Goal: Task Accomplishment & Management: Use online tool/utility

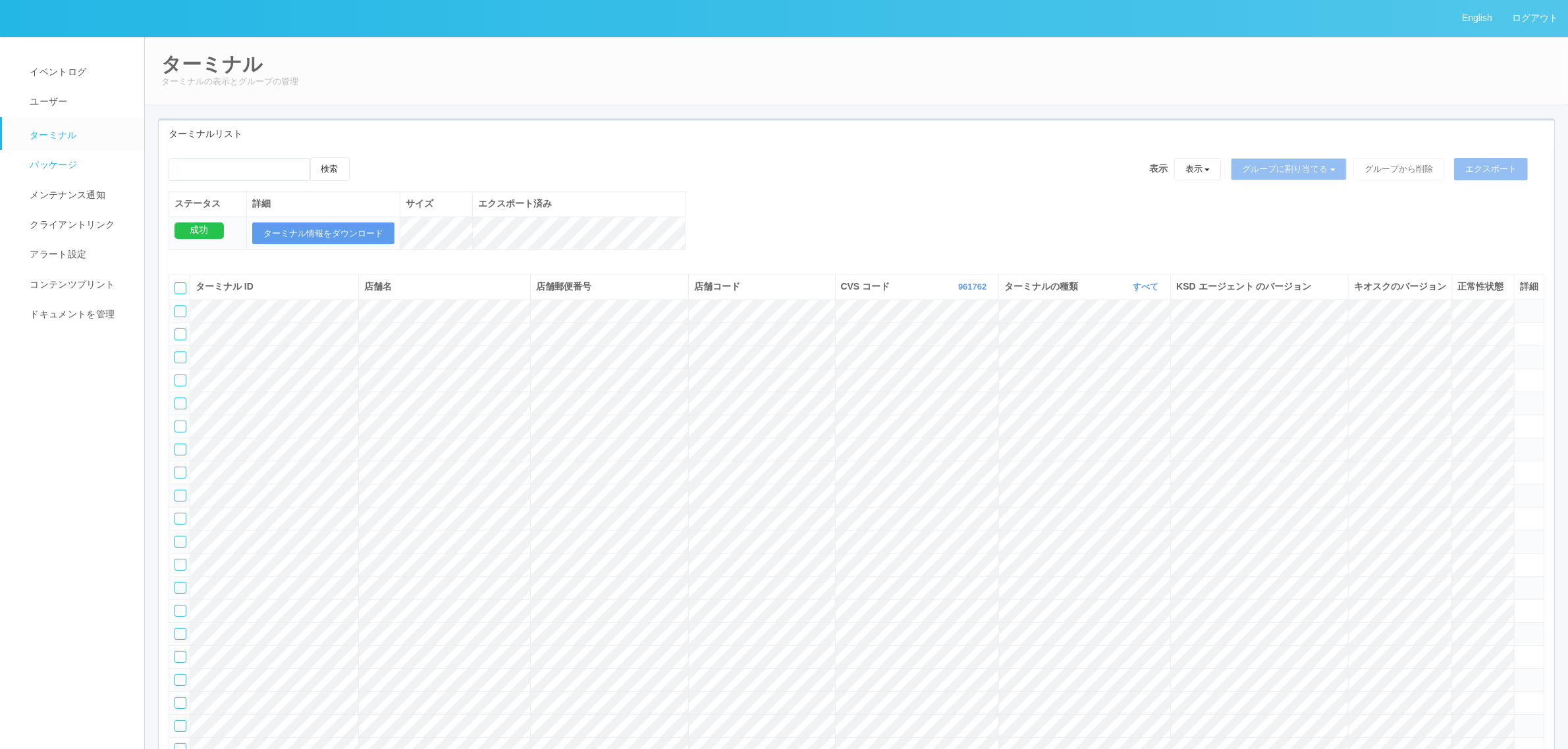
click at [49, 162] on span "パッケージ" at bounding box center [52, 164] width 51 height 10
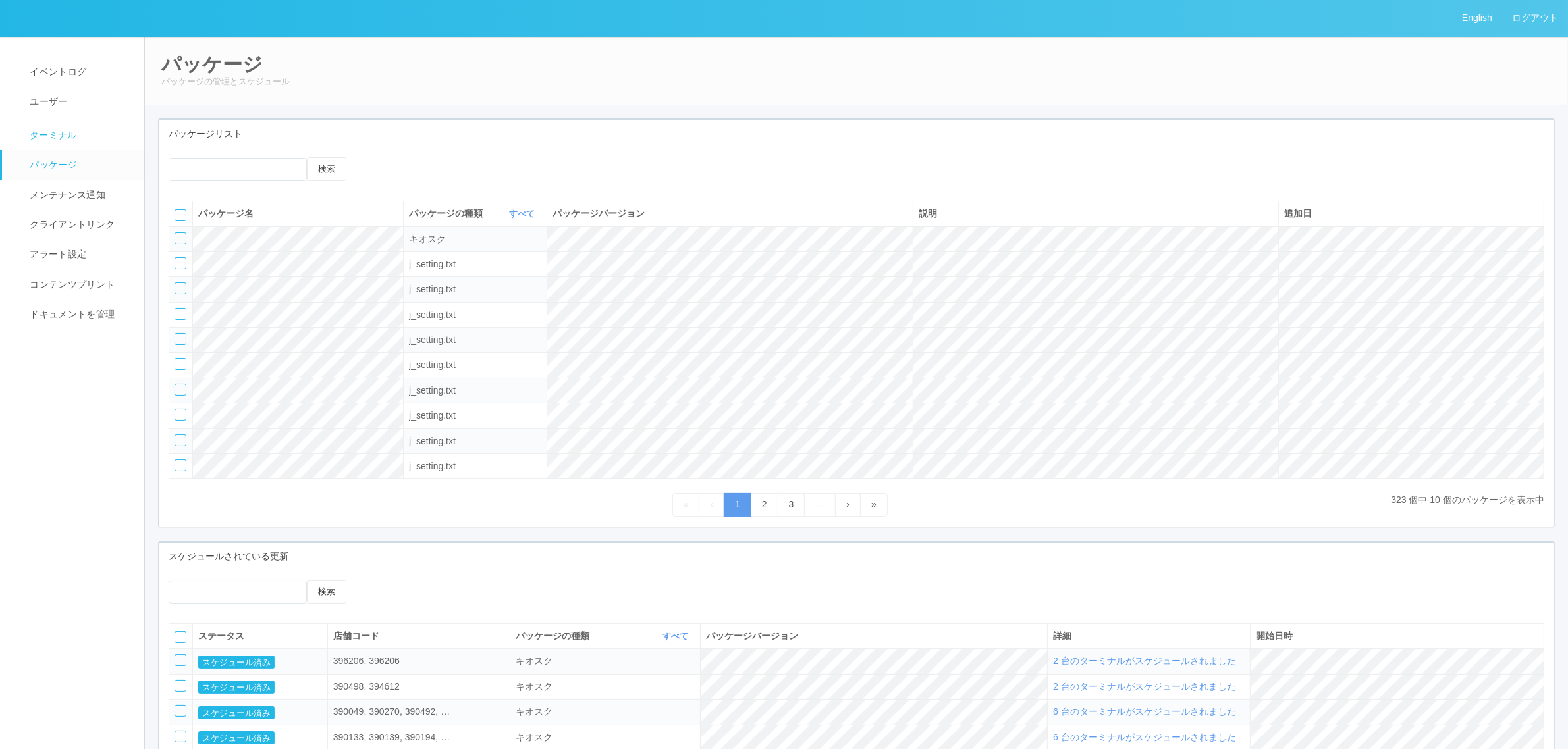
click at [76, 129] on link "ターミナル" at bounding box center [79, 134] width 154 height 33
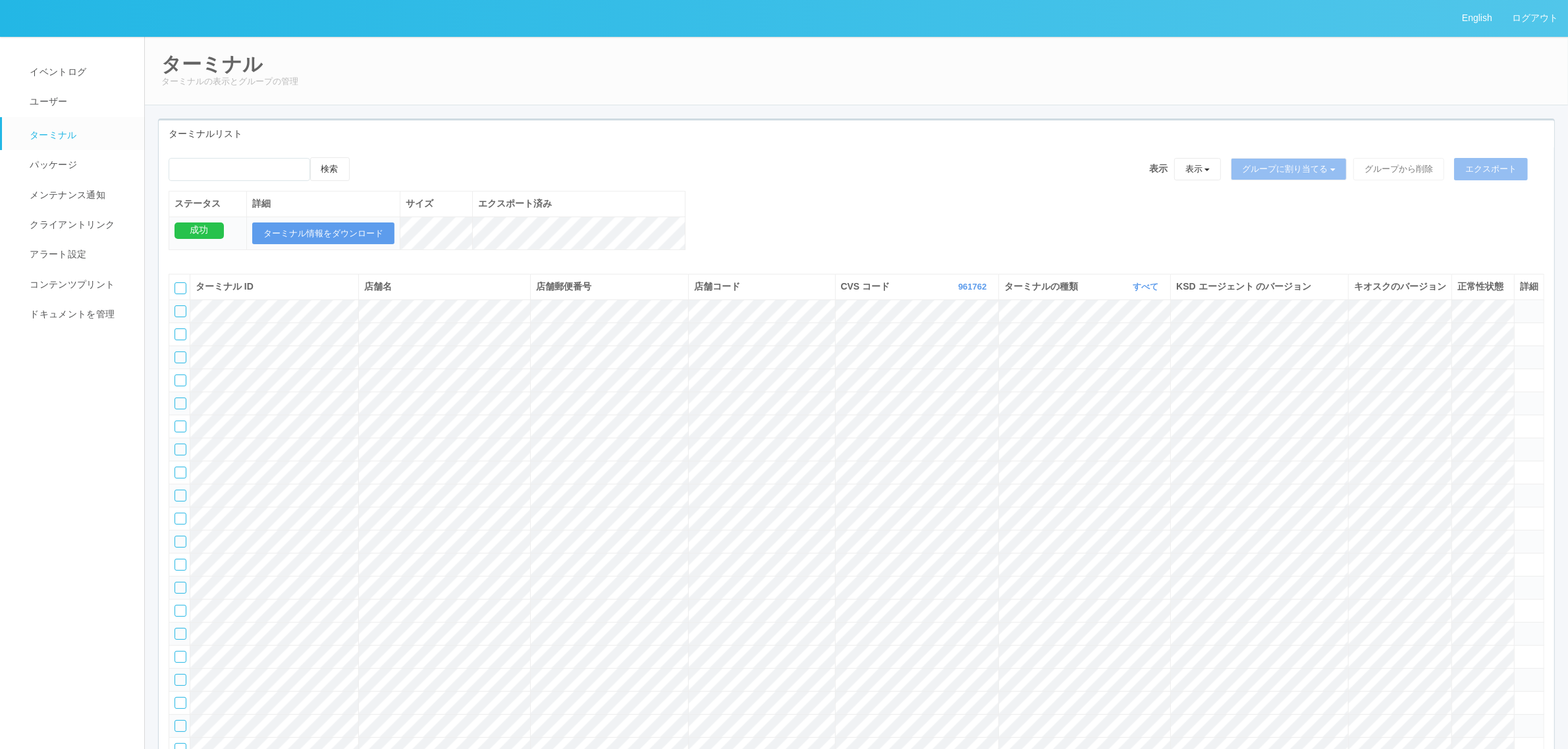
click at [885, 263] on div "検索 表示 表示 すべてのターミナル 未割り当てのターミナル グループを追加 グループ名を編集 アーカイブ済みのターミナル グループに割り当てる グループを追…" at bounding box center [857, 210] width 1395 height 107
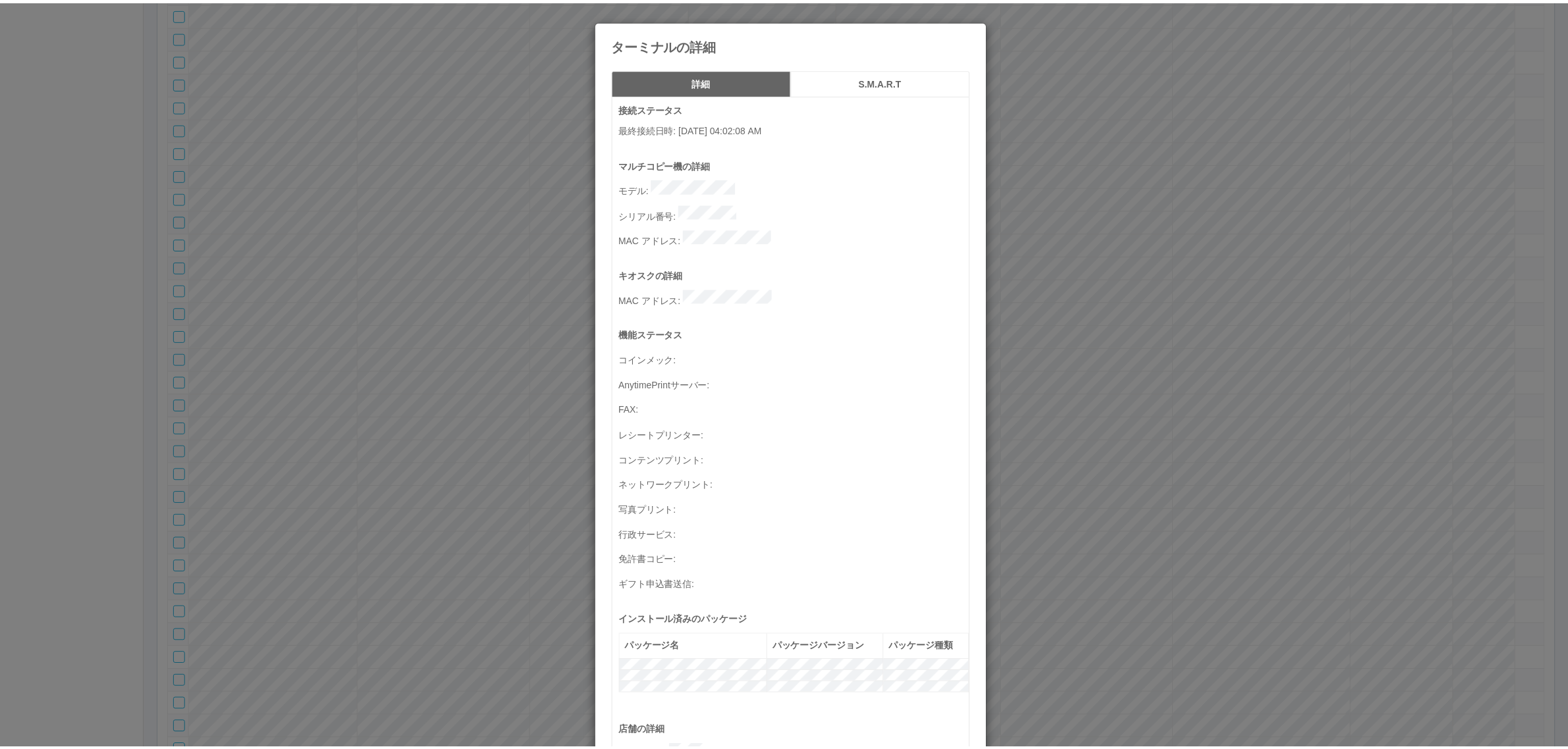
scroll to position [431, 0]
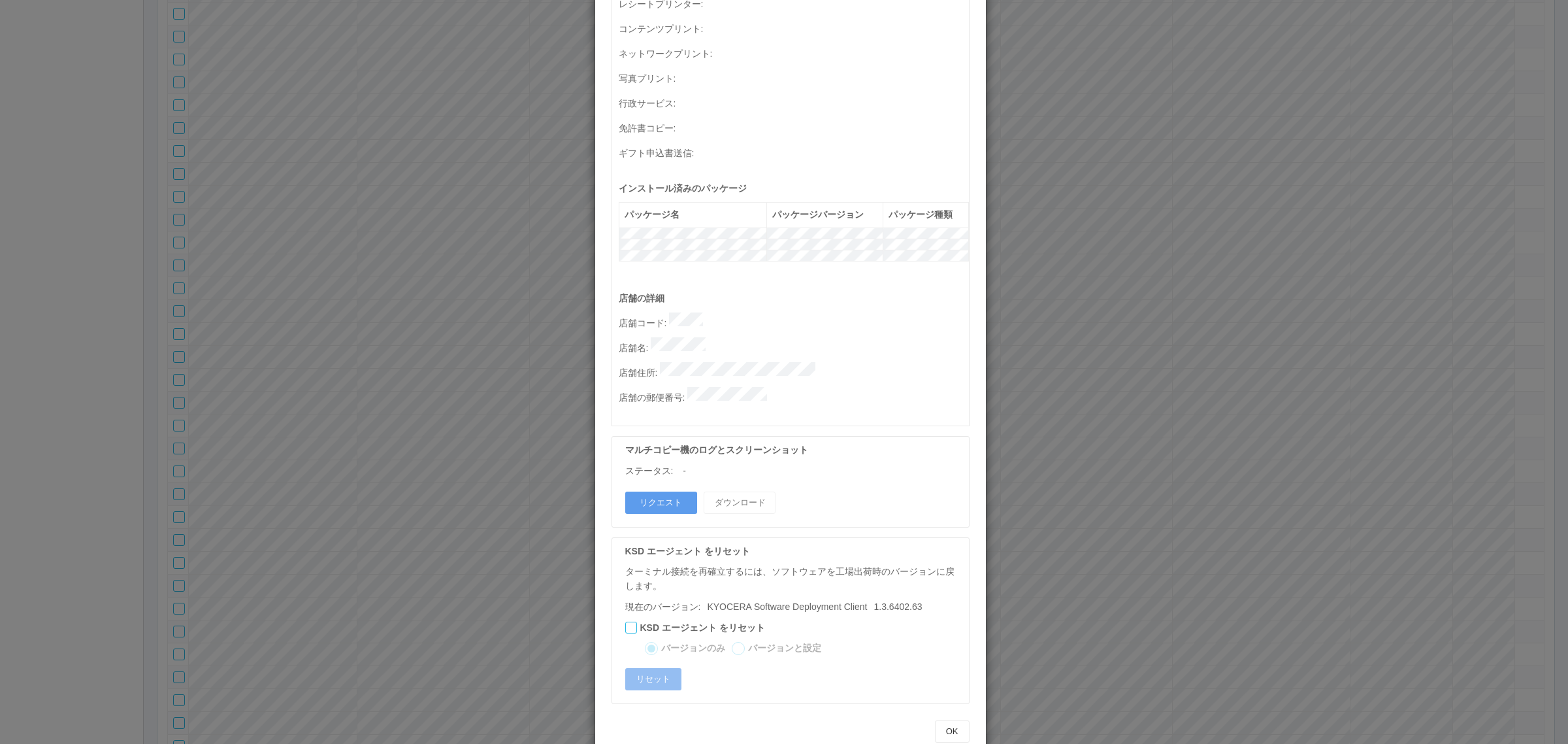
drag, startPoint x: 468, startPoint y: 354, endPoint x: 366, endPoint y: 356, distance: 102.0
click at [468, 354] on div "ターミナルの詳細 詳細 S.M.A.R.T 接続ステータス 最終接続日時 : 09/04/2025 04:02:08 AM マルチコピー機の詳細 モデル : …" at bounding box center [784, 372] width 1568 height 744
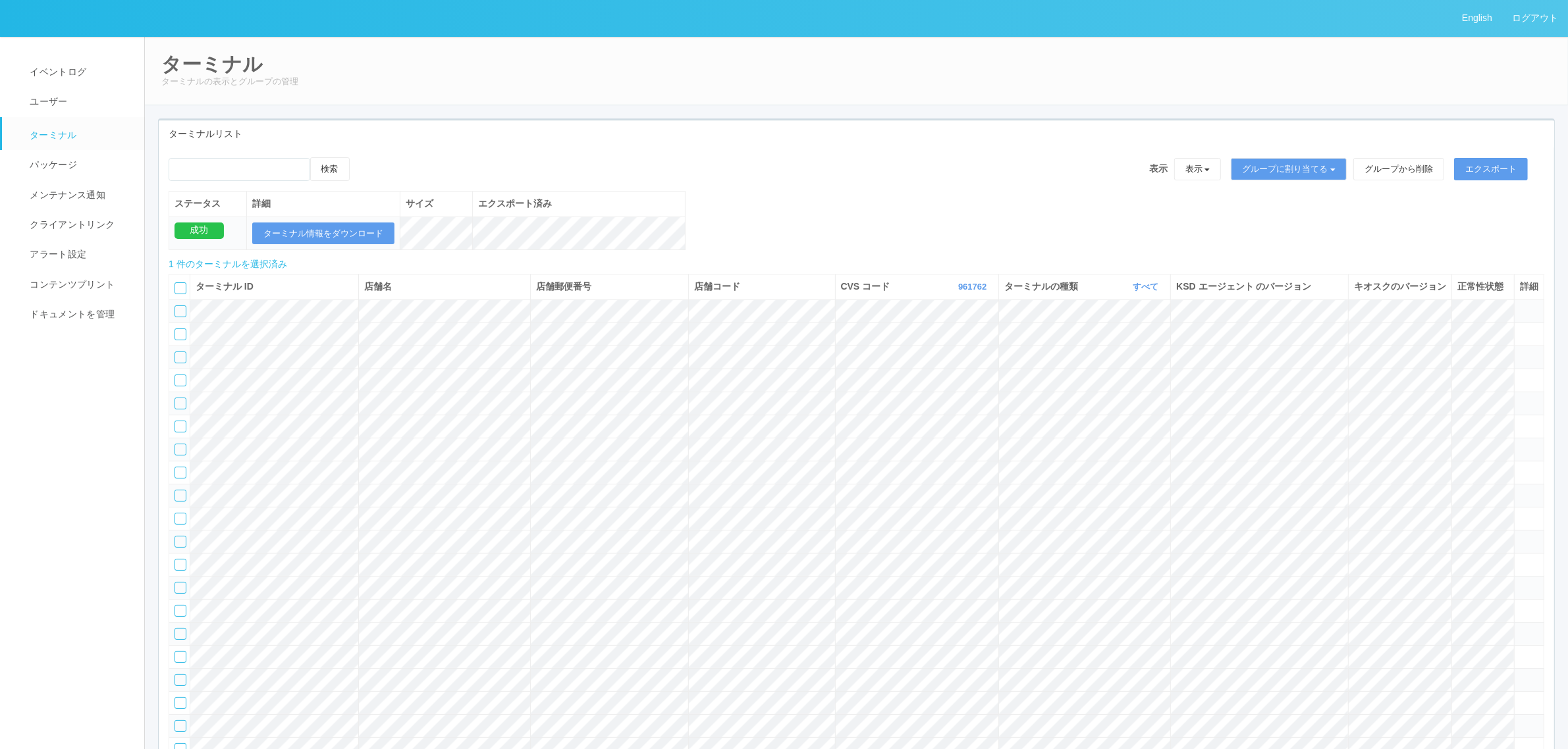
click at [363, 157] on icon at bounding box center [363, 157] width 0 height 0
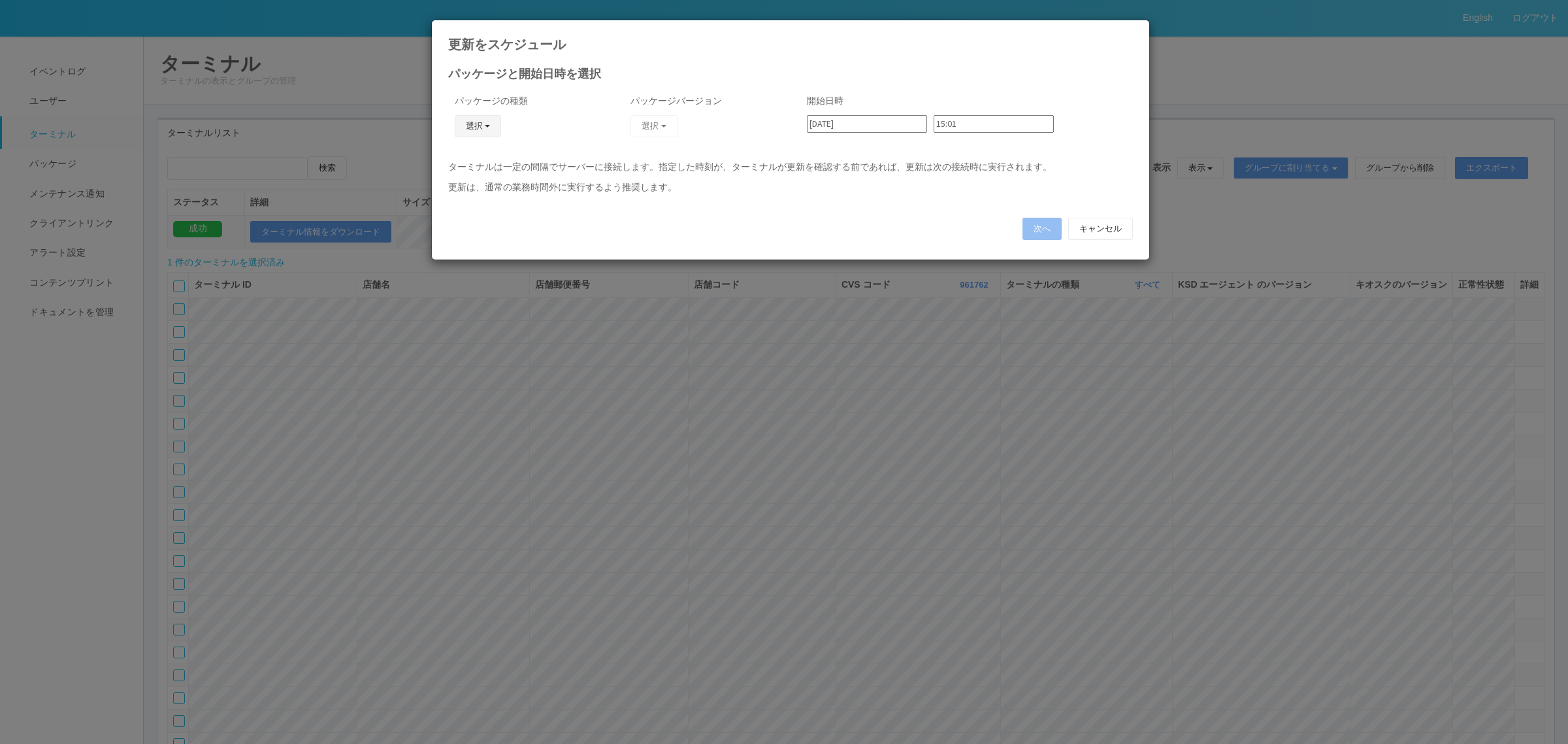
click at [483, 124] on button "選択" at bounding box center [478, 126] width 47 height 22
click at [468, 207] on link "j_setting.txt" at bounding box center [458, 203] width 103 height 20
click at [656, 123] on button "選択" at bounding box center [654, 126] width 47 height 22
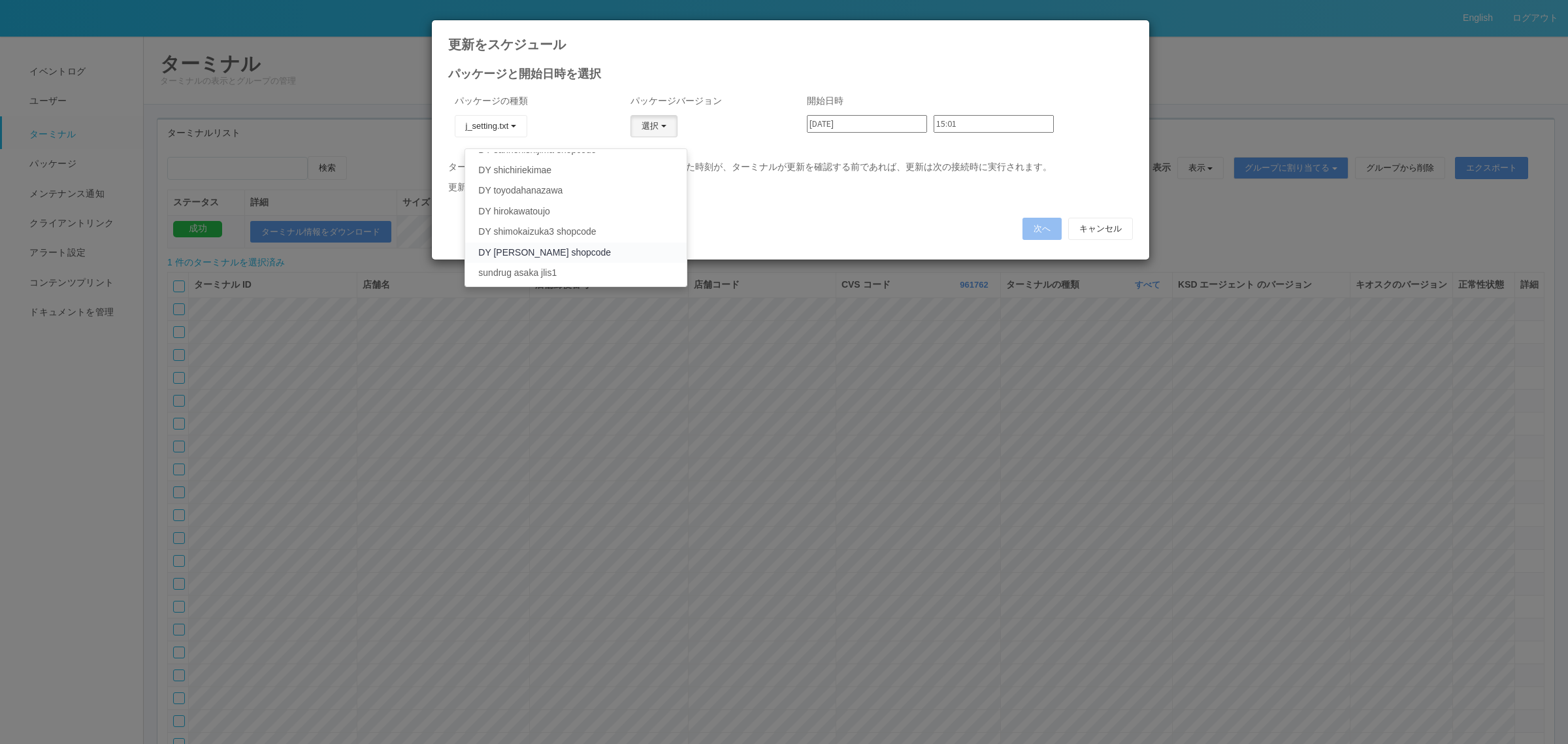
click at [608, 244] on link "DY [PERSON_NAME] shopcode" at bounding box center [575, 253] width 221 height 20
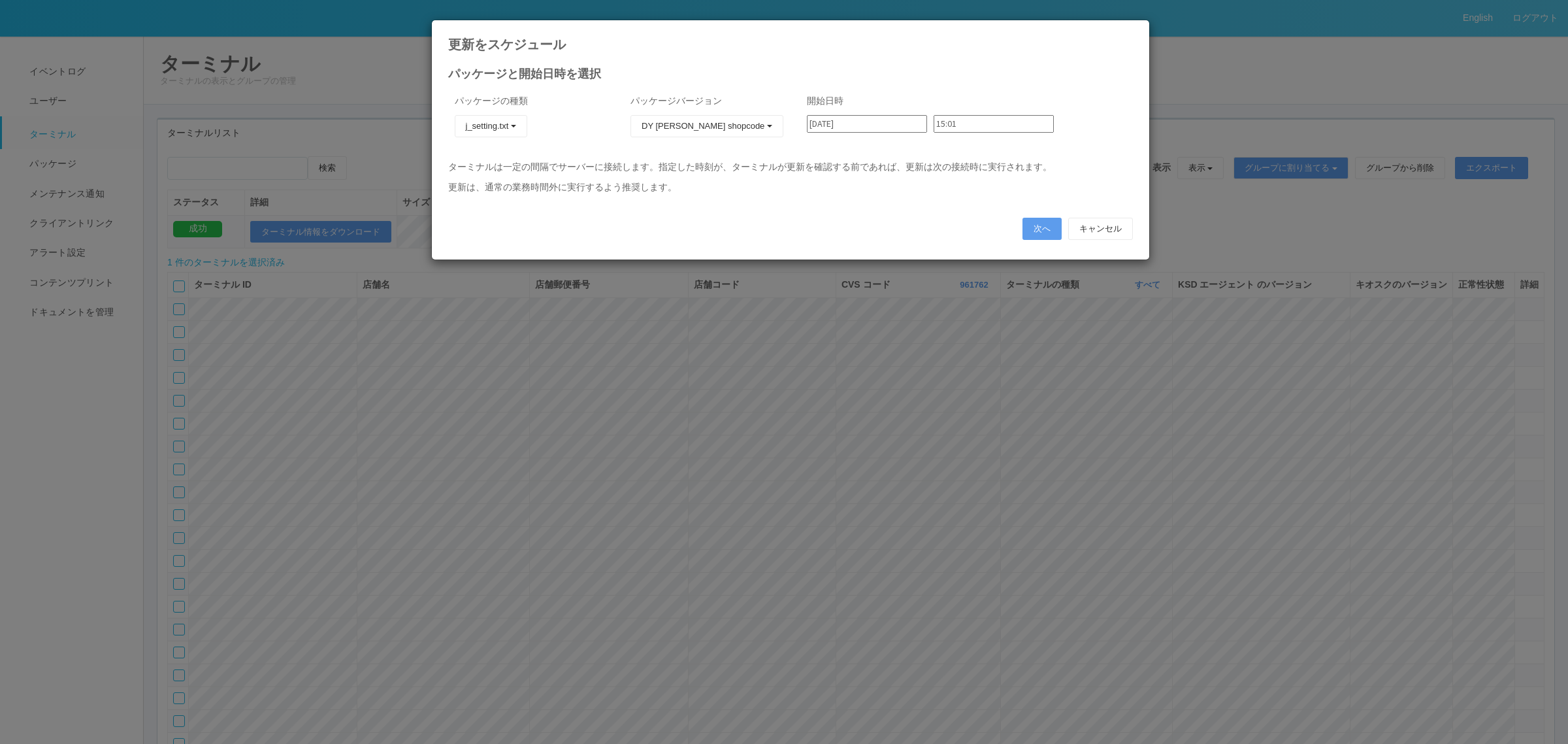
click at [880, 128] on input "[DATE]" at bounding box center [866, 123] width 120 height 18
click at [832, 362] on div "5" at bounding box center [821, 369] width 22 height 13
type input "[DATE]"
click at [942, 119] on input "15:01" at bounding box center [993, 123] width 120 height 18
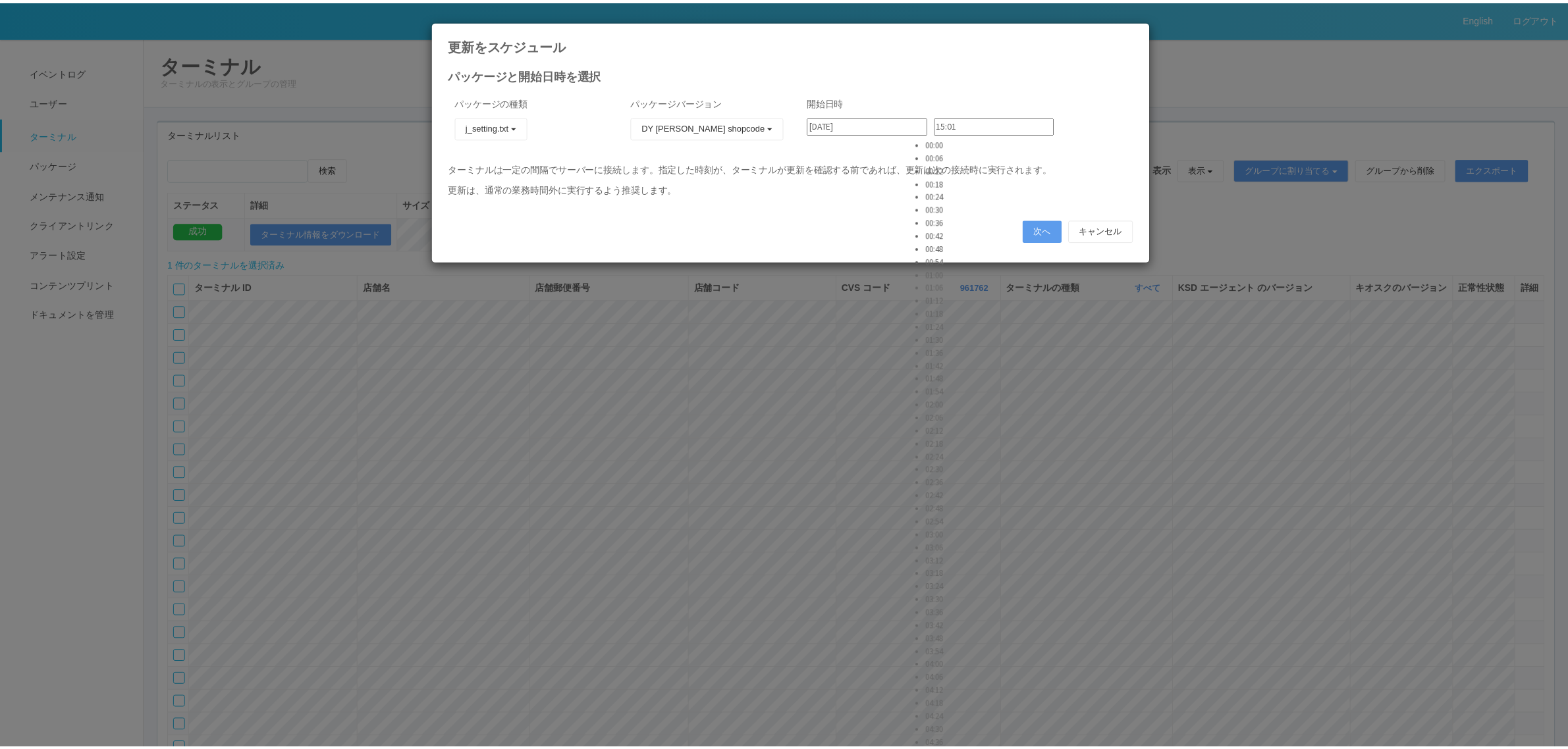
scroll to position [494, 0]
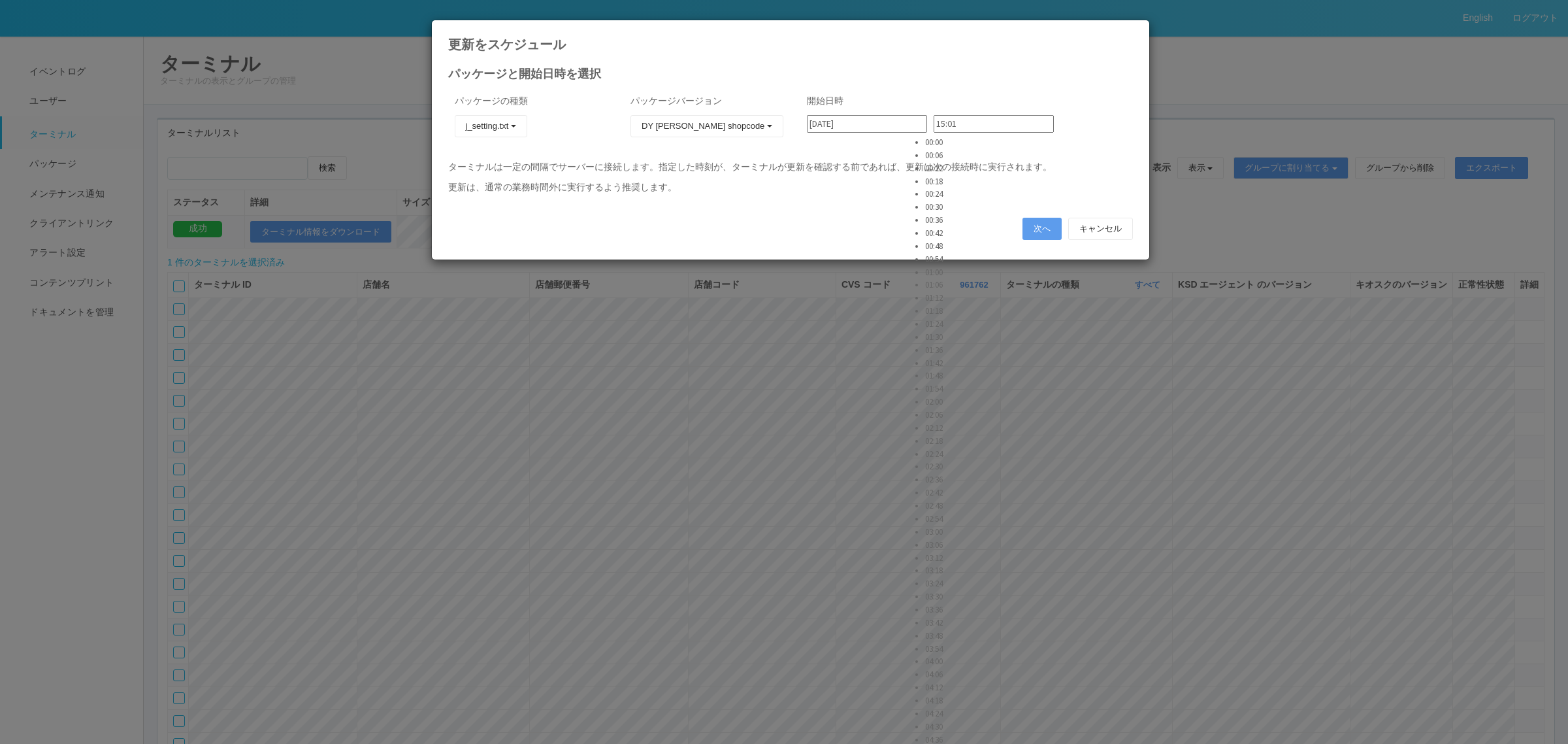
click at [952, 486] on li "02:42" at bounding box center [941, 493] width 33 height 13
type input "02:42"
click at [1040, 223] on button "次へ" at bounding box center [1042, 228] width 39 height 22
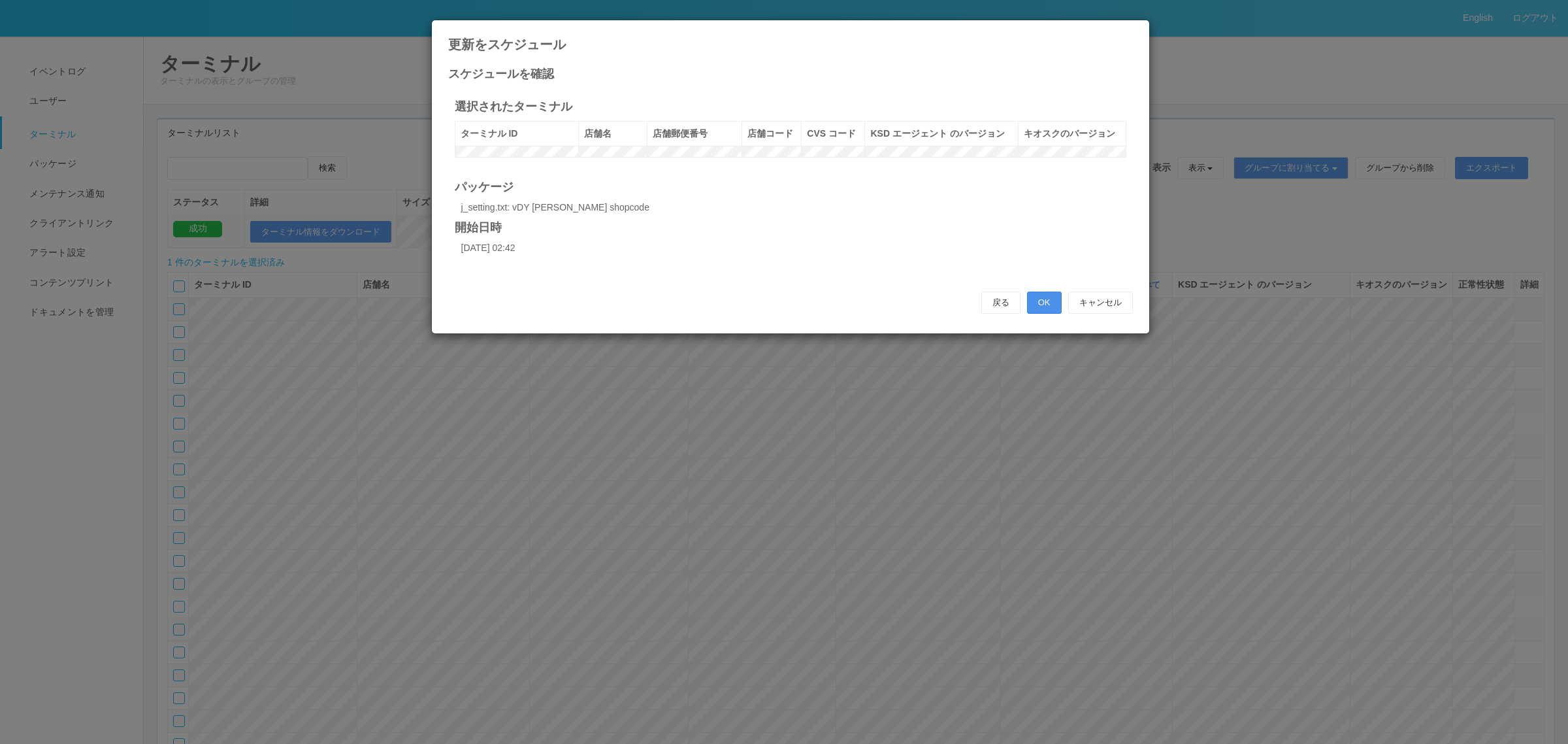
click at [1049, 314] on button "OK" at bounding box center [1044, 302] width 34 height 22
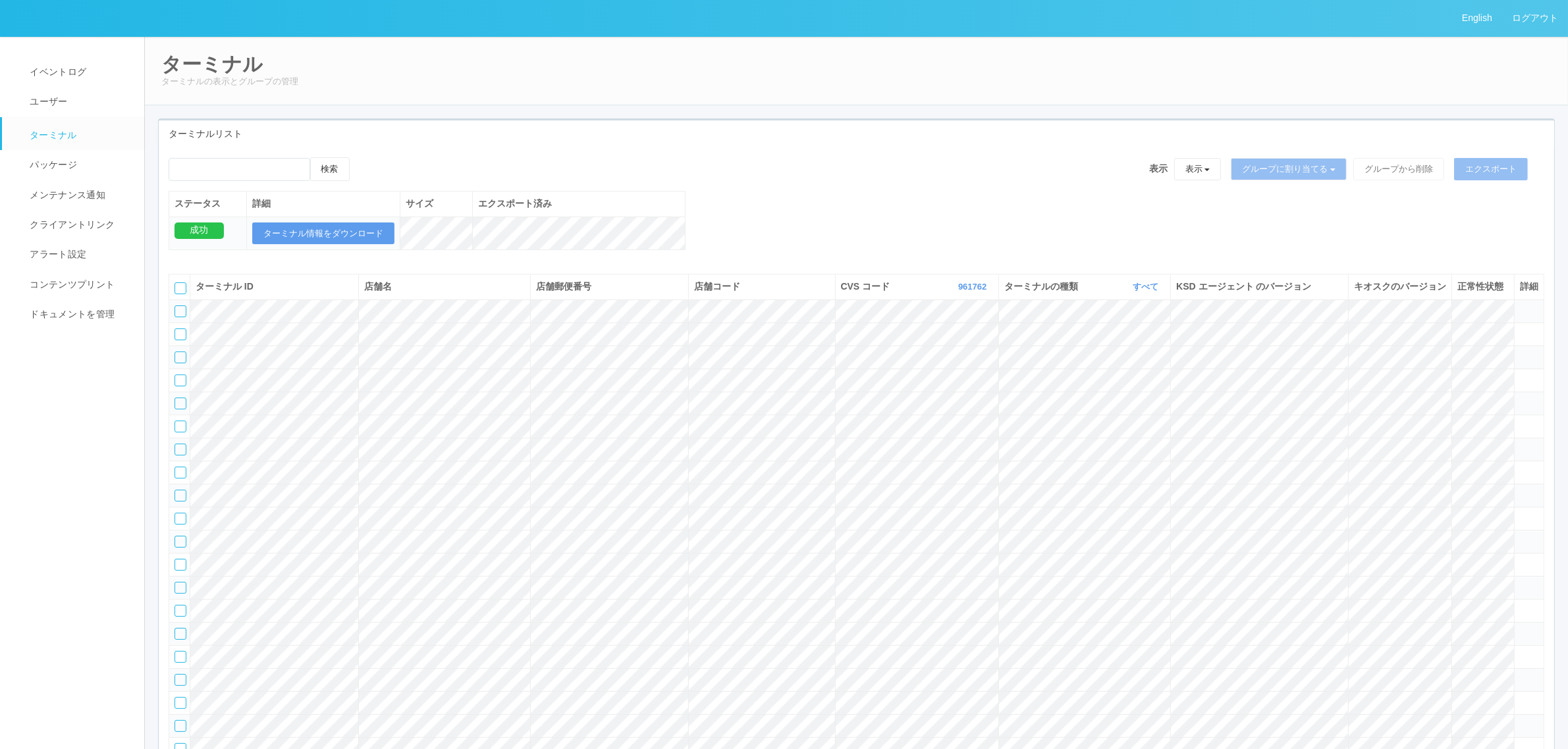
scroll to position [32818, 0]
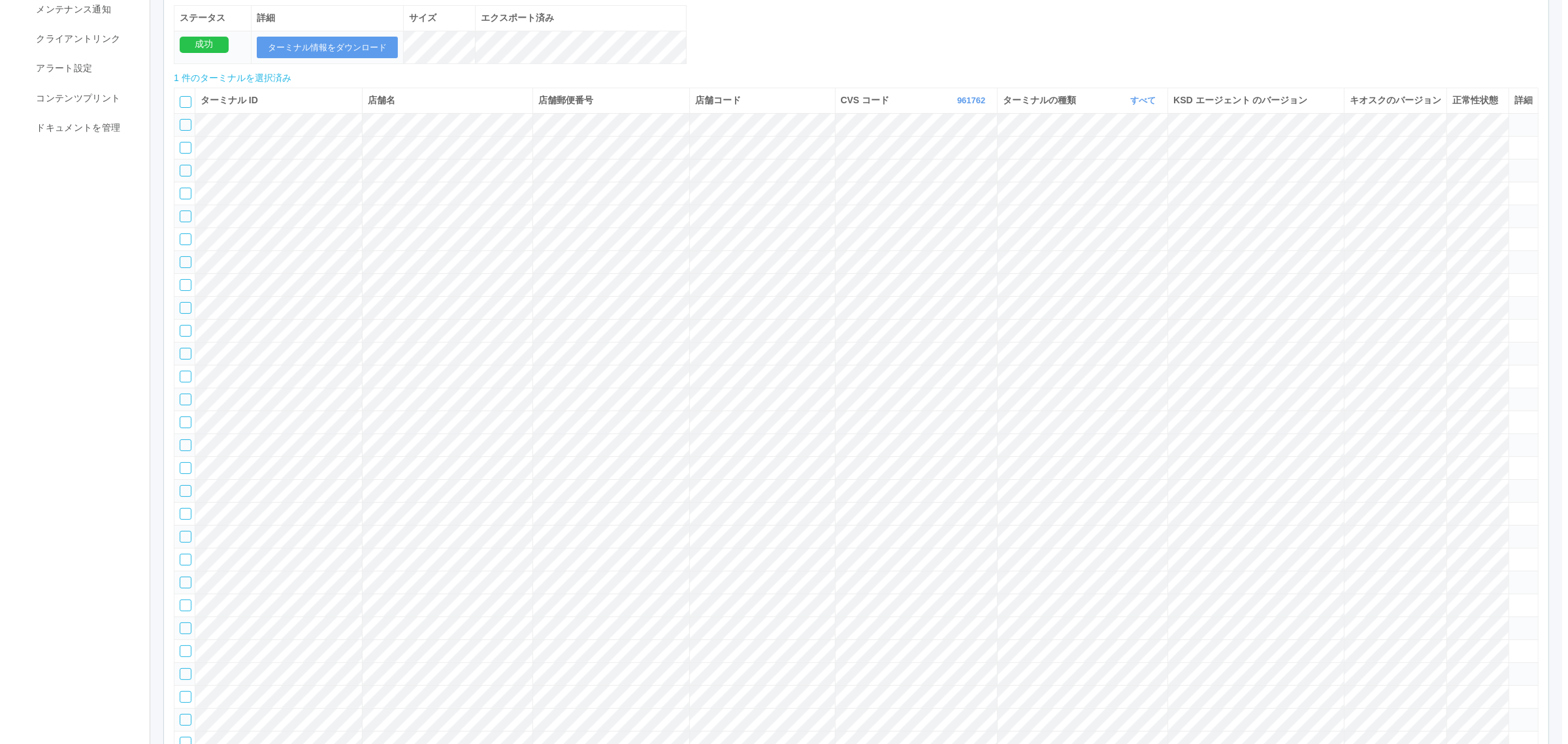
scroll to position [0, 0]
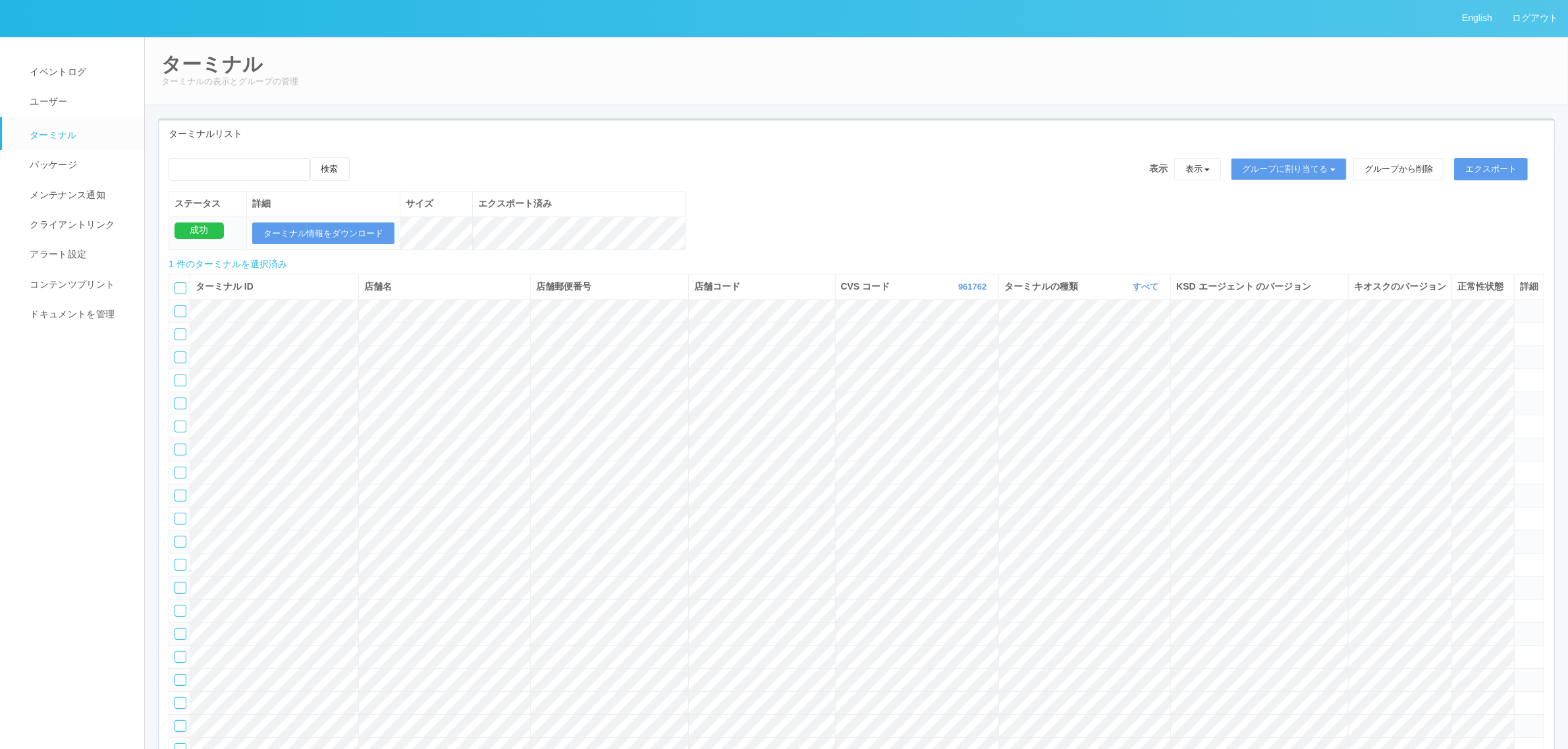
click at [363, 157] on icon at bounding box center [363, 157] width 0 height 0
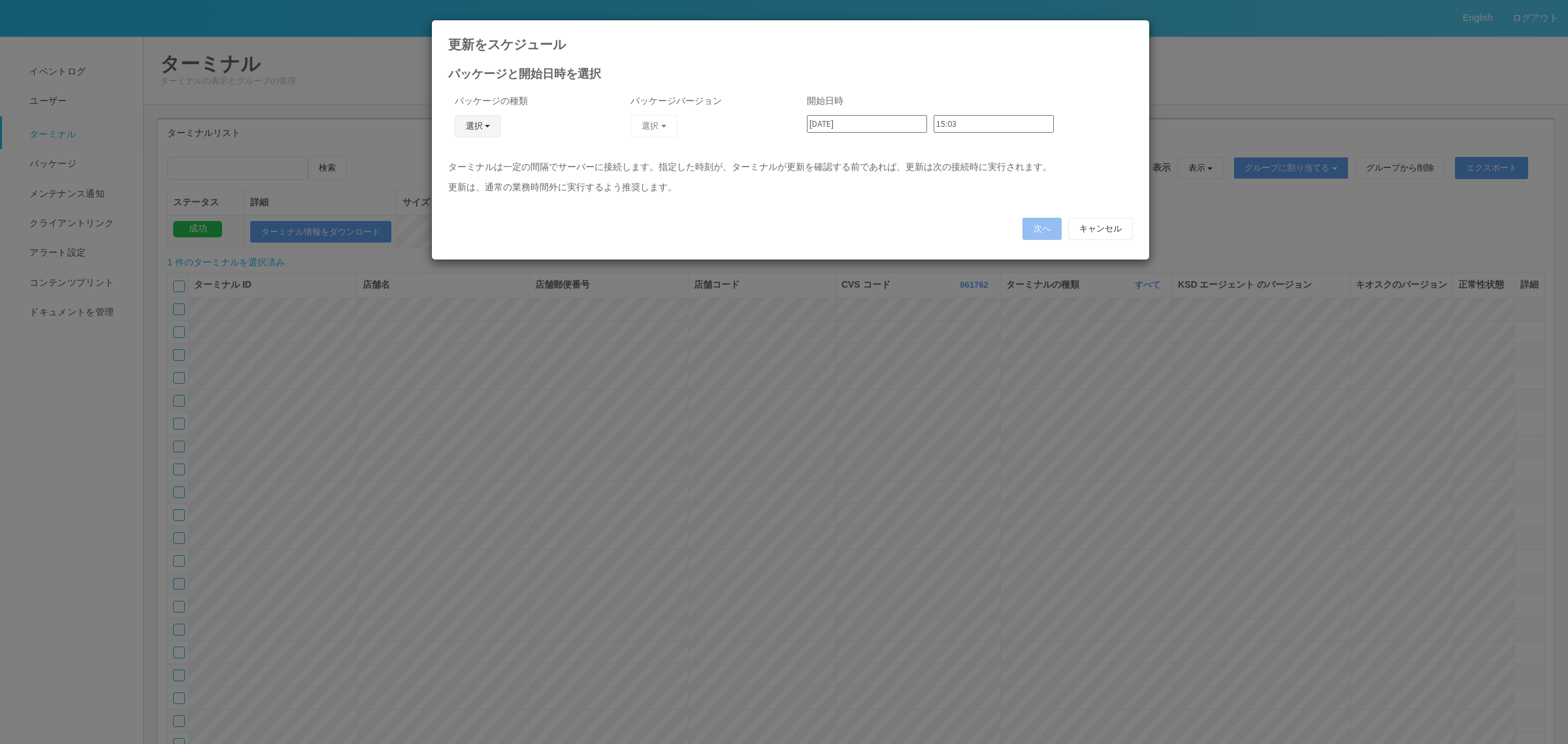
click at [473, 123] on button "選択" at bounding box center [478, 126] width 47 height 22
click at [468, 205] on link "j_setting.txt" at bounding box center [458, 203] width 103 height 20
click at [648, 129] on button "選択" at bounding box center [654, 126] width 47 height 22
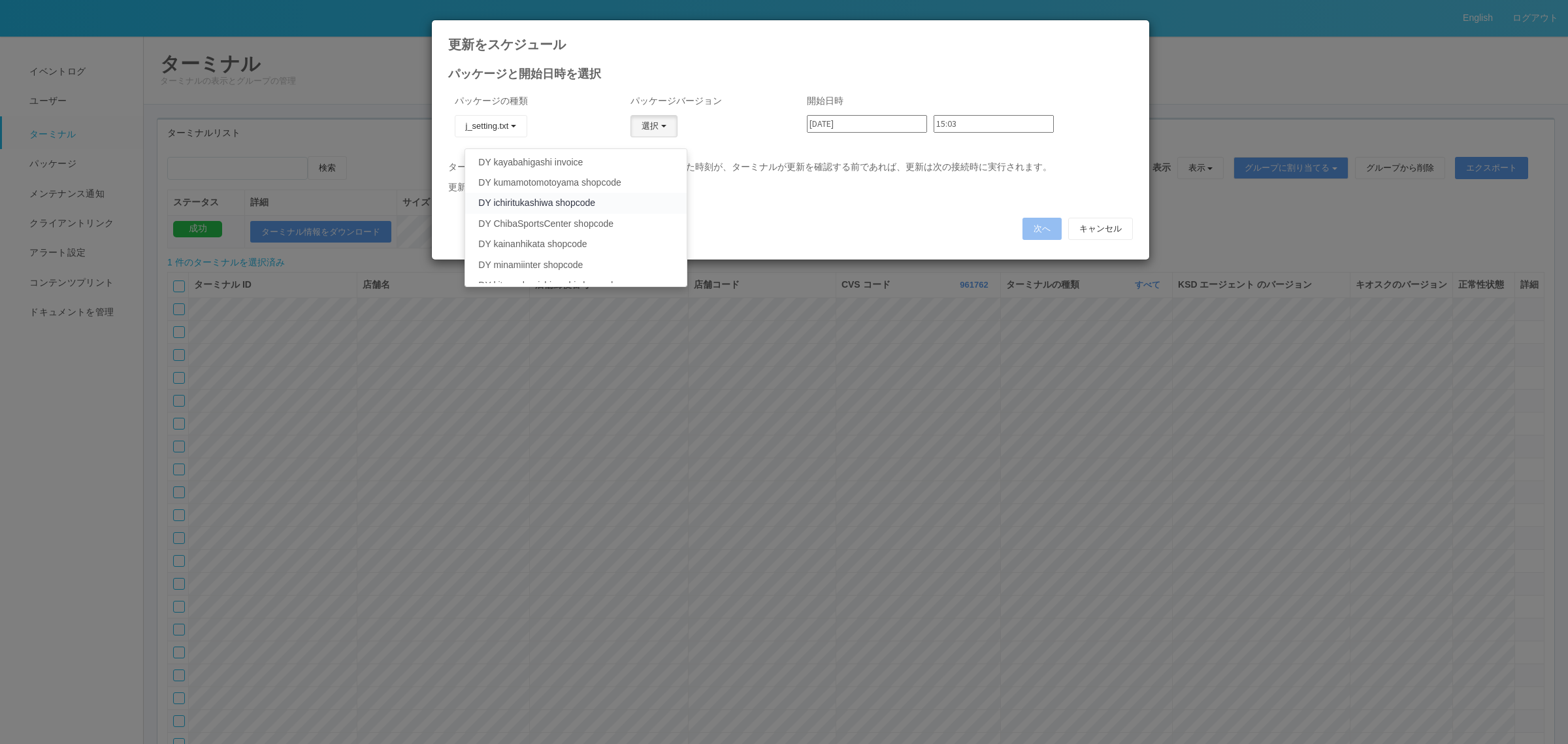
click at [622, 198] on link "DY ichiritukashiwa shopcode" at bounding box center [575, 203] width 221 height 20
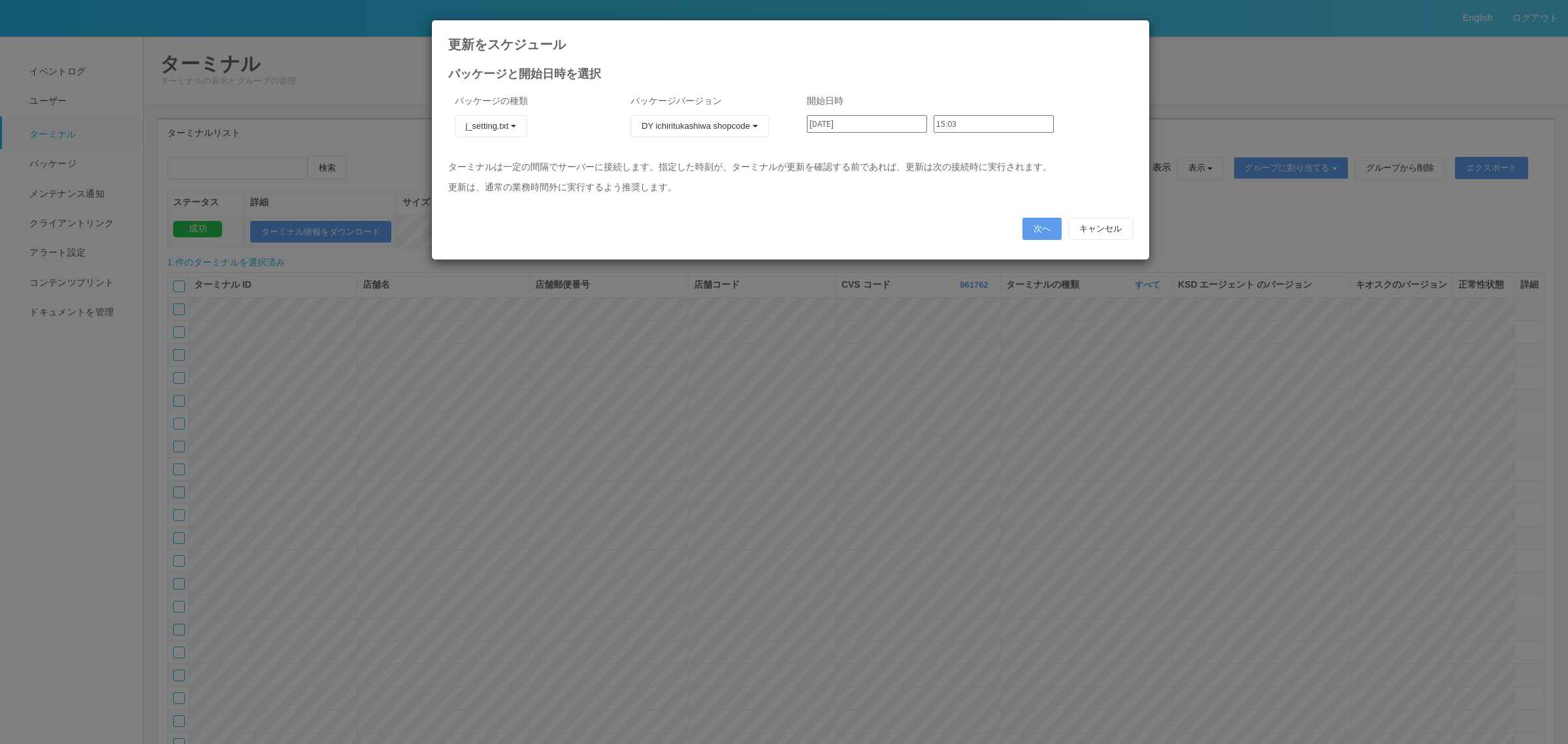
click at [886, 117] on input "[DATE]" at bounding box center [866, 123] width 120 height 18
click at [832, 362] on div "5" at bounding box center [821, 369] width 22 height 13
type input "[DATE]"
click at [948, 123] on input "15:03" at bounding box center [993, 123] width 120 height 18
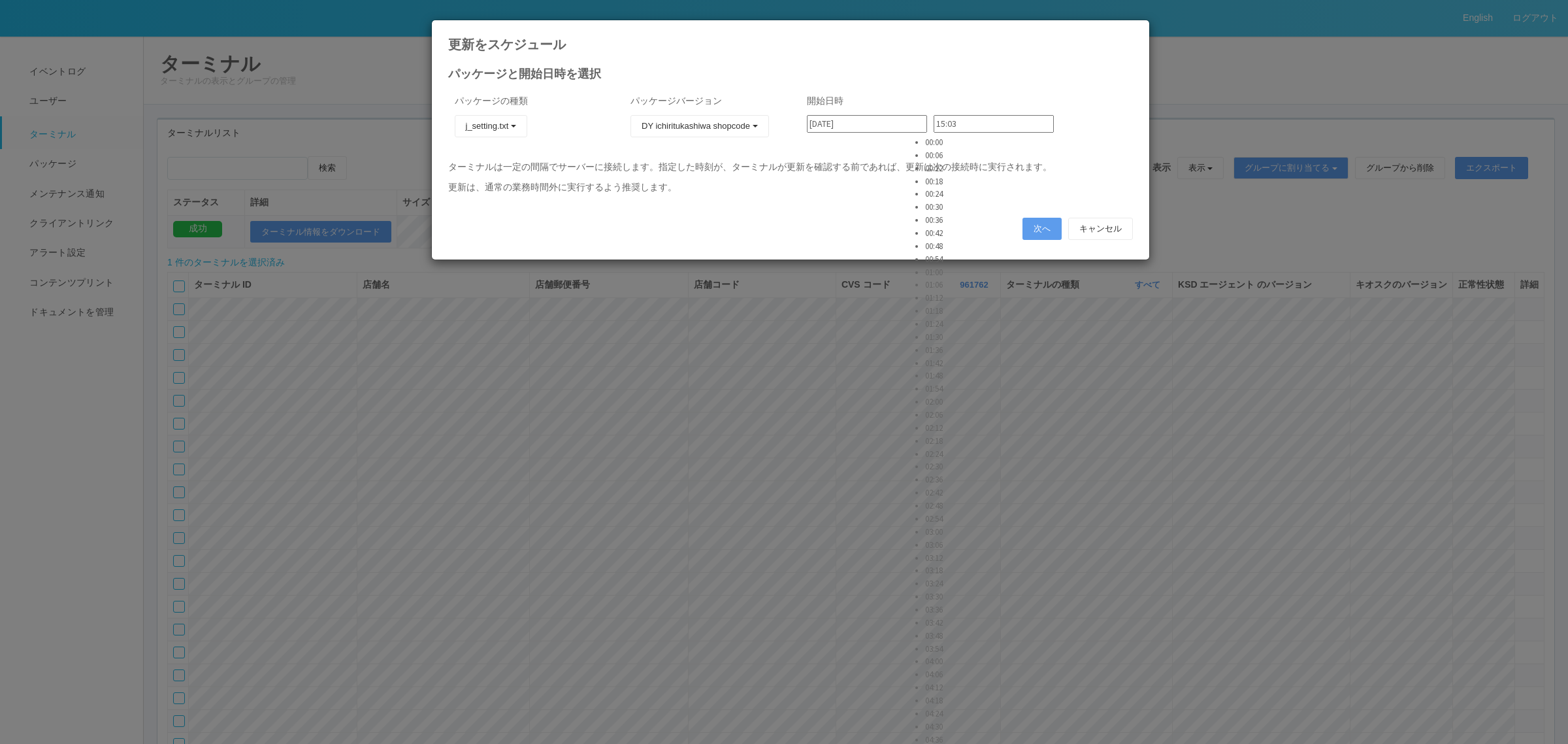
click at [949, 500] on li "02:48" at bounding box center [941, 506] width 33 height 13
type input "02:48"
click at [1022, 226] on button "次へ" at bounding box center [1042, 228] width 39 height 22
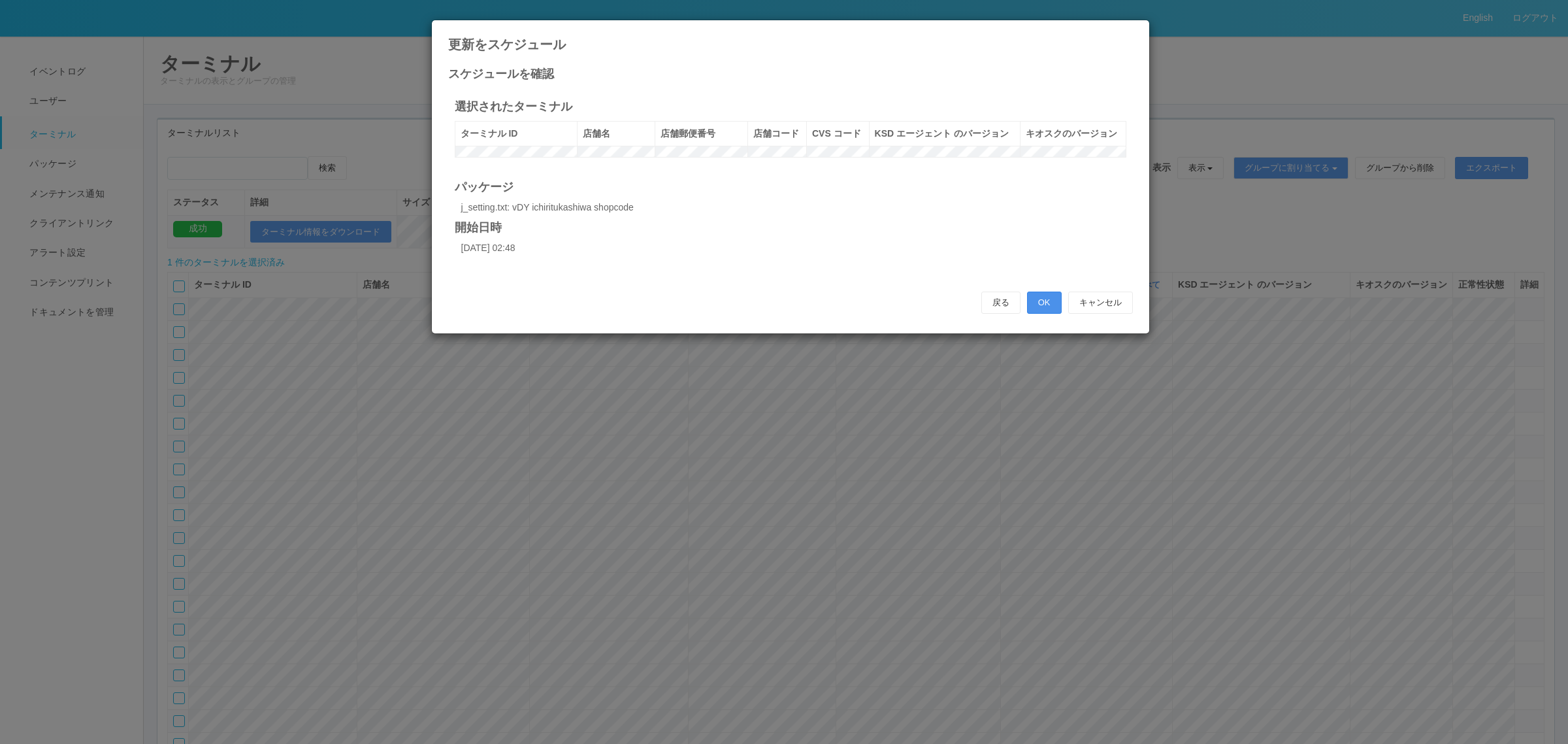
click at [1050, 314] on button "OK" at bounding box center [1044, 302] width 34 height 22
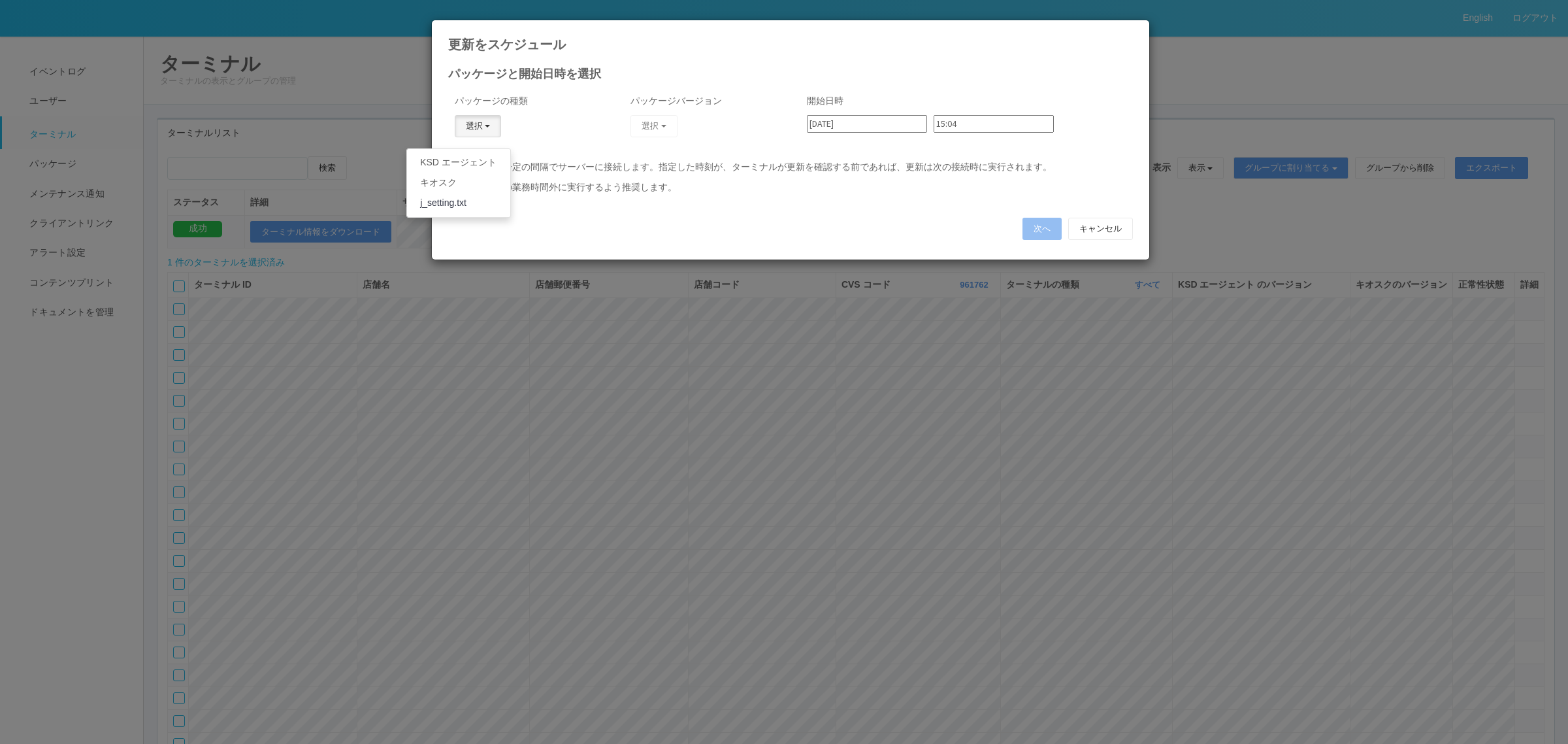
drag, startPoint x: 483, startPoint y: 207, endPoint x: 521, endPoint y: 181, distance: 46.0
click at [483, 208] on link "j_setting.txt" at bounding box center [458, 203] width 103 height 20
click at [663, 126] on button "選択" at bounding box center [654, 126] width 47 height 22
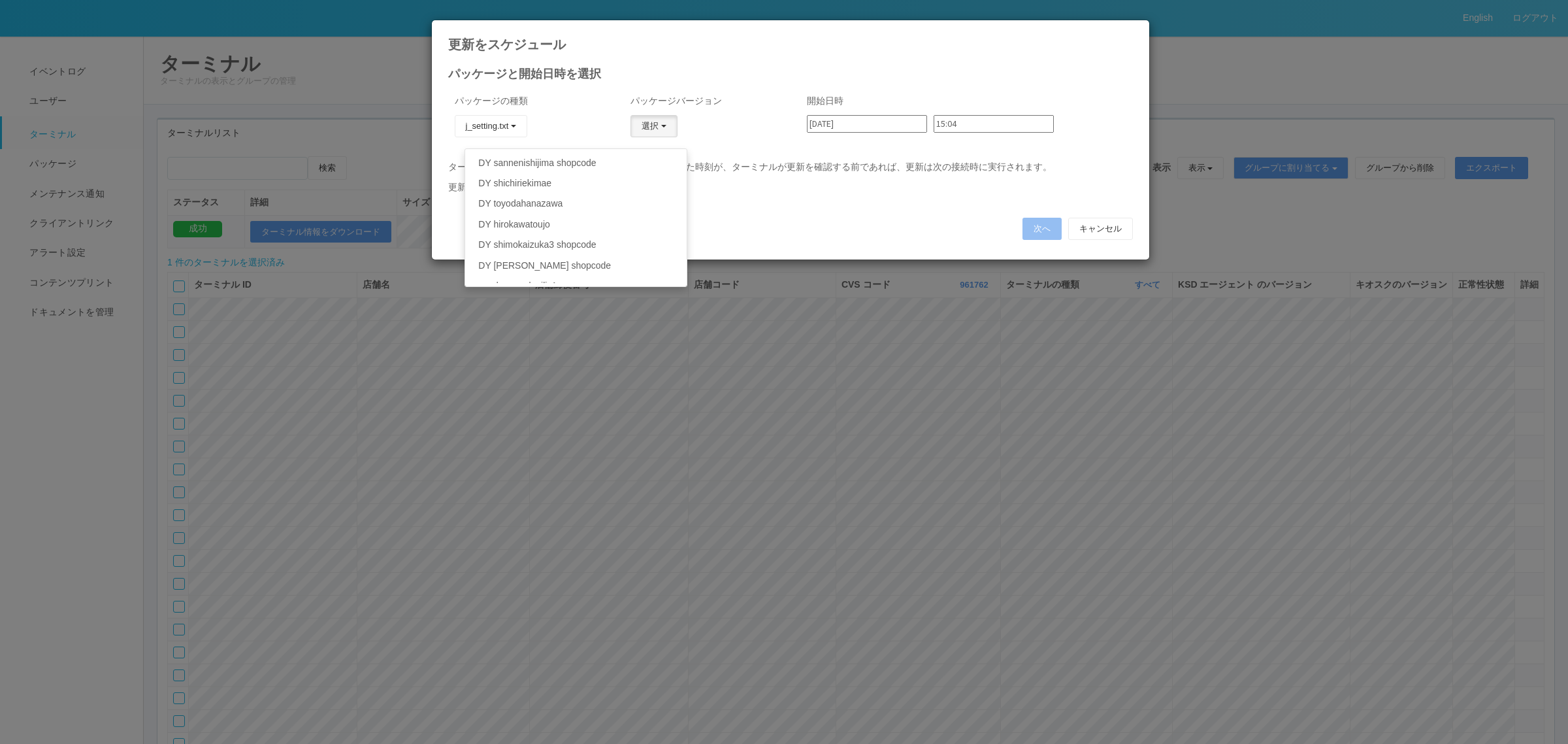
scroll to position [196, 0]
click at [588, 209] on link "DY shimokaizuka3 shopcode" at bounding box center [575, 212] width 221 height 20
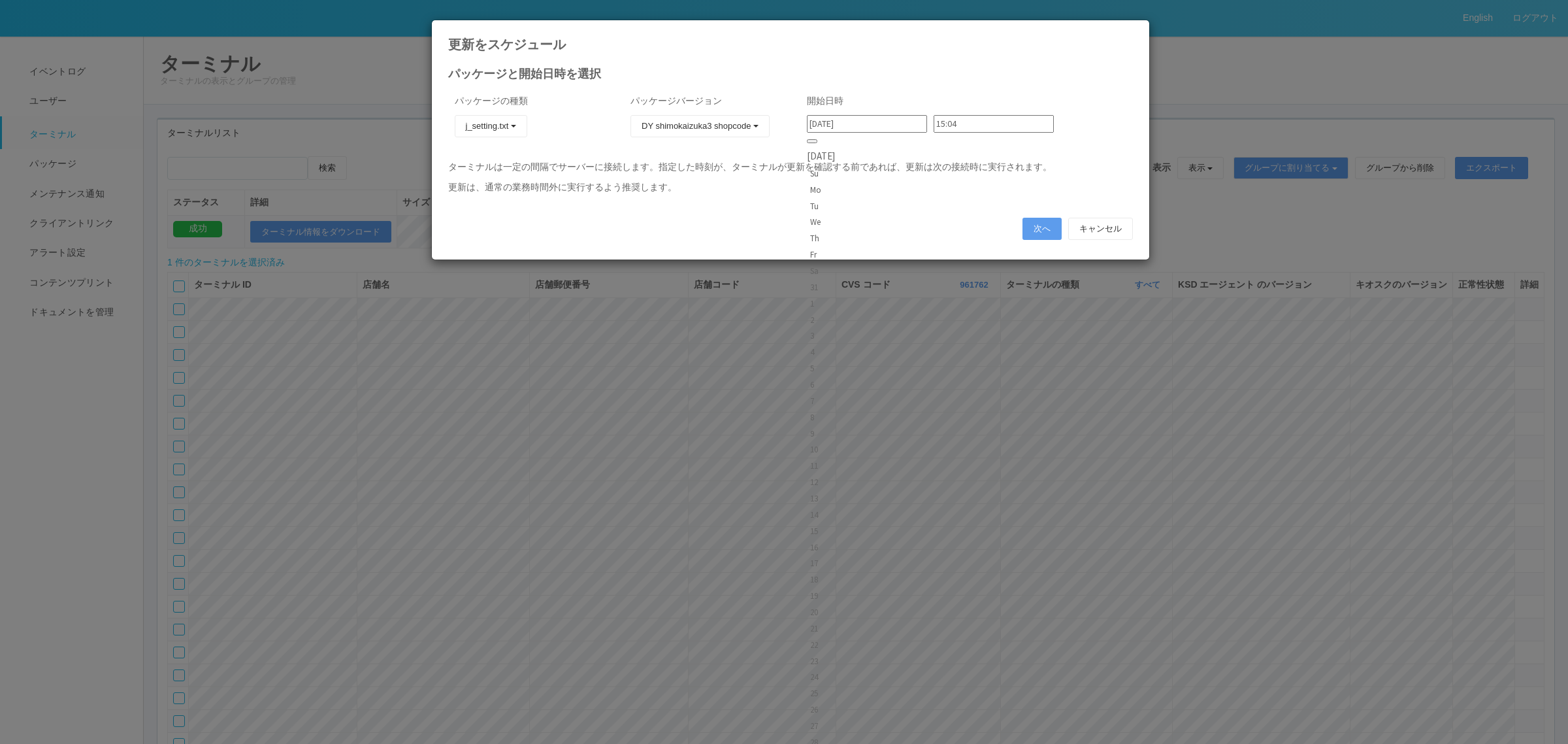
click at [878, 131] on input "[DATE]" at bounding box center [866, 123] width 120 height 18
click at [832, 362] on div "5" at bounding box center [821, 369] width 22 height 13
type input "[DATE]"
click at [941, 122] on input "15:04" at bounding box center [993, 123] width 120 height 18
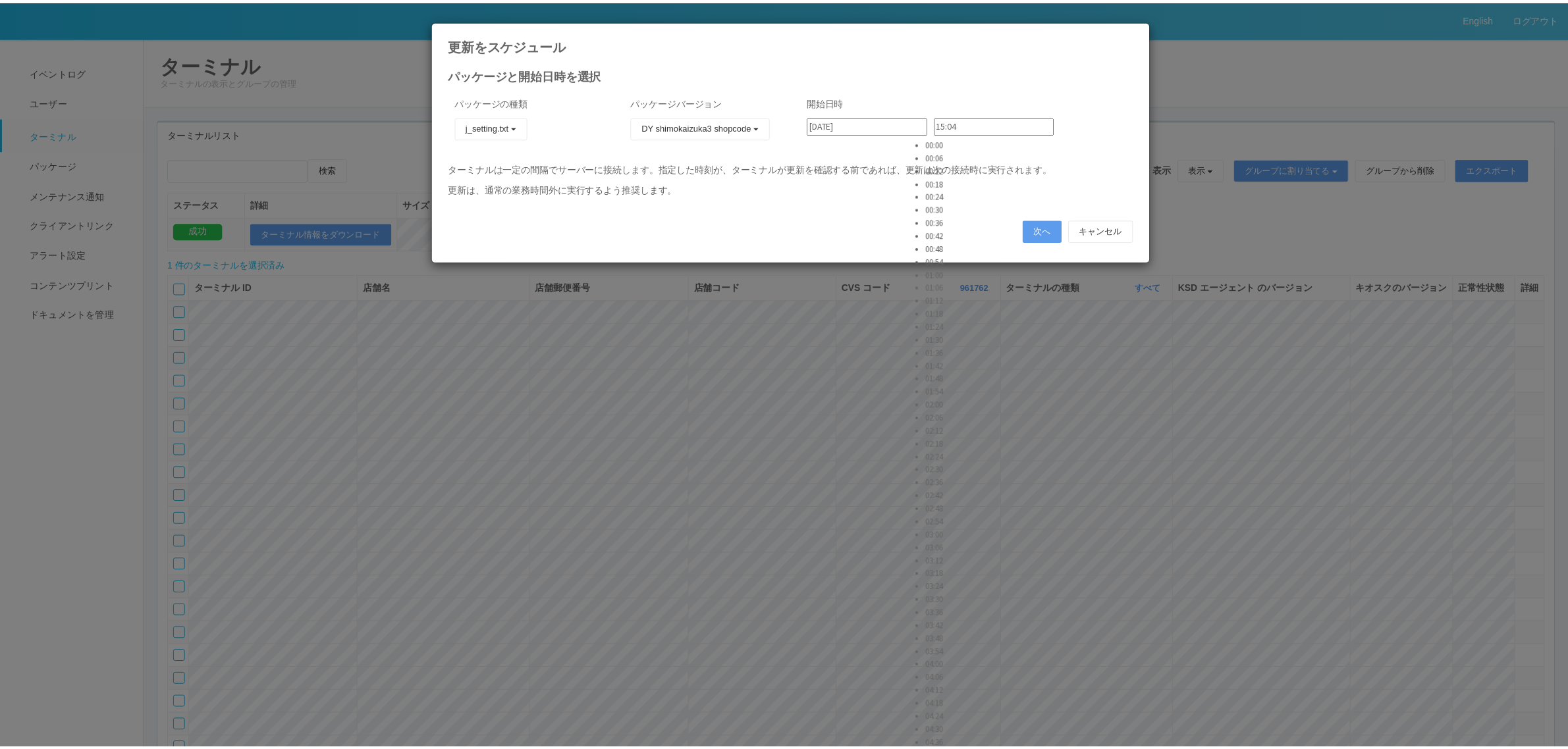
scroll to position [504, 0]
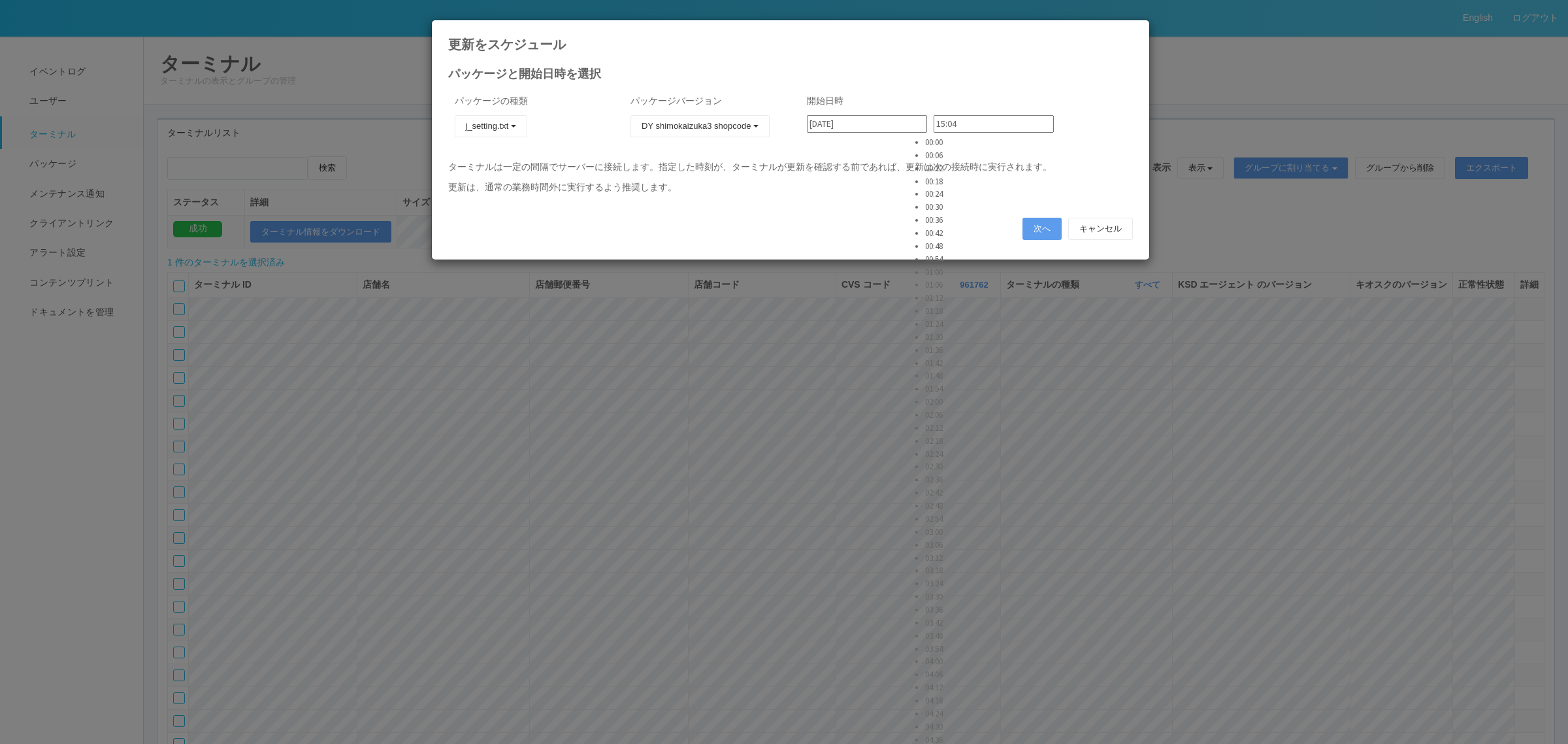
click at [938, 512] on li "02:54" at bounding box center [941, 519] width 33 height 13
type input "02:54"
click at [1027, 228] on button "次へ" at bounding box center [1042, 228] width 39 height 22
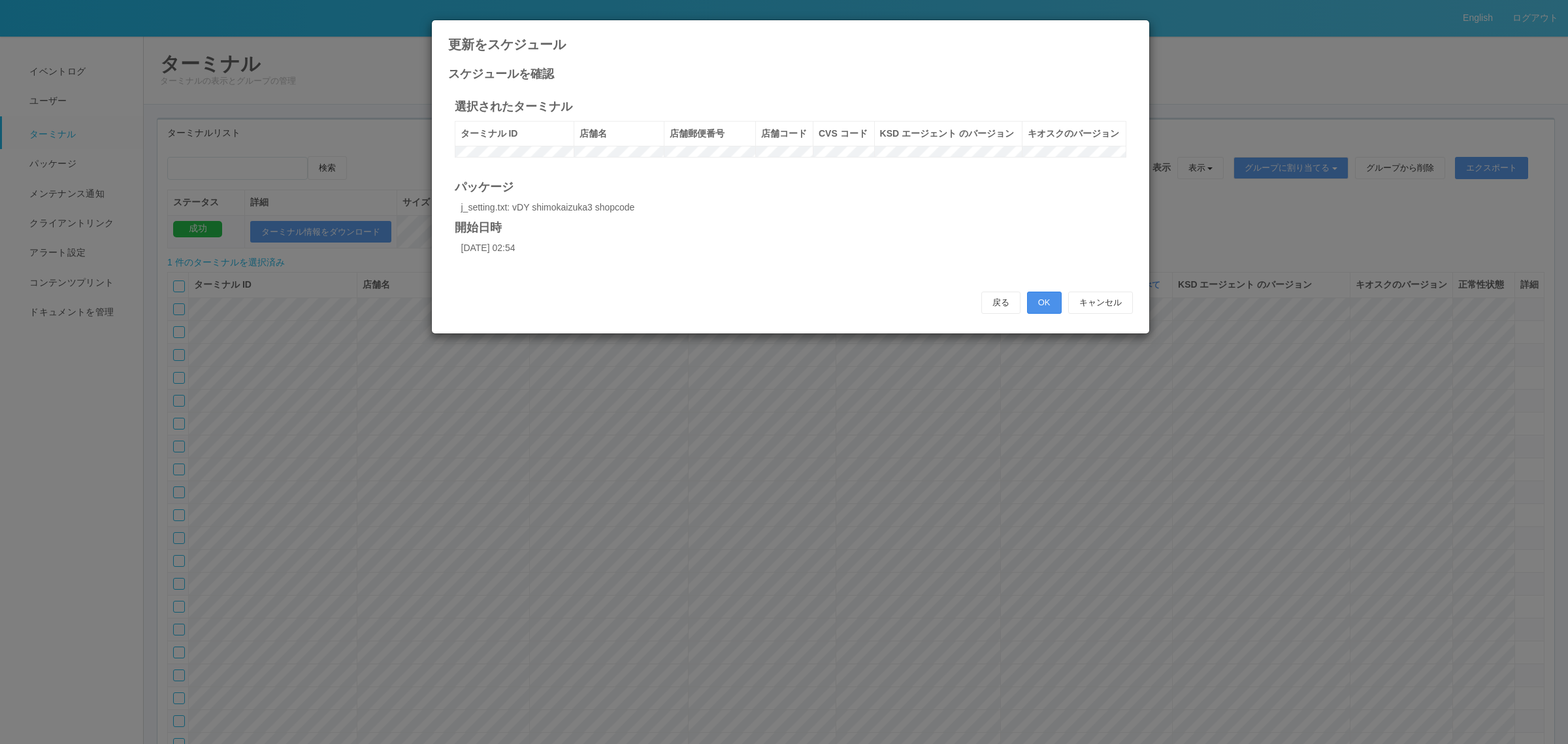
click at [1052, 314] on button "OK" at bounding box center [1044, 302] width 34 height 22
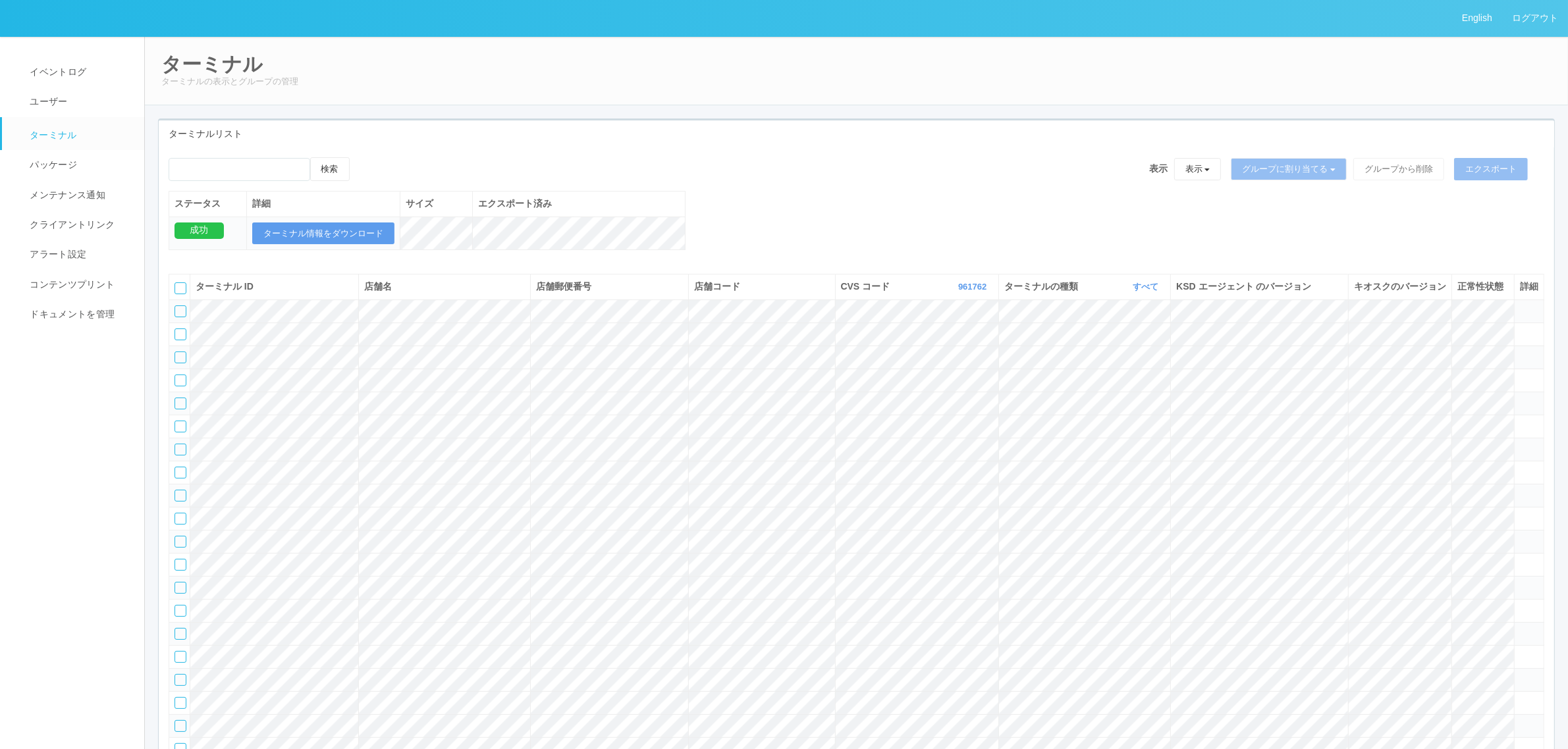
scroll to position [38090, 0]
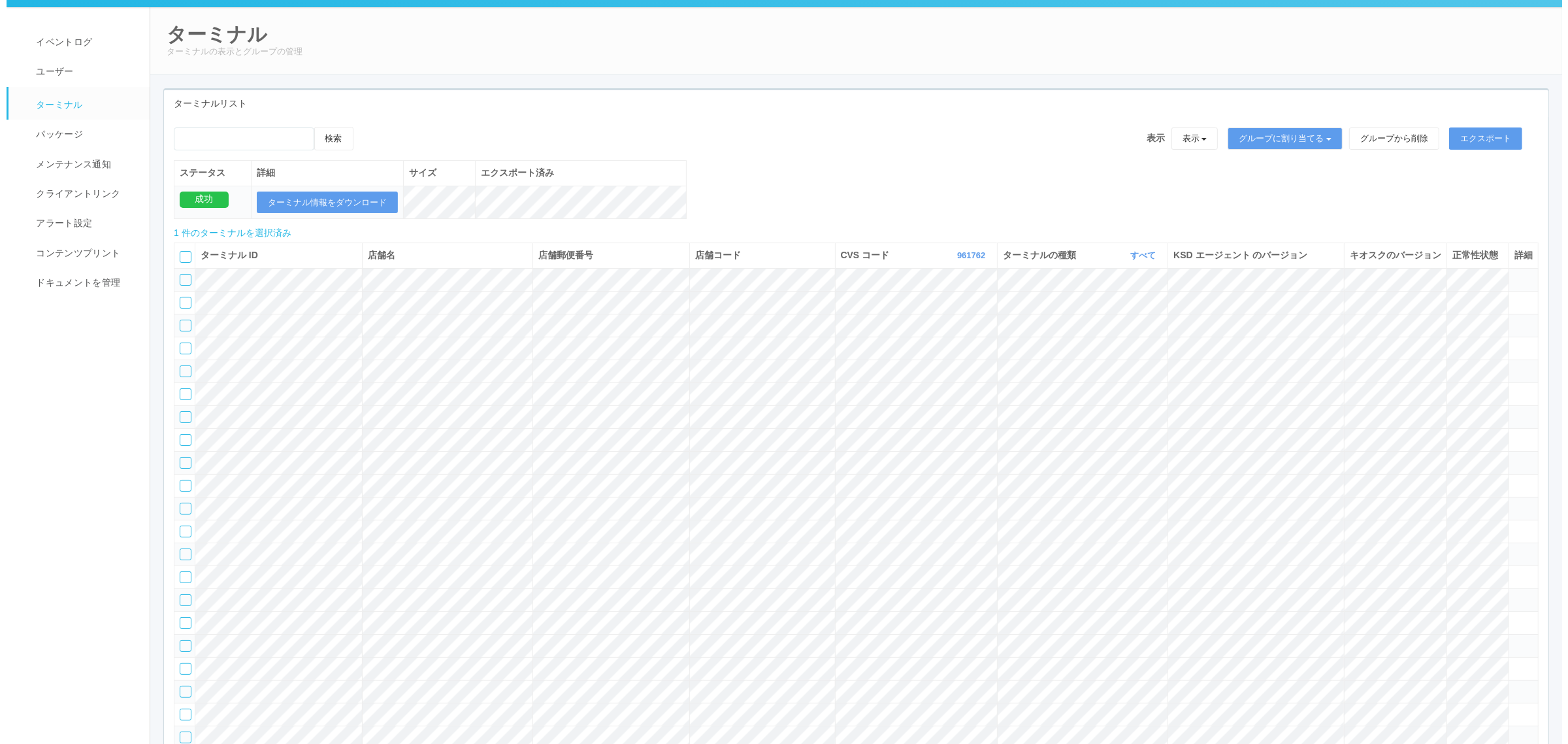
scroll to position [0, 0]
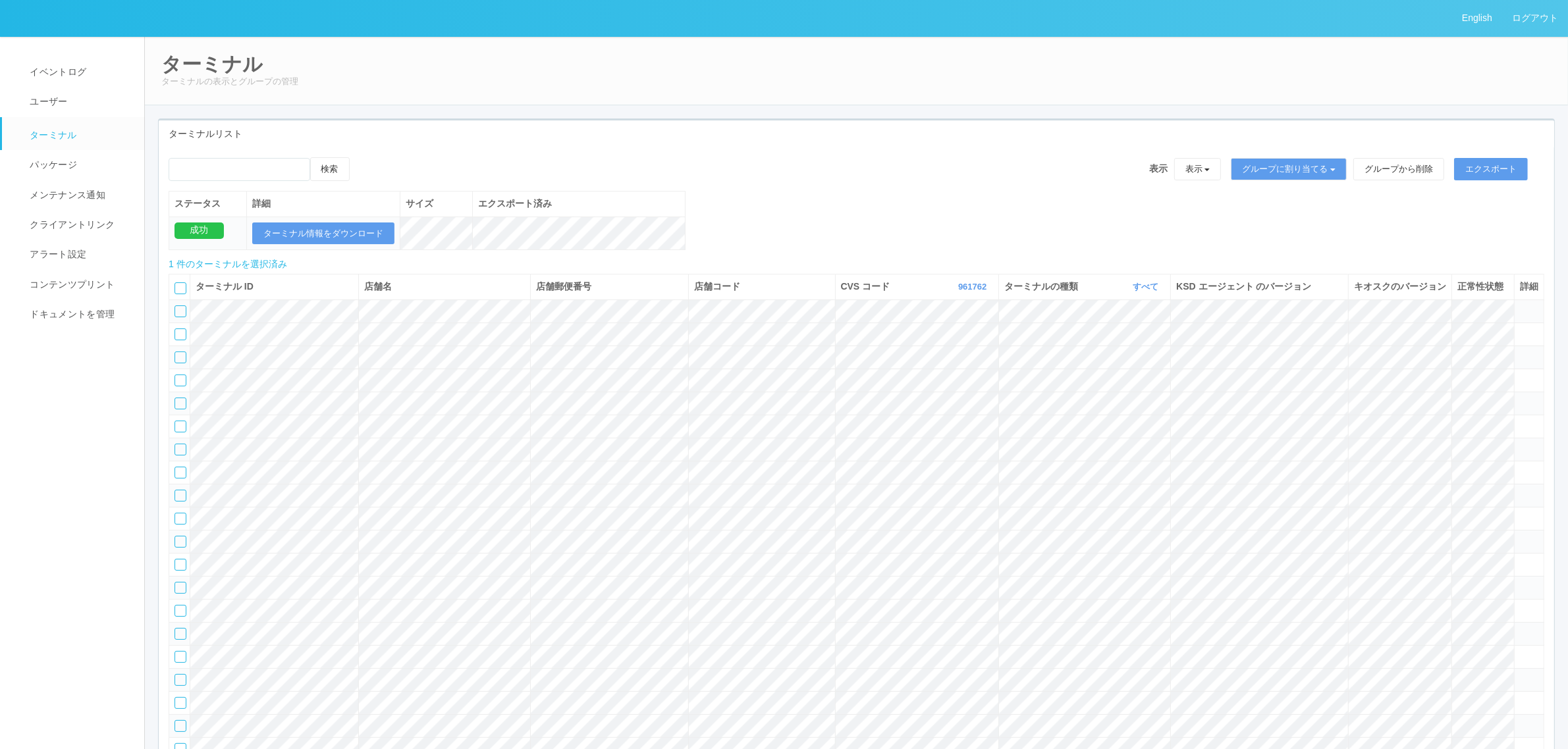
click at [387, 162] on div "検索 表示 表示 すべてのターミナル 未割り当てのターミナル グループを追加 グループ名を編集 アーカイブ済みのターミナル グループに割り当てる グループを追…" at bounding box center [856, 174] width 1375 height 34
click at [363, 157] on icon at bounding box center [363, 157] width 0 height 0
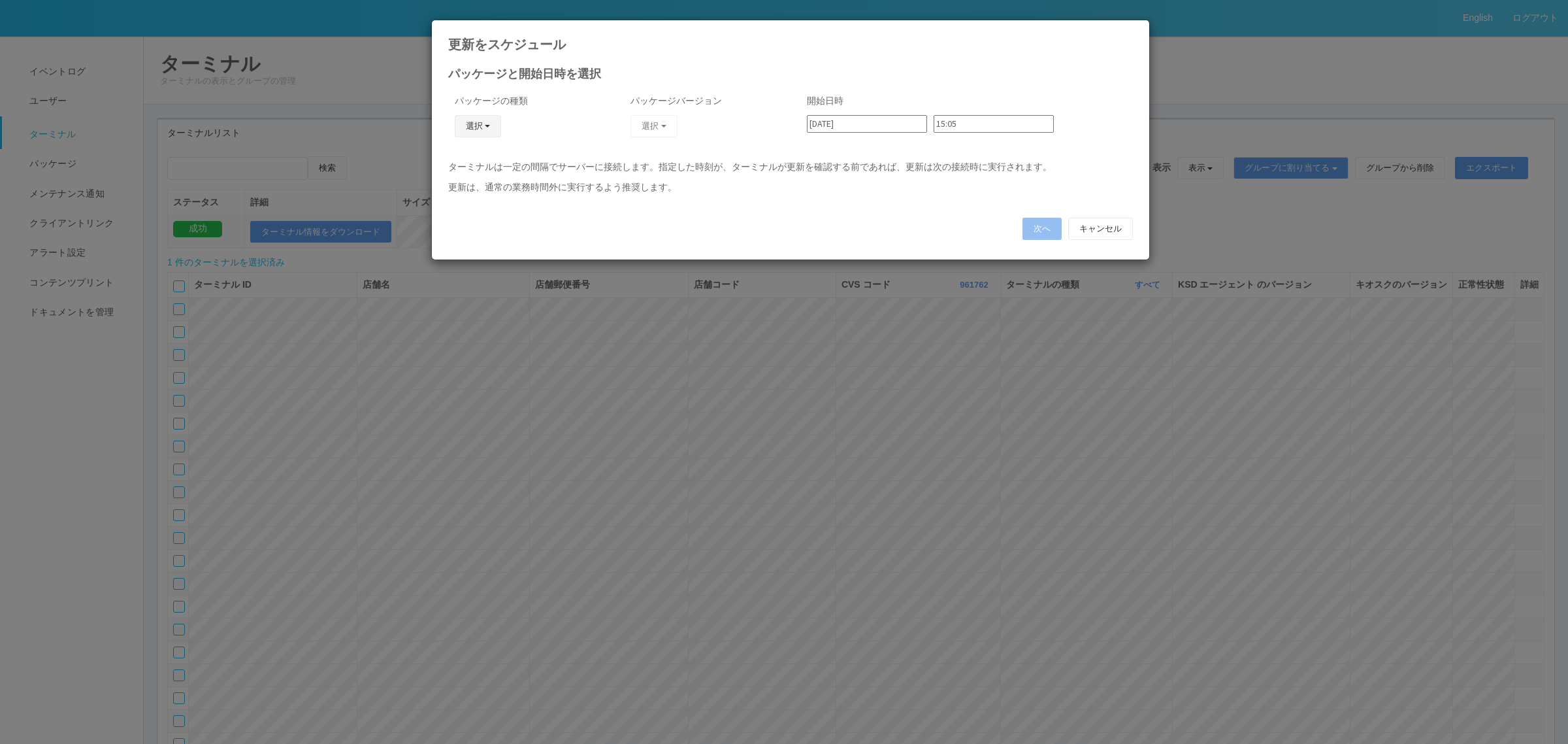
drag, startPoint x: 478, startPoint y: 121, endPoint x: 480, endPoint y: 135, distance: 14.1
click at [478, 123] on button "選択" at bounding box center [478, 126] width 47 height 22
click at [490, 196] on link "j_setting.txt" at bounding box center [458, 203] width 103 height 20
click at [652, 121] on button "選択" at bounding box center [654, 126] width 47 height 22
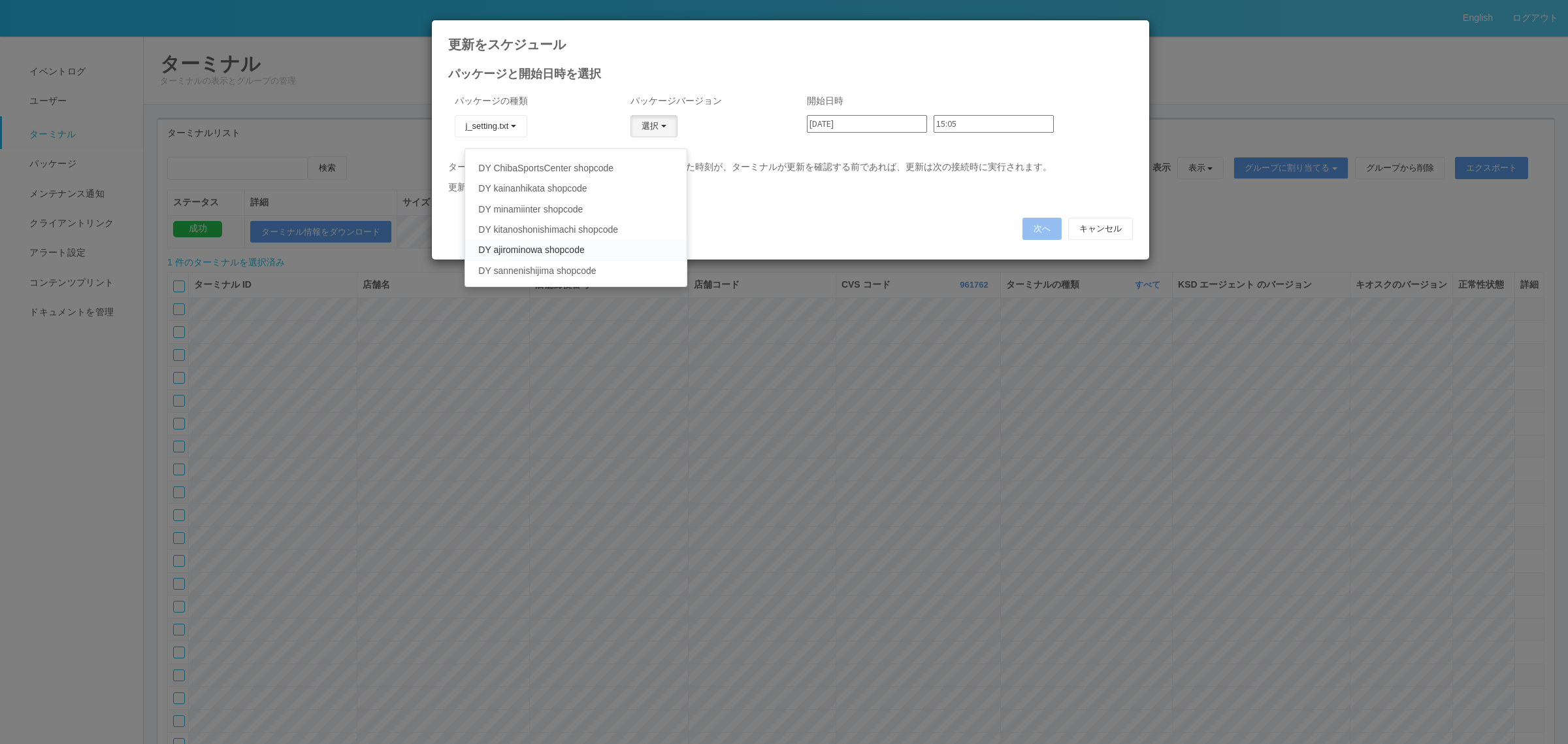
scroll to position [58, 0]
click at [552, 247] on link "DY ajirominowa shopcode" at bounding box center [575, 248] width 221 height 20
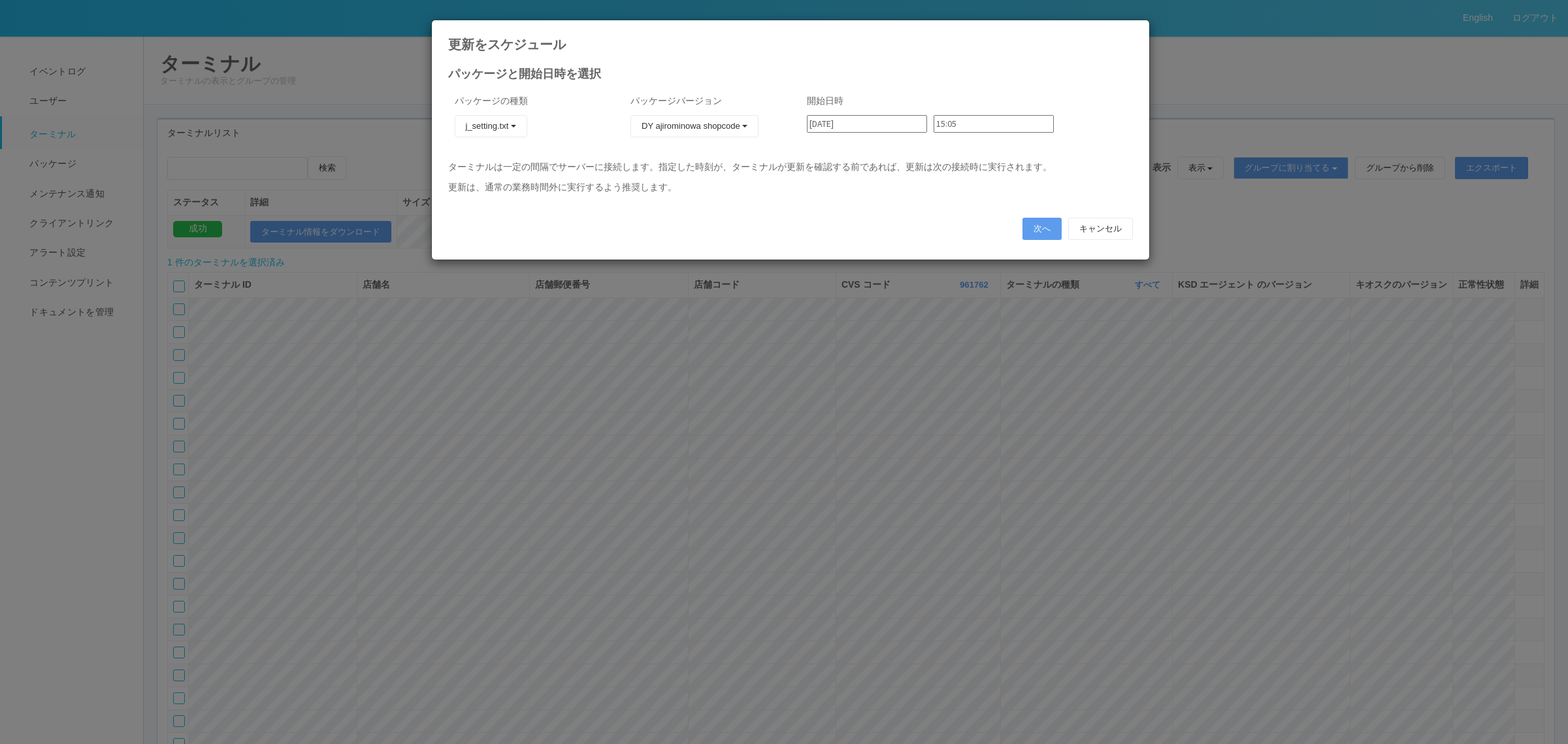
click at [832, 115] on input "[DATE]" at bounding box center [866, 123] width 120 height 18
drag, startPoint x: 904, startPoint y: 187, endPoint x: 946, endPoint y: 143, distance: 60.8
click at [832, 362] on div "5" at bounding box center [821, 369] width 22 height 13
type input "[DATE]"
drag, startPoint x: 949, startPoint y: 123, endPoint x: 951, endPoint y: 136, distance: 13.2
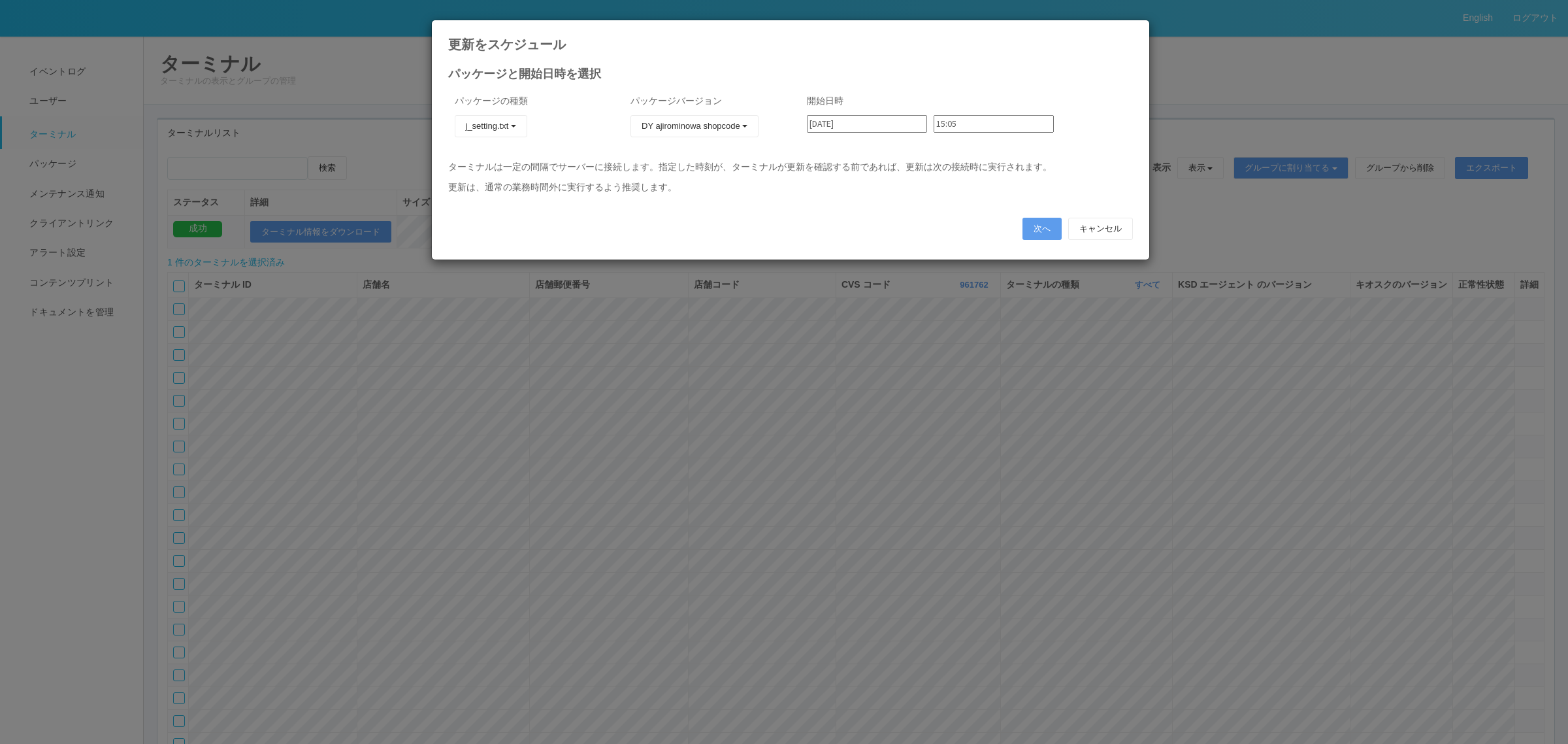
click at [949, 128] on input "15:05" at bounding box center [993, 123] width 120 height 18
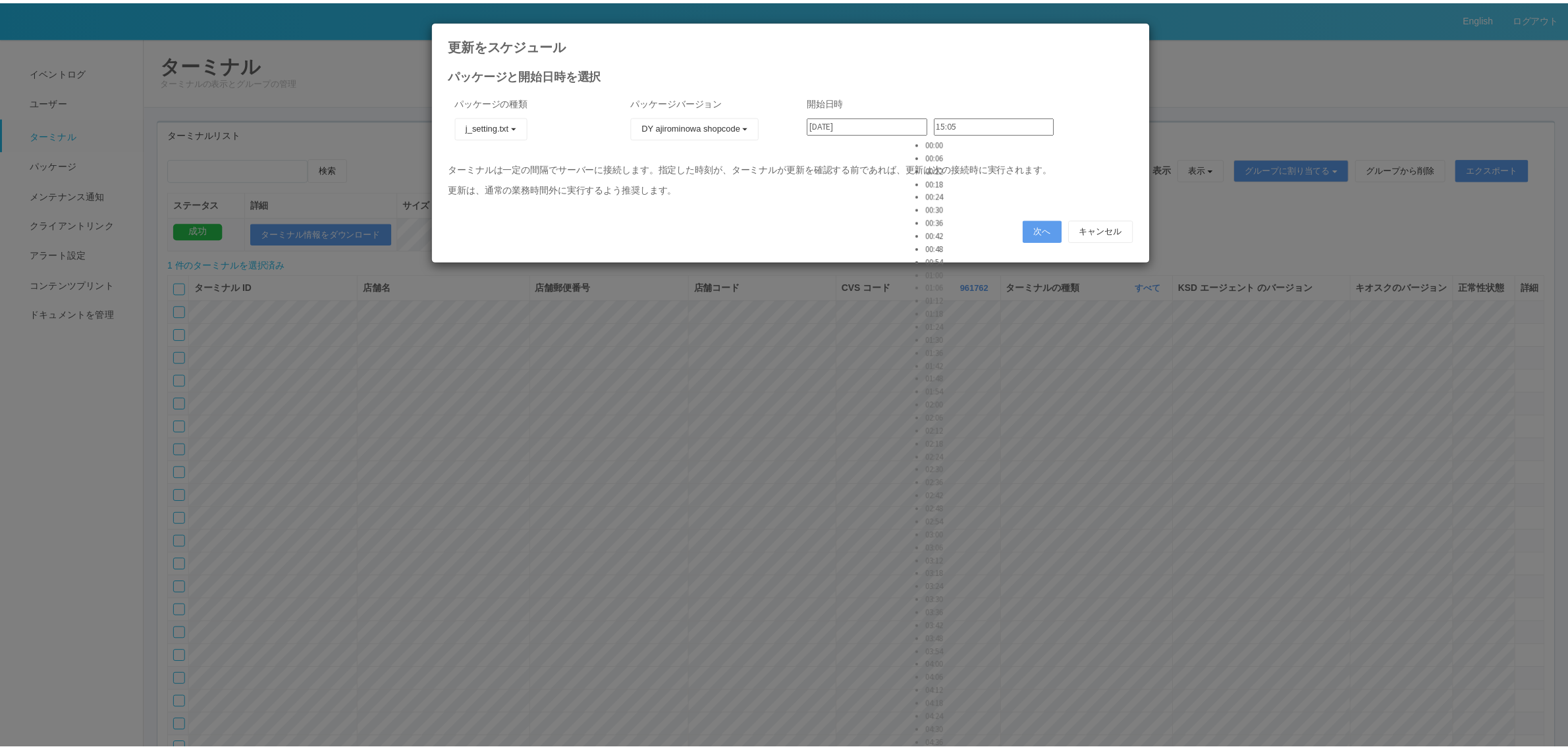
scroll to position [551, 0]
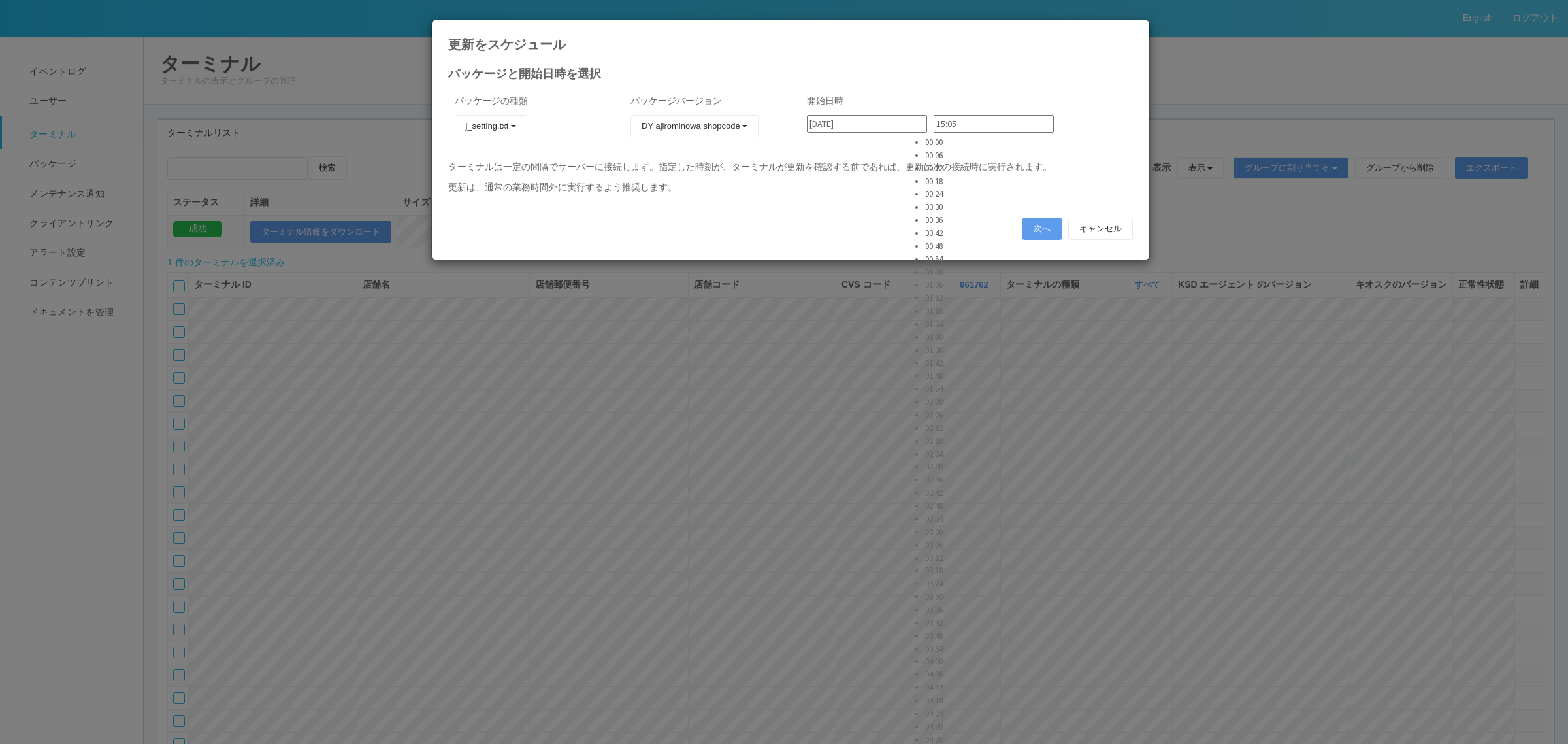
drag, startPoint x: 935, startPoint y: 197, endPoint x: 977, endPoint y: 207, distance: 43.2
click at [937, 526] on li "03:00" at bounding box center [941, 532] width 33 height 13
type input "03:00"
click at [1025, 223] on button "次へ" at bounding box center [1042, 228] width 39 height 22
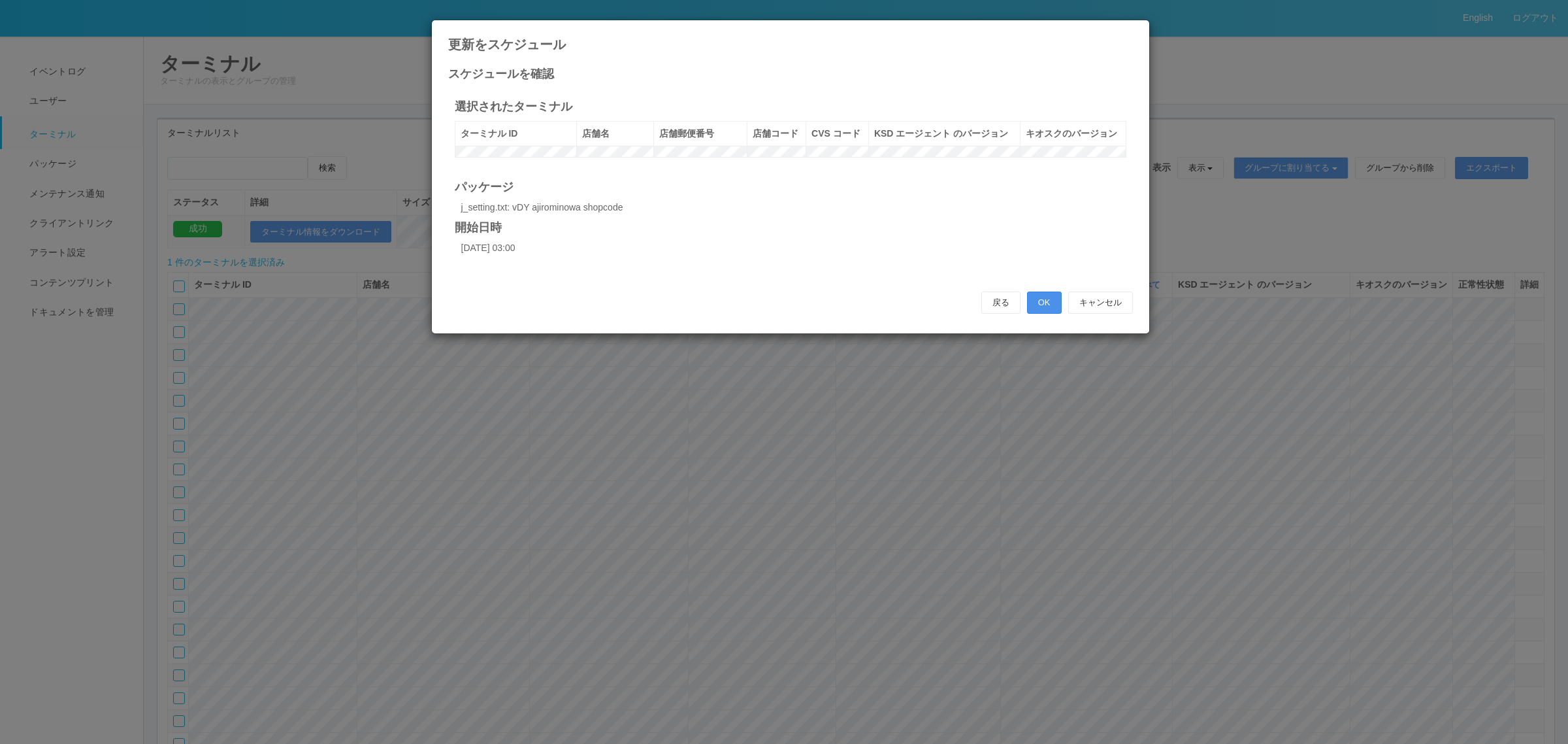
drag, startPoint x: 1046, startPoint y: 314, endPoint x: 1034, endPoint y: 308, distance: 13.4
click at [1044, 312] on button "OK" at bounding box center [1044, 302] width 34 height 22
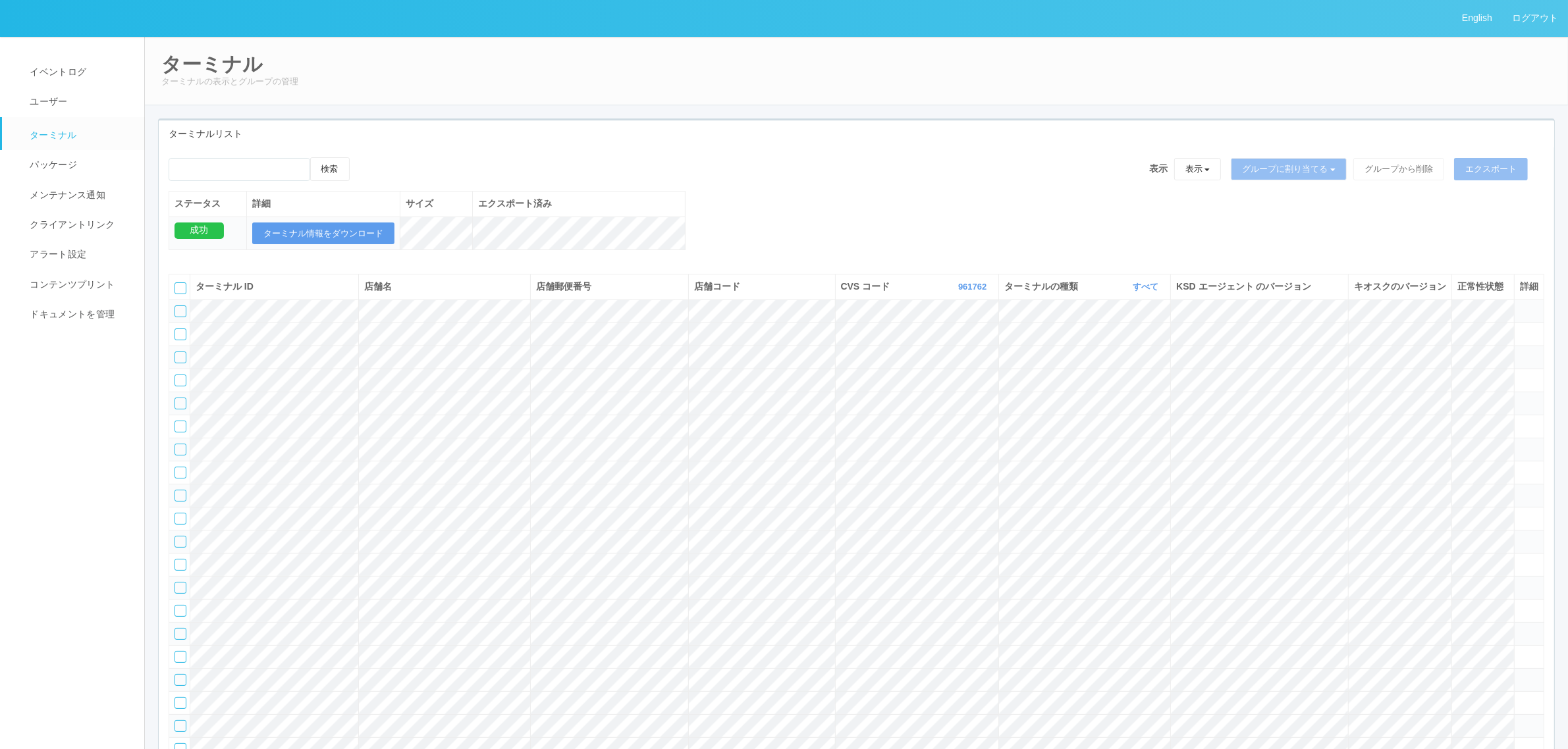
scroll to position [46836, 0]
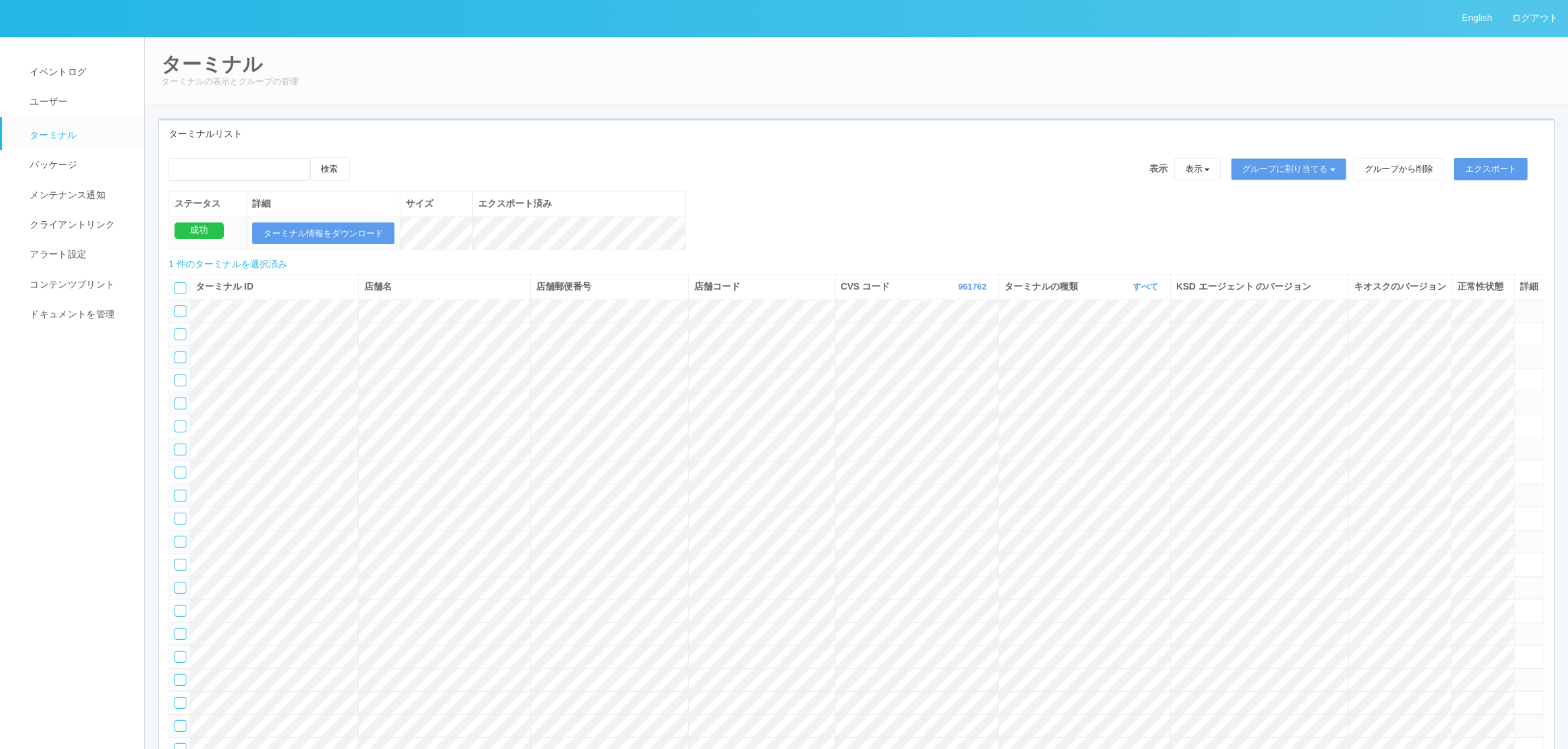
click at [363, 157] on icon at bounding box center [363, 157] width 0 height 0
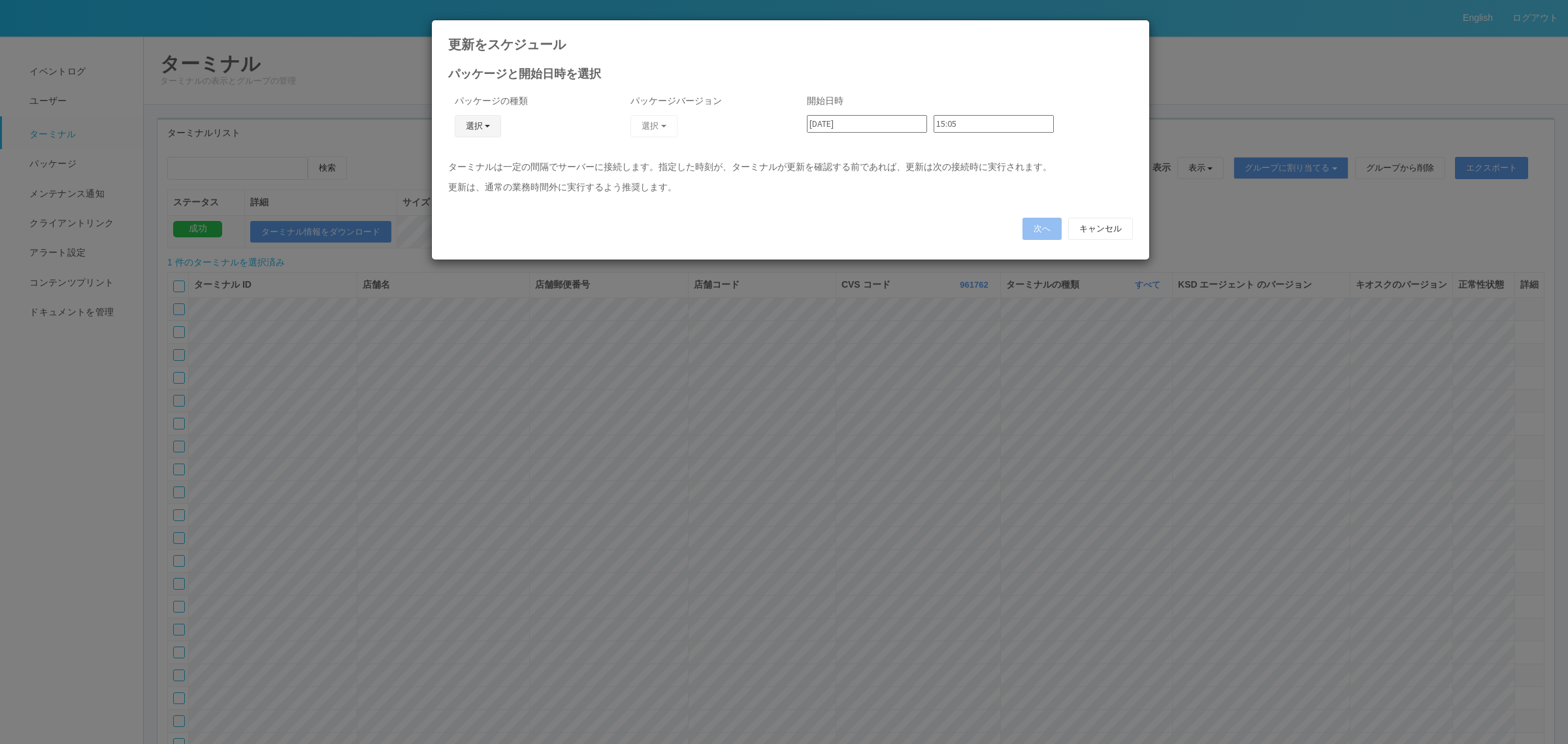
click at [471, 131] on button "選択" at bounding box center [478, 126] width 47 height 22
click at [475, 208] on link "j_setting.txt" at bounding box center [458, 203] width 103 height 20
click at [666, 125] on span "button" at bounding box center [664, 126] width 5 height 3
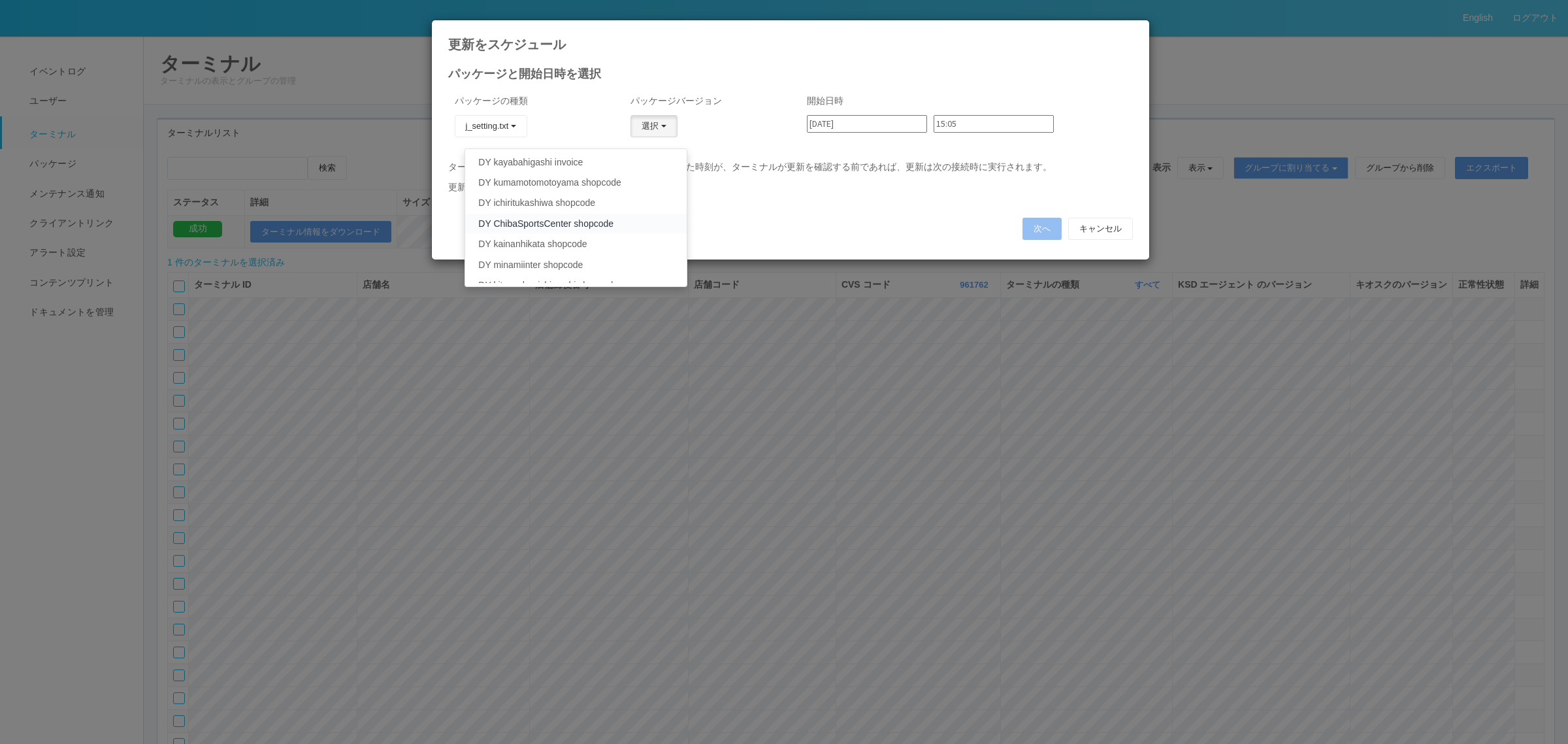
click at [632, 223] on link "DY ChibaSportsCenter shopcode" at bounding box center [575, 224] width 221 height 20
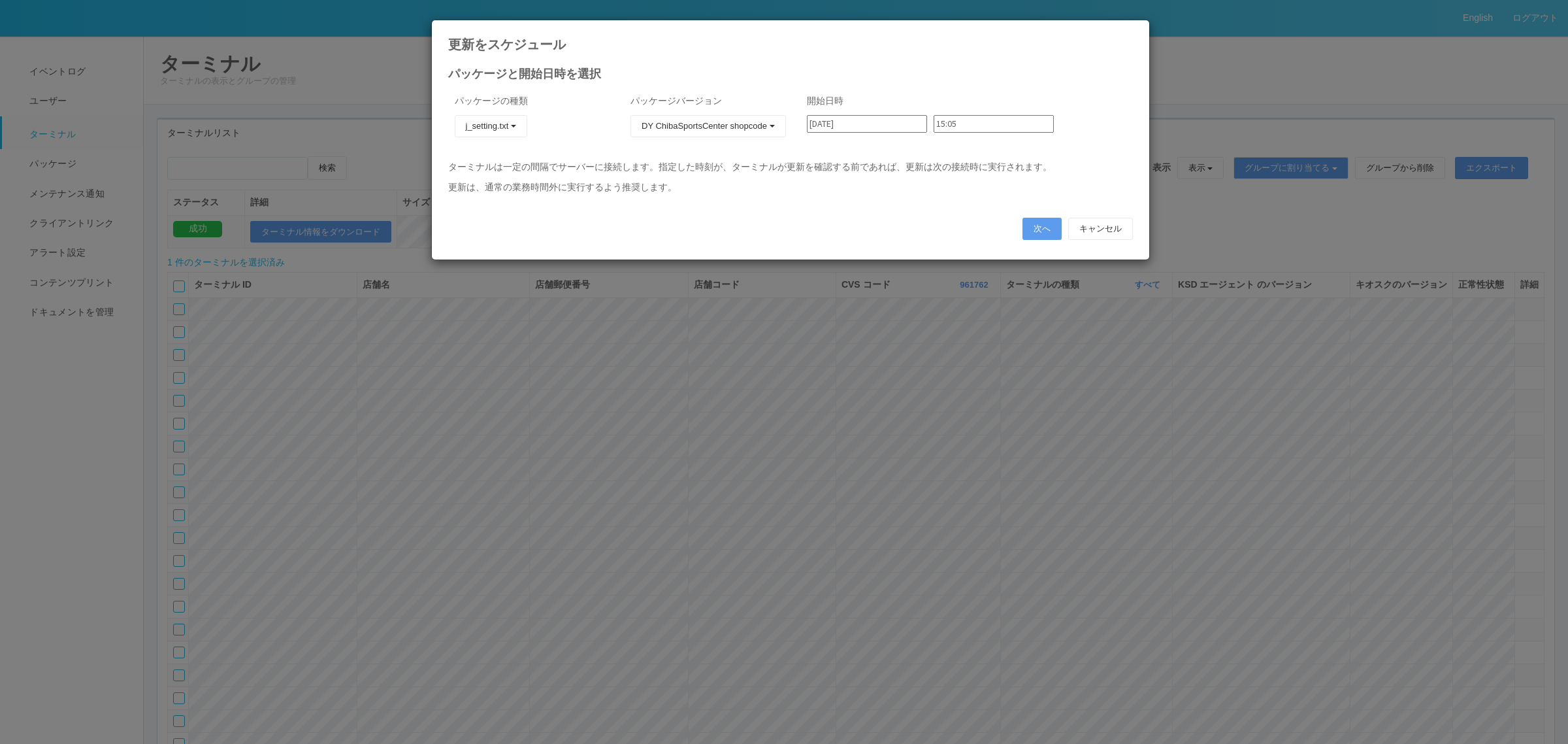
drag, startPoint x: 857, startPoint y: 124, endPoint x: 863, endPoint y: 133, distance: 10.8
click at [857, 124] on input "[DATE]" at bounding box center [866, 123] width 120 height 18
click at [832, 362] on div "5" at bounding box center [821, 369] width 22 height 13
type input "[DATE]"
drag, startPoint x: 938, startPoint y: 125, endPoint x: 943, endPoint y: 136, distance: 12.1
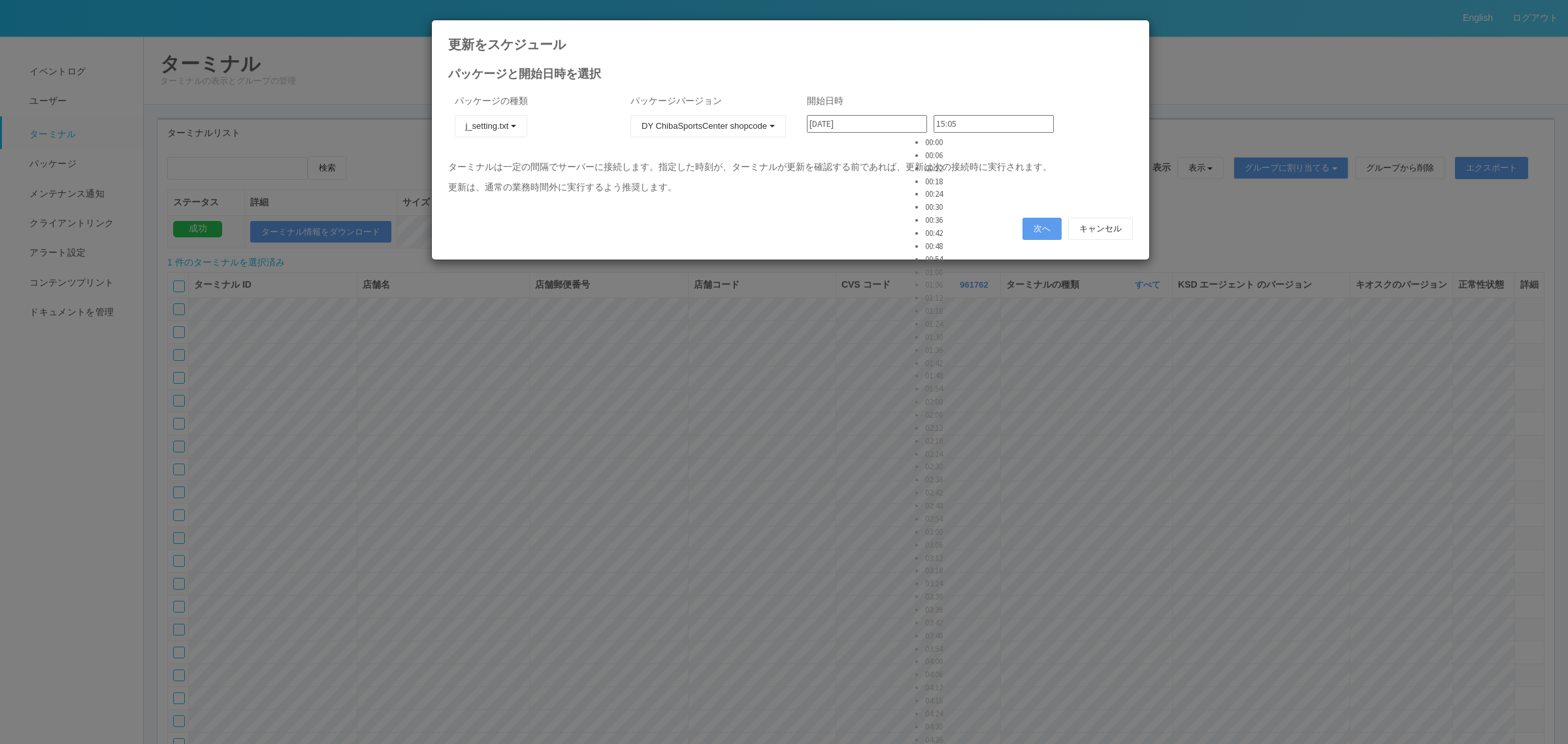
click at [940, 125] on input "15:05" at bounding box center [993, 123] width 120 height 18
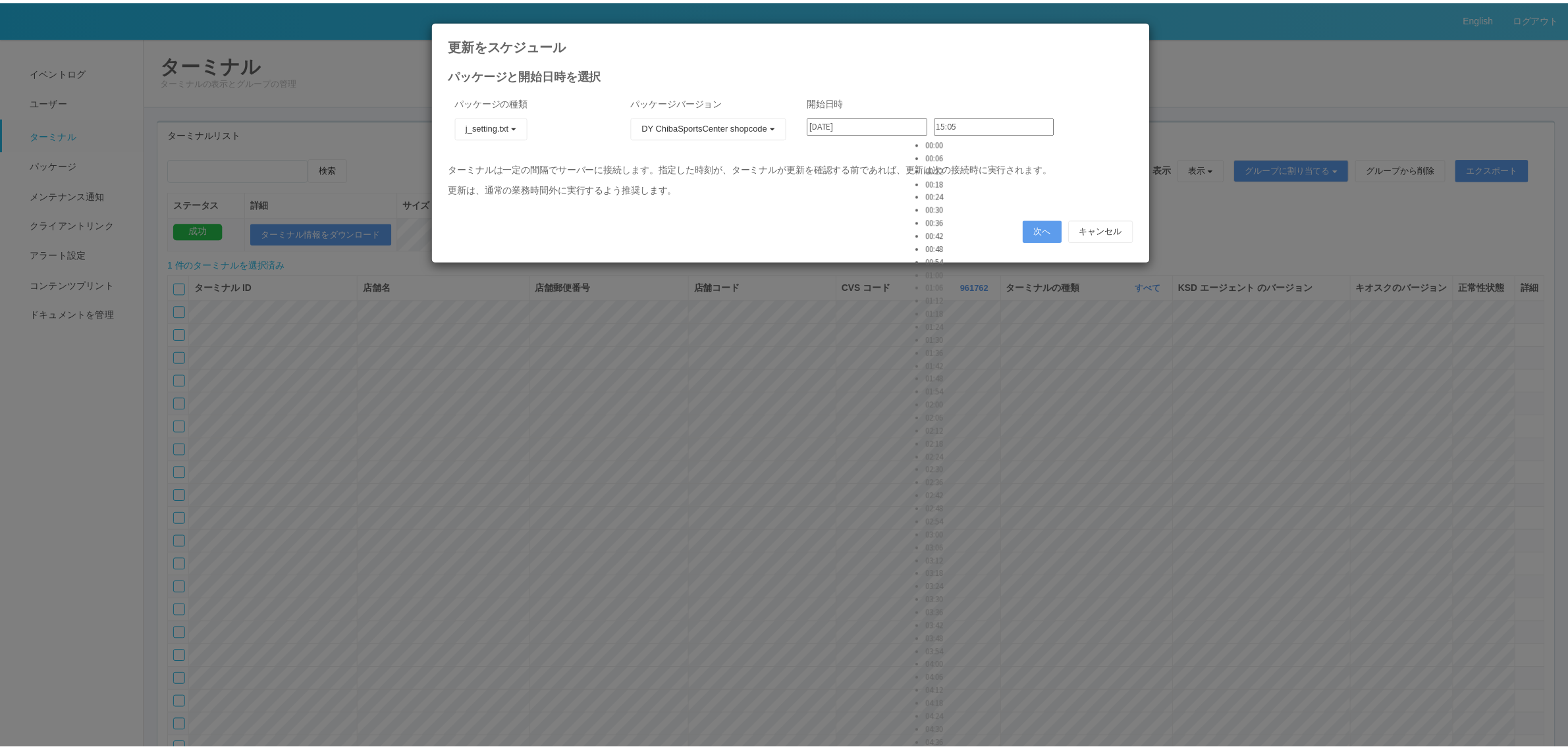
scroll to position [517, 0]
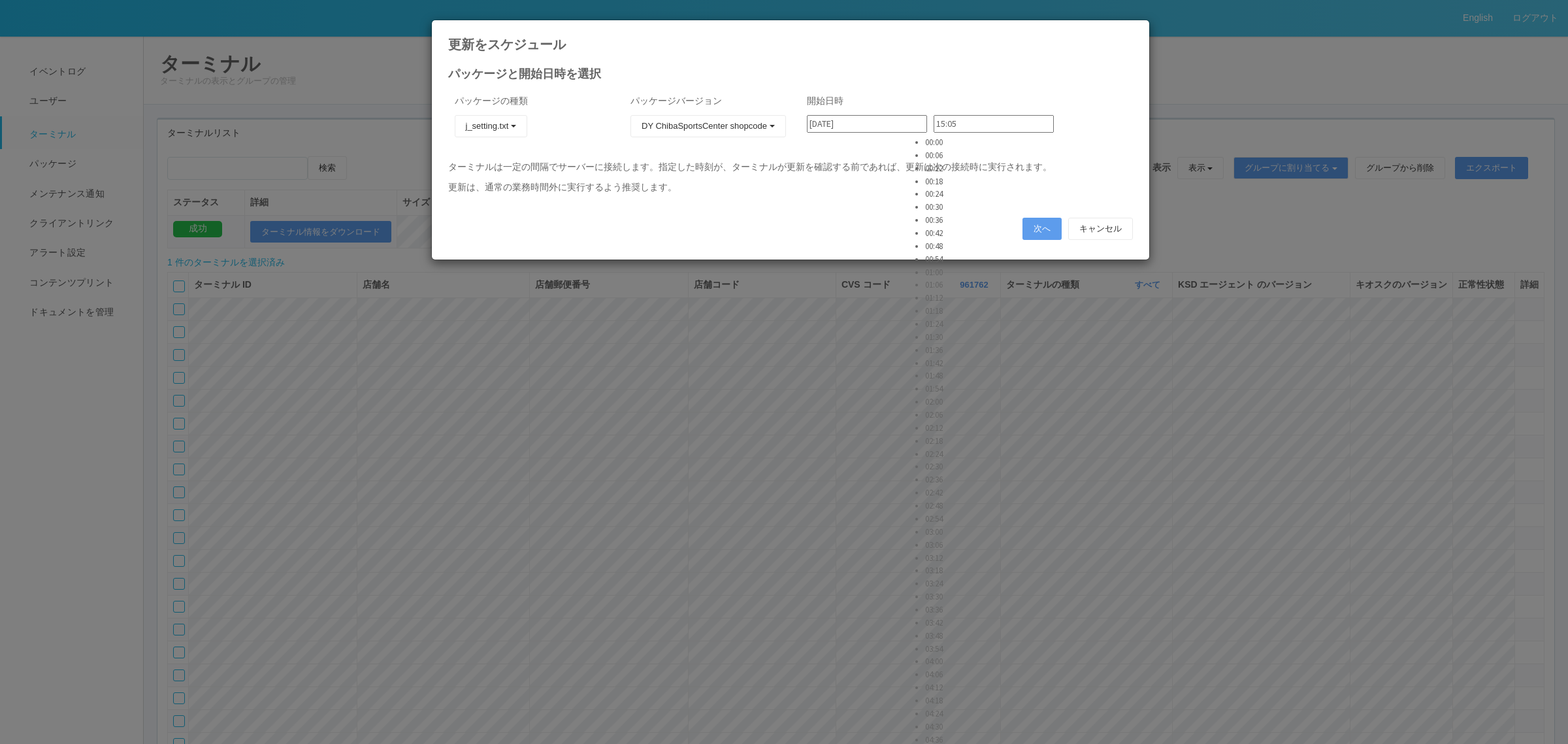
click at [949, 538] on li "03:06" at bounding box center [941, 545] width 33 height 13
type input "03:06"
click at [1014, 226] on div "次へ キャンセル" at bounding box center [791, 228] width 685 height 22
click at [1025, 223] on button "次へ" at bounding box center [1042, 228] width 39 height 22
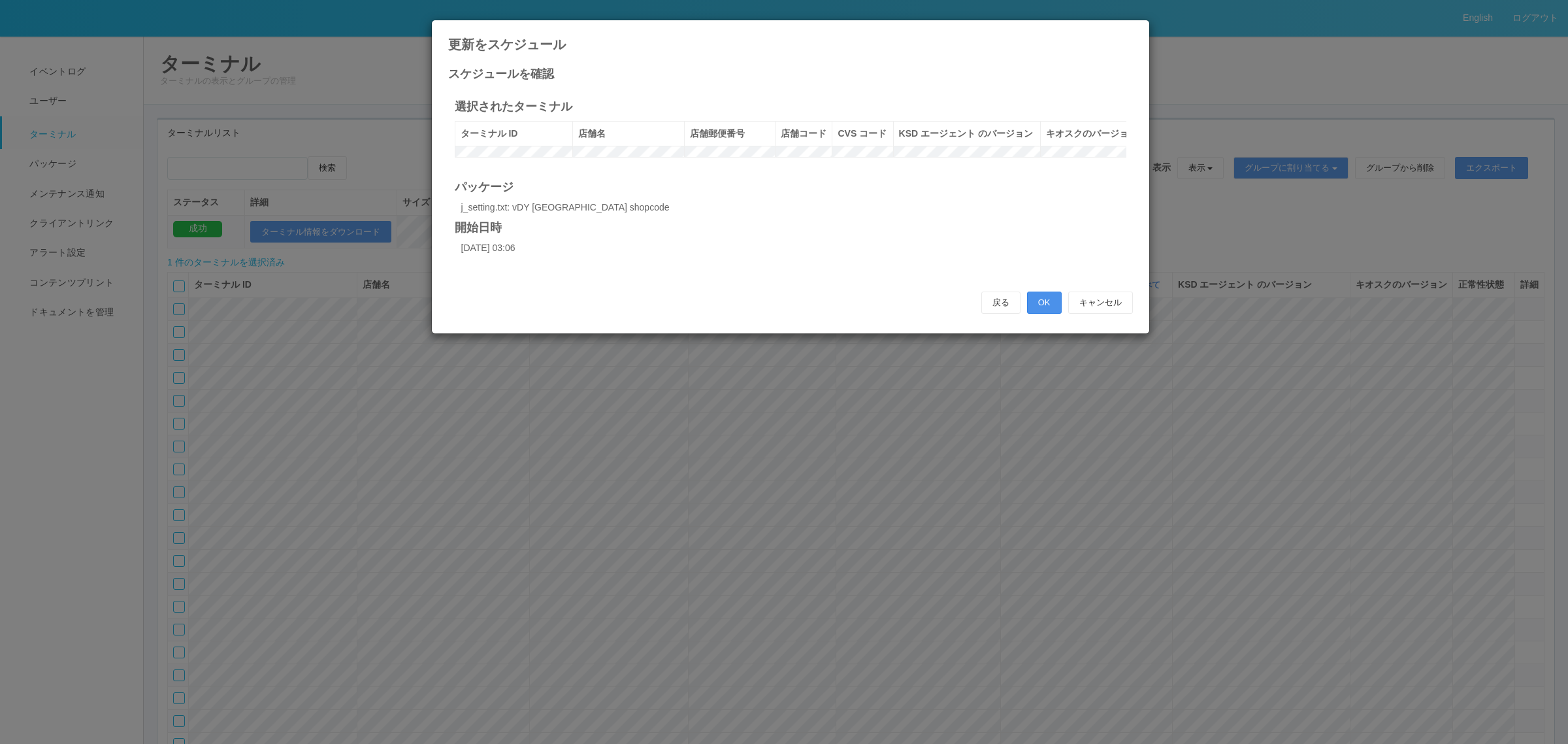
click at [1040, 314] on button "OK" at bounding box center [1044, 302] width 34 height 22
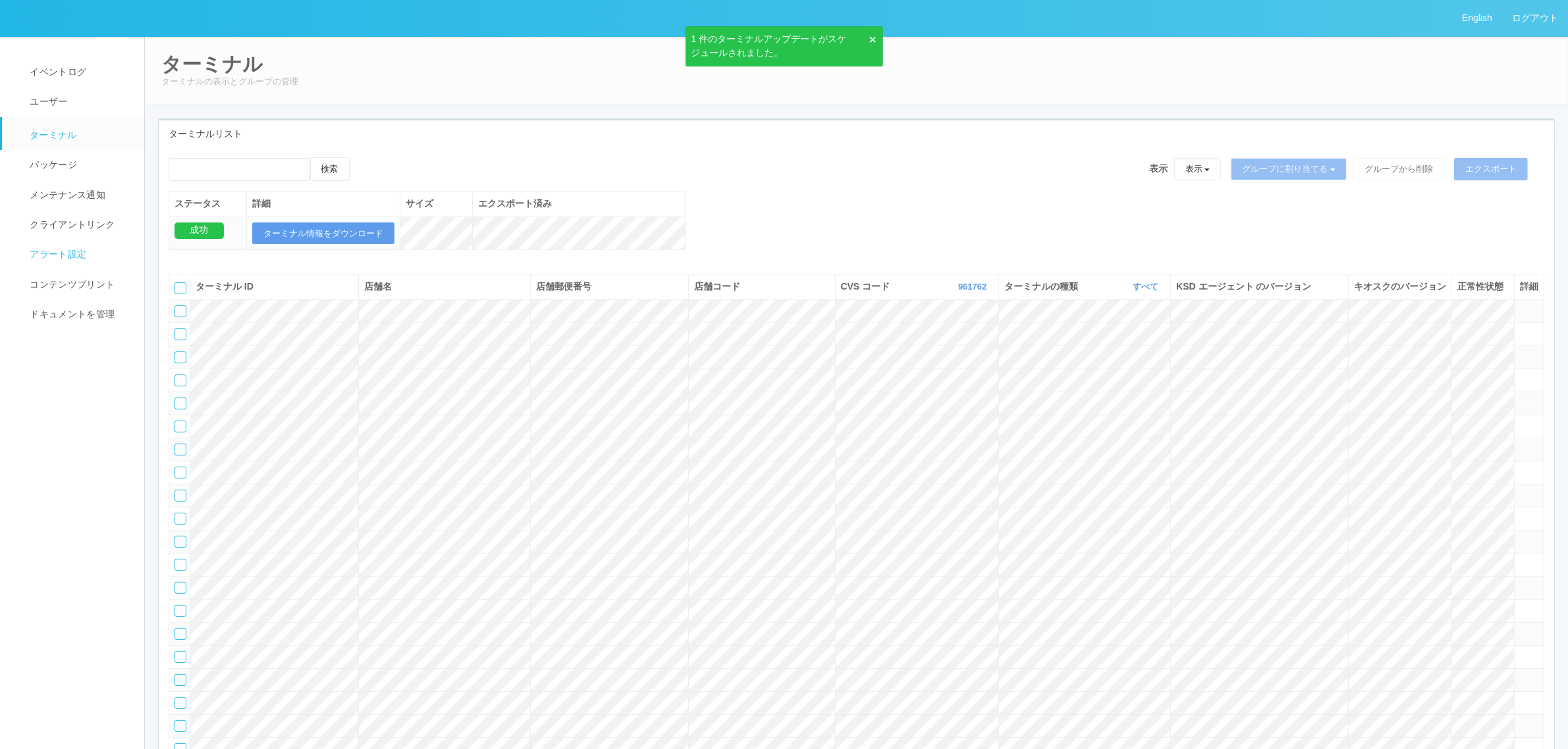
scroll to position [55259, 0]
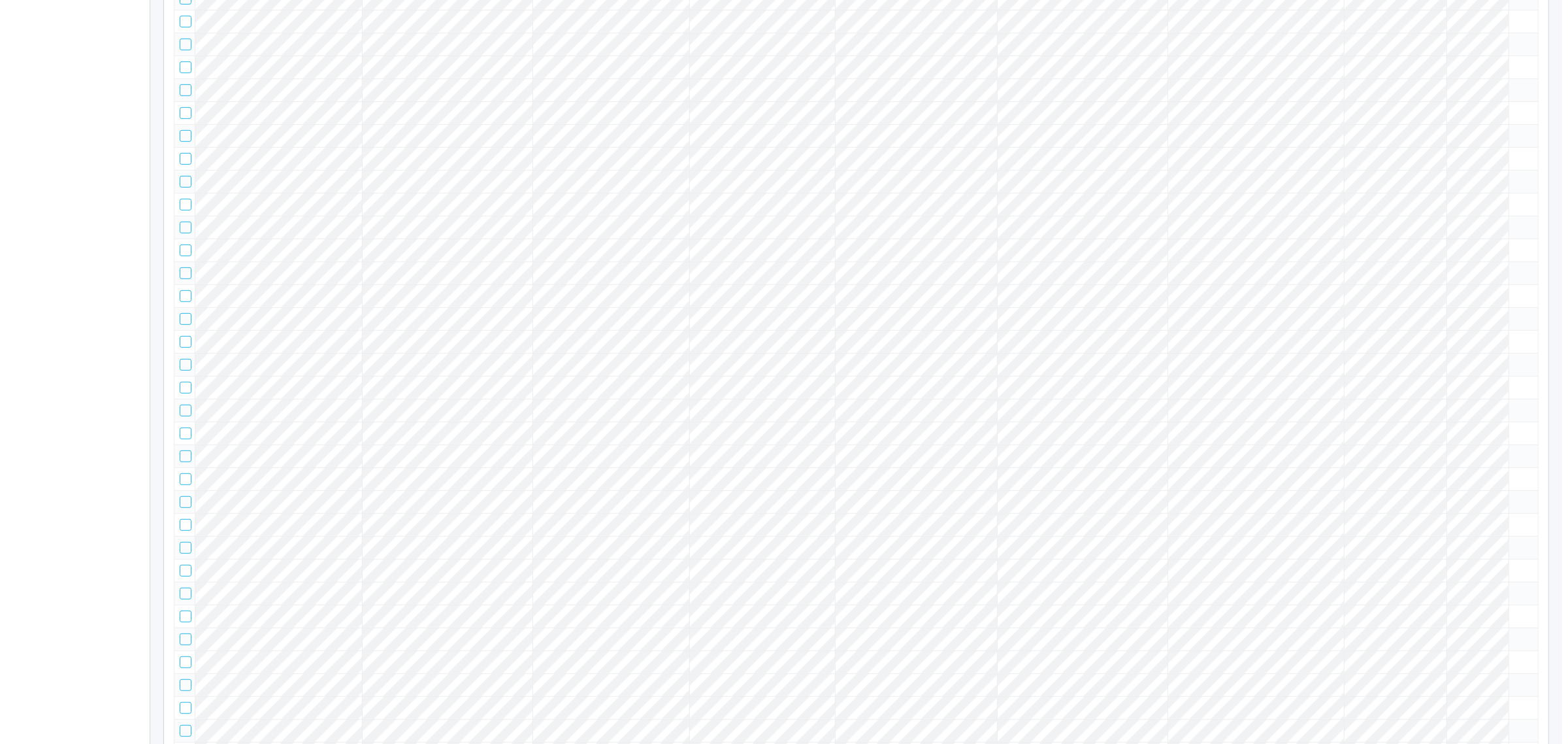
scroll to position [0, 0]
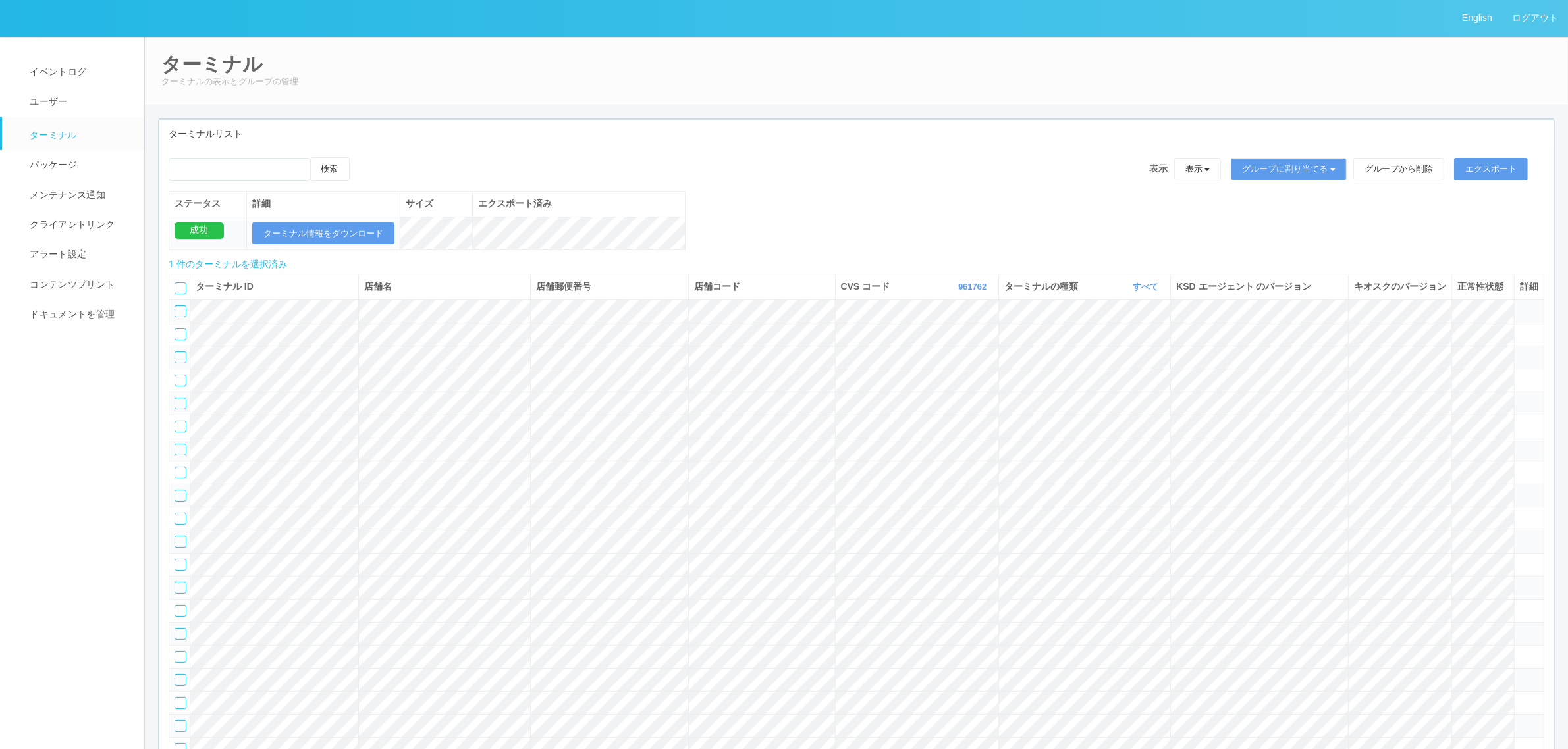
click at [363, 157] on icon at bounding box center [363, 157] width 0 height 0
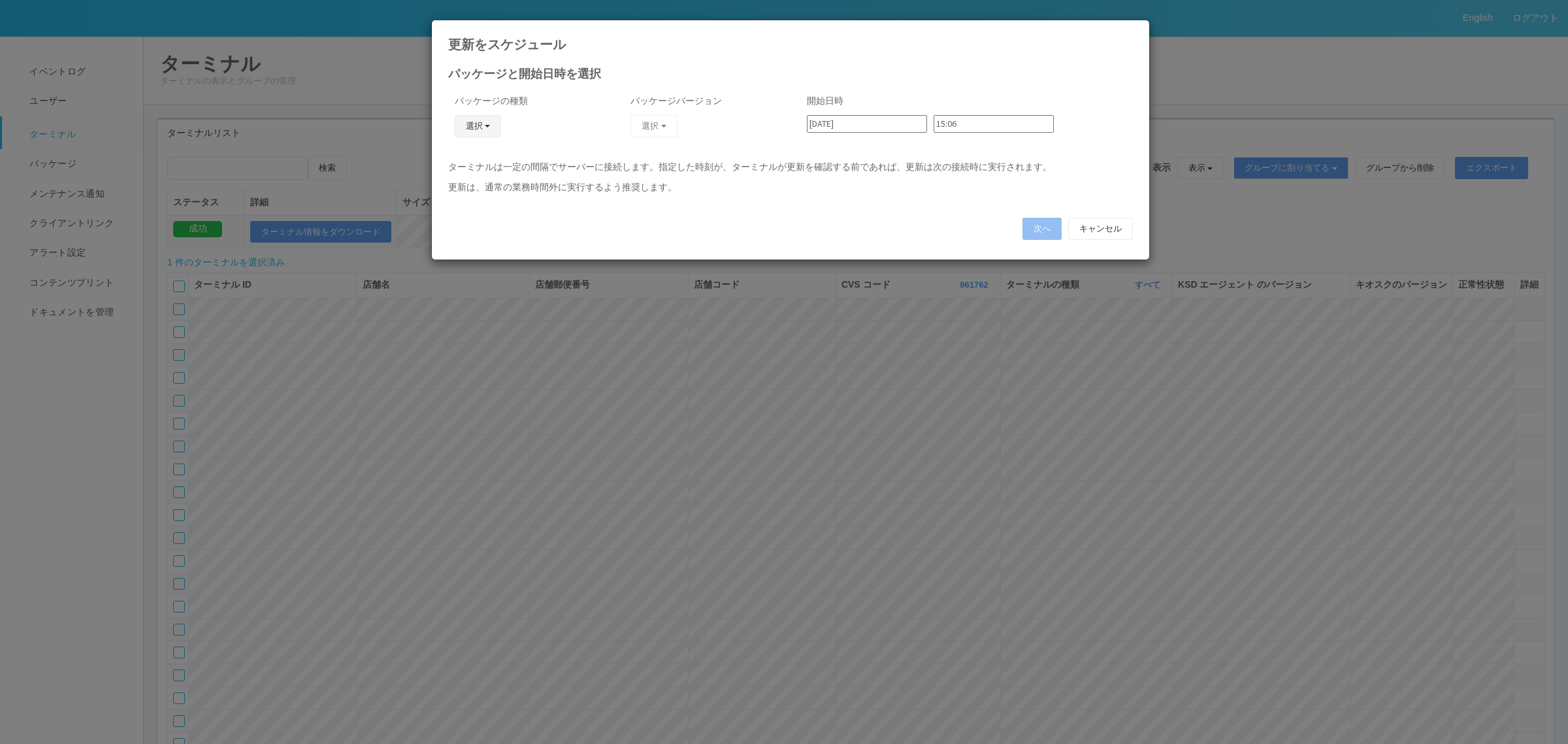
click at [471, 129] on button "選択" at bounding box center [478, 126] width 47 height 22
click at [462, 207] on link "j_setting.txt" at bounding box center [458, 203] width 103 height 20
click at [661, 125] on span "button" at bounding box center [664, 126] width 5 height 3
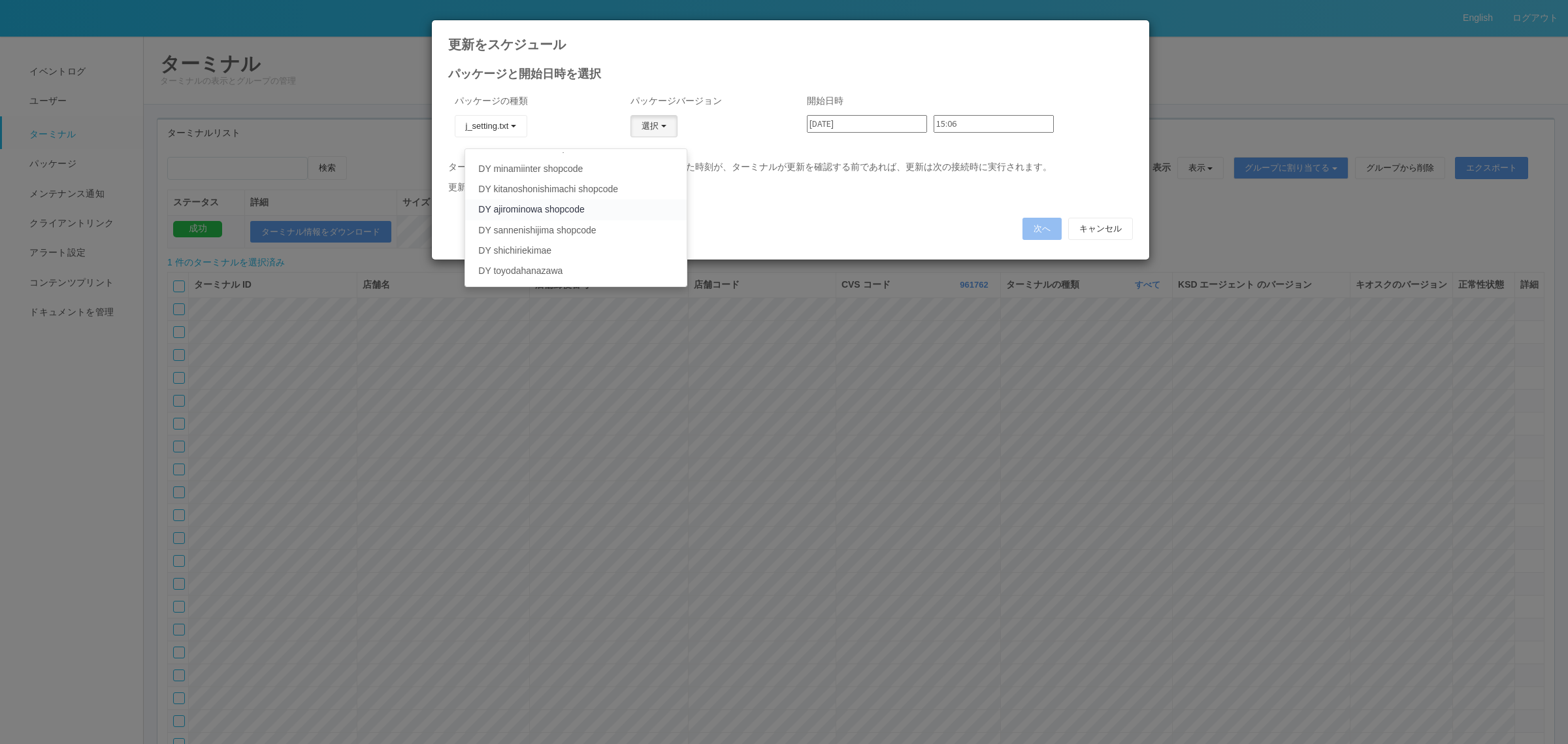
scroll to position [108, 0]
click at [560, 217] on link "DY sannenishijima shopcode" at bounding box center [575, 218] width 221 height 20
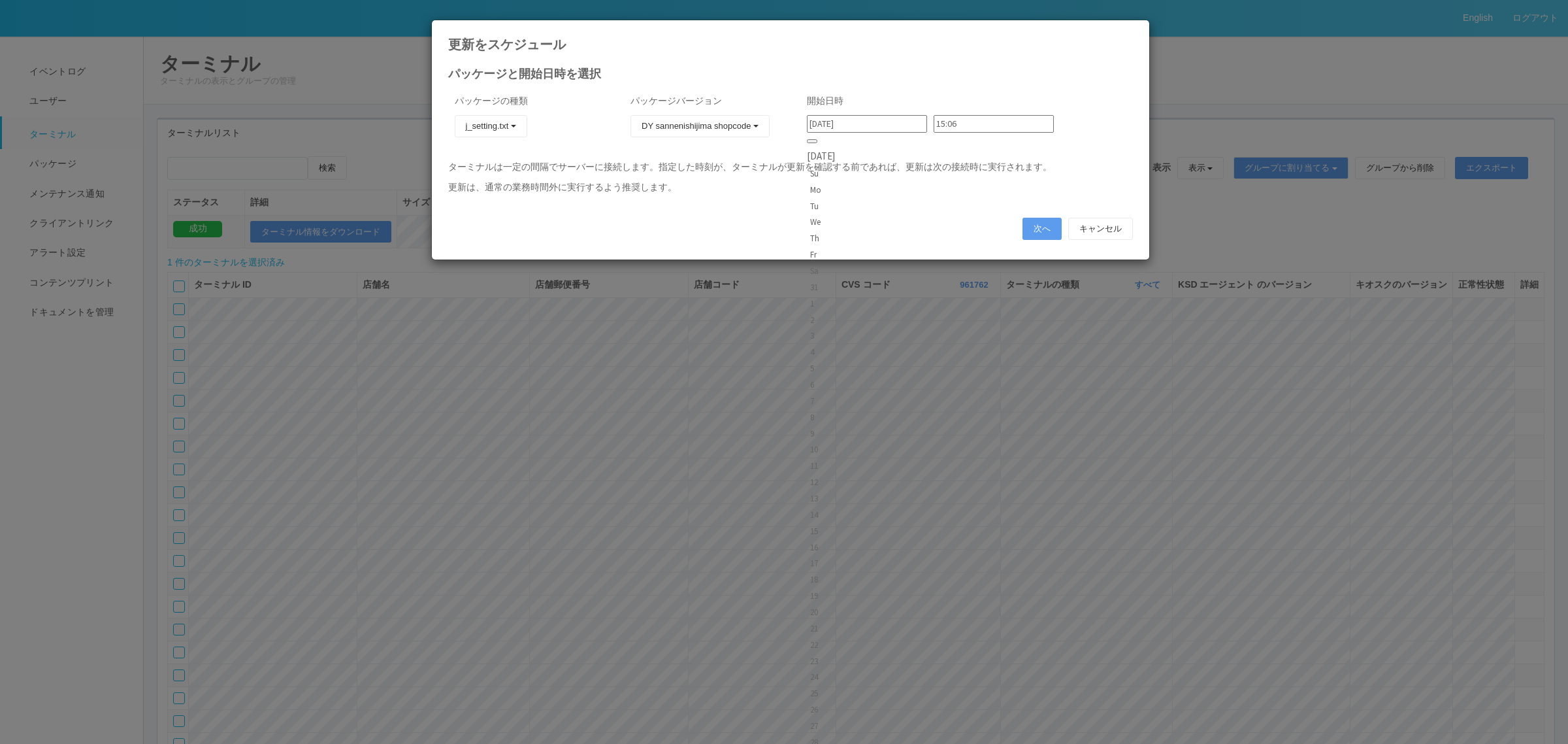
click at [881, 123] on input "[DATE]" at bounding box center [866, 123] width 120 height 18
click at [835, 281] on div "31 1 2 3 4 5 6" at bounding box center [820, 337] width 28 height 111
click at [832, 362] on div "5" at bounding box center [821, 369] width 22 height 13
type input "[DATE]"
click at [949, 123] on input "15:06" at bounding box center [993, 123] width 120 height 18
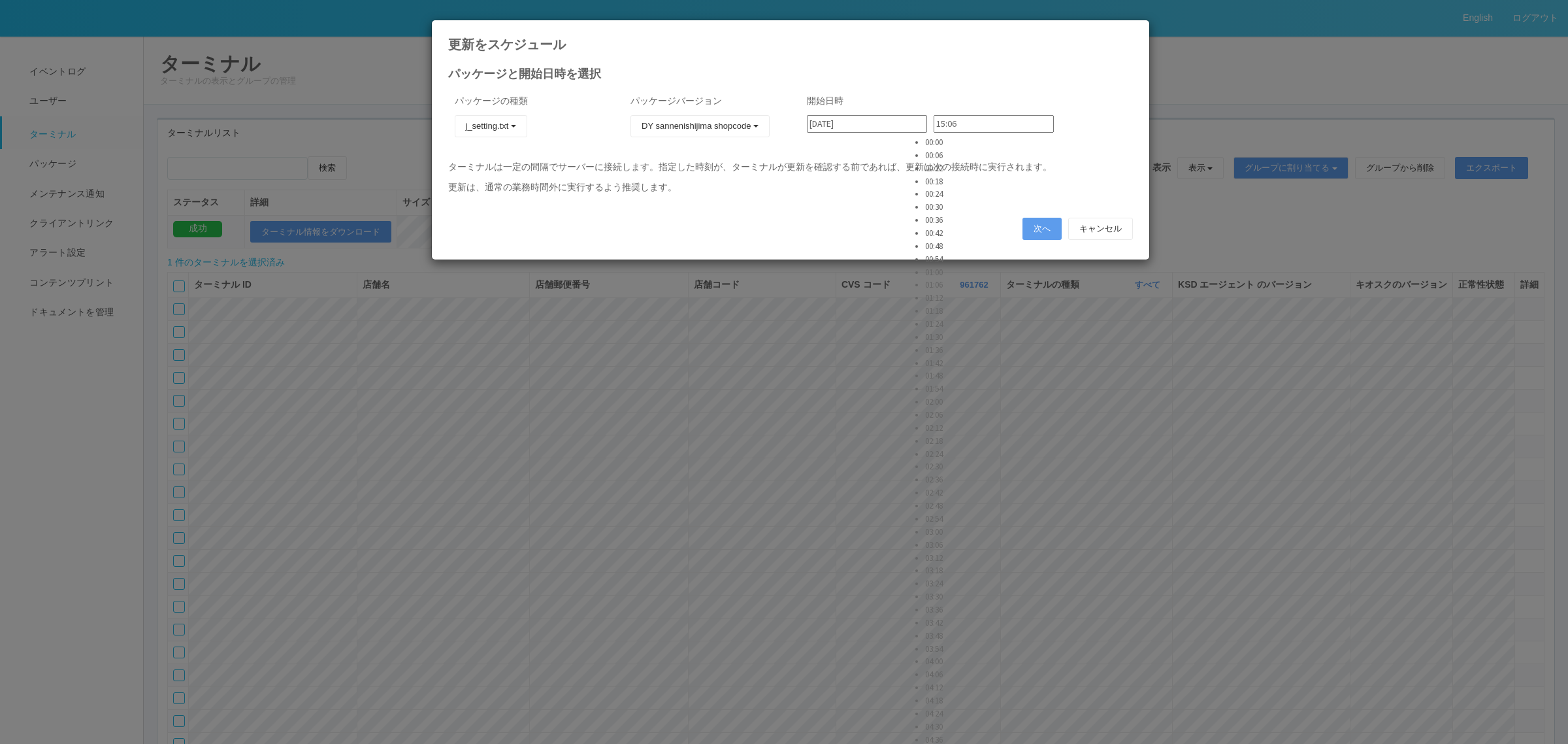
scroll to position [598, 0]
click at [937, 551] on li "03:12" at bounding box center [941, 558] width 33 height 13
type input "03:12"
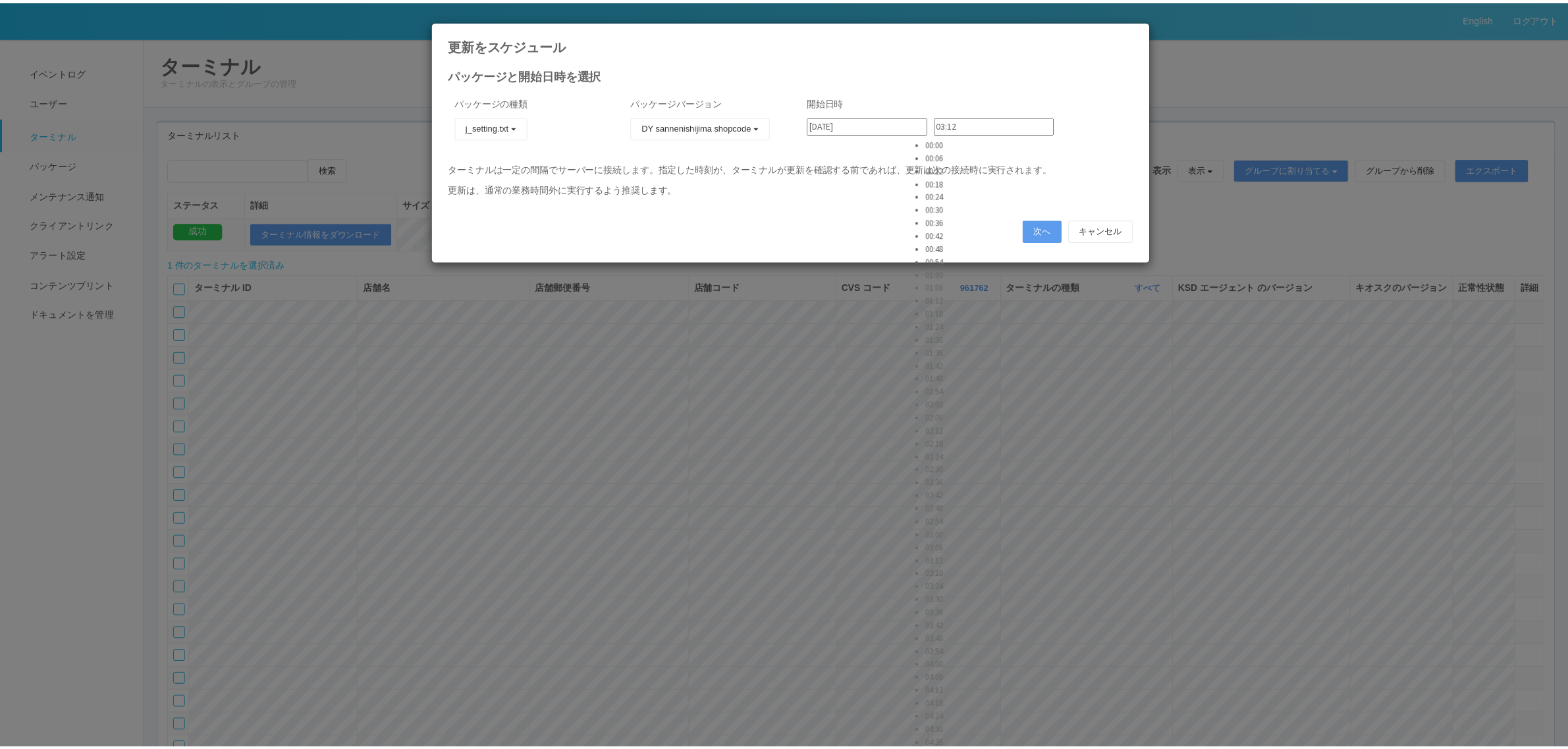
scroll to position [593, 0]
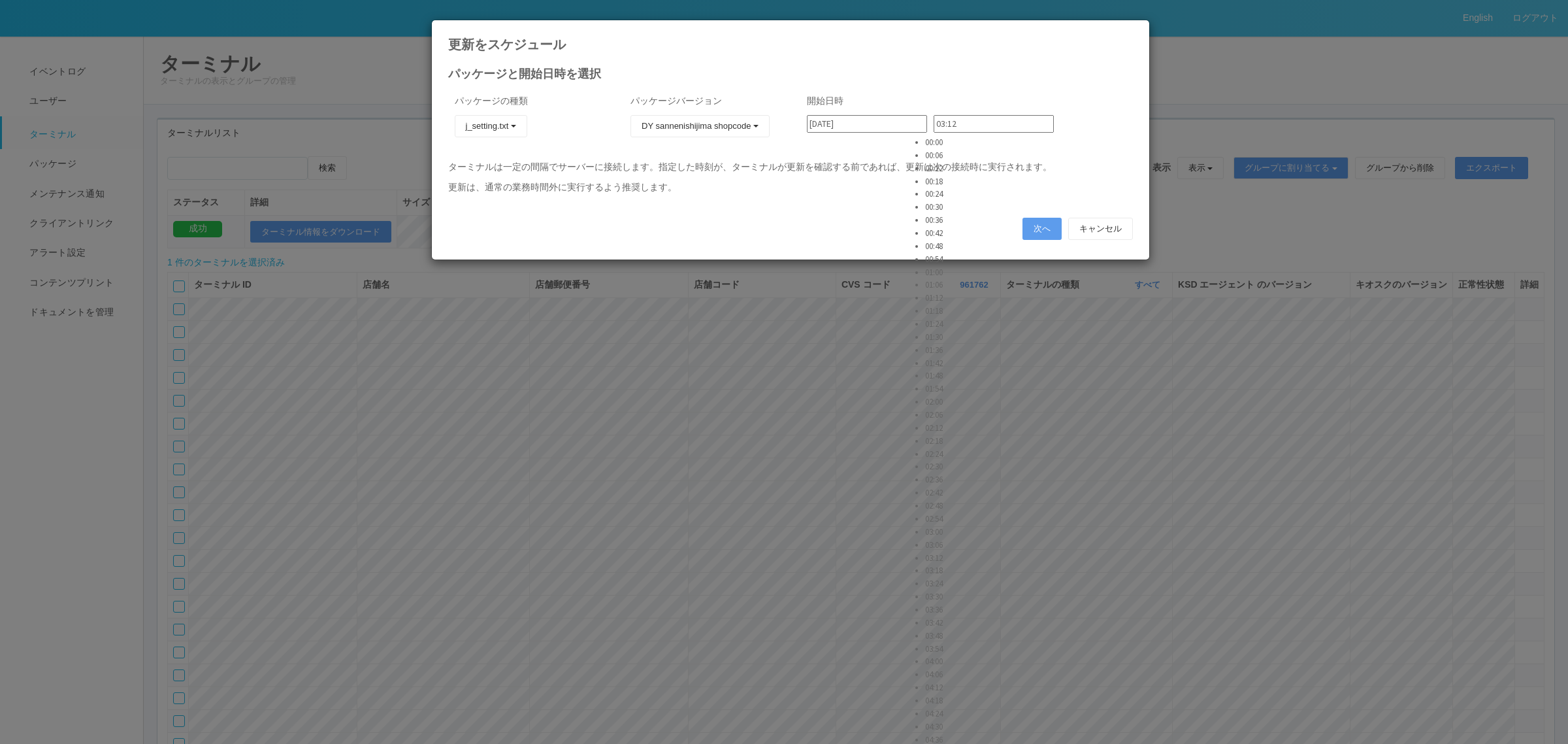
click at [943, 551] on li "03:12" at bounding box center [941, 558] width 33 height 13
click at [1041, 226] on button "次へ" at bounding box center [1042, 228] width 39 height 22
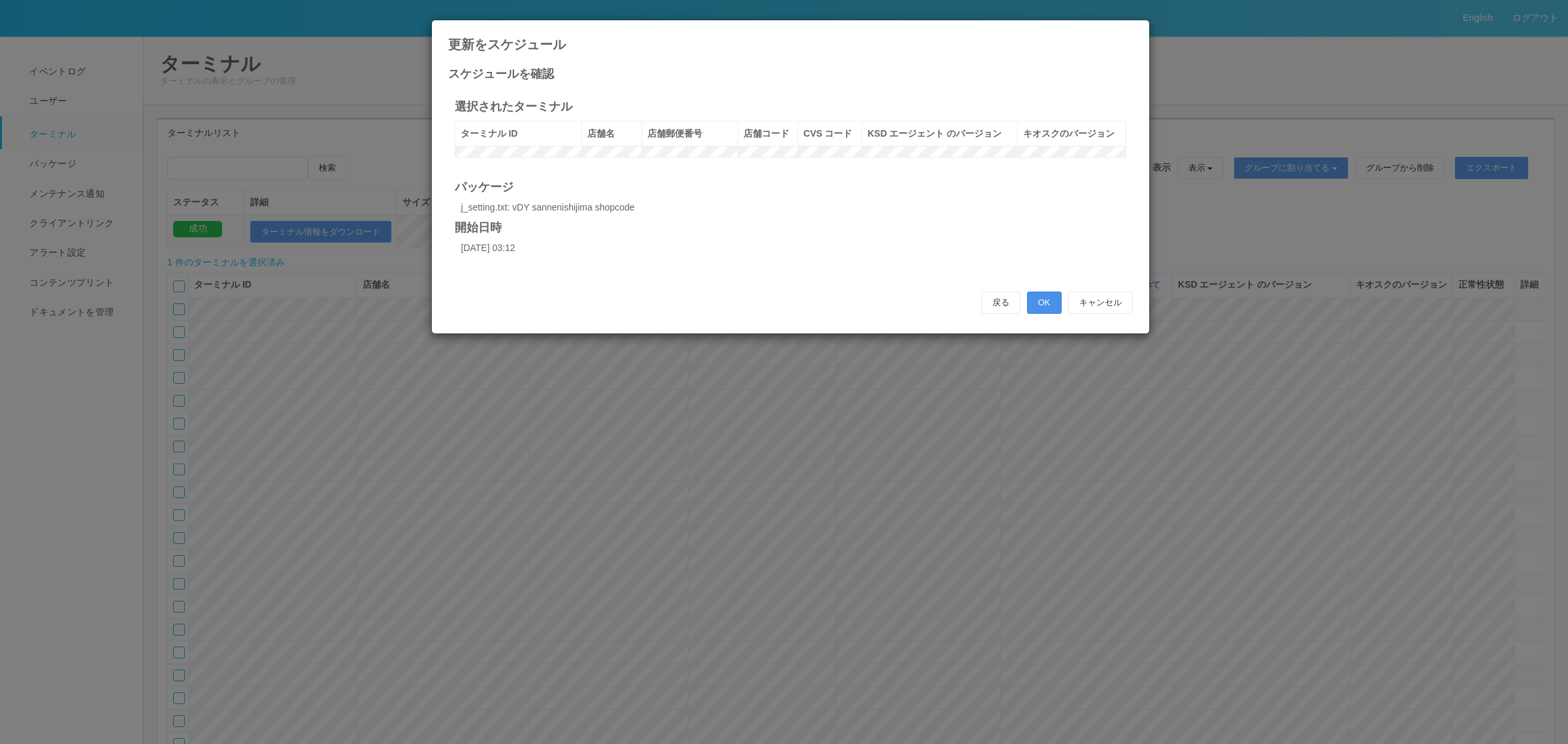
click at [1037, 308] on button "OK" at bounding box center [1044, 302] width 34 height 22
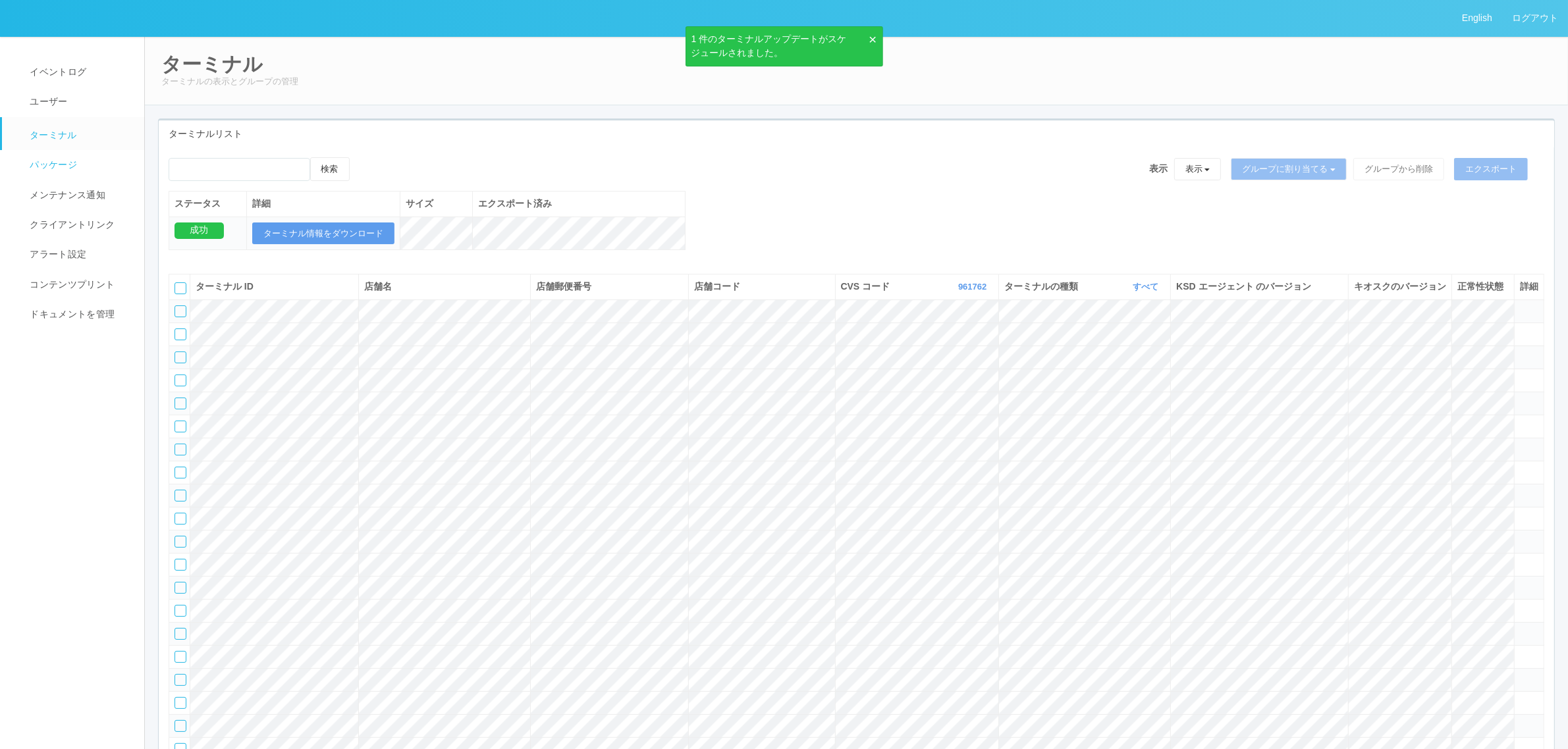
click at [92, 160] on link "パッケージ" at bounding box center [79, 165] width 154 height 30
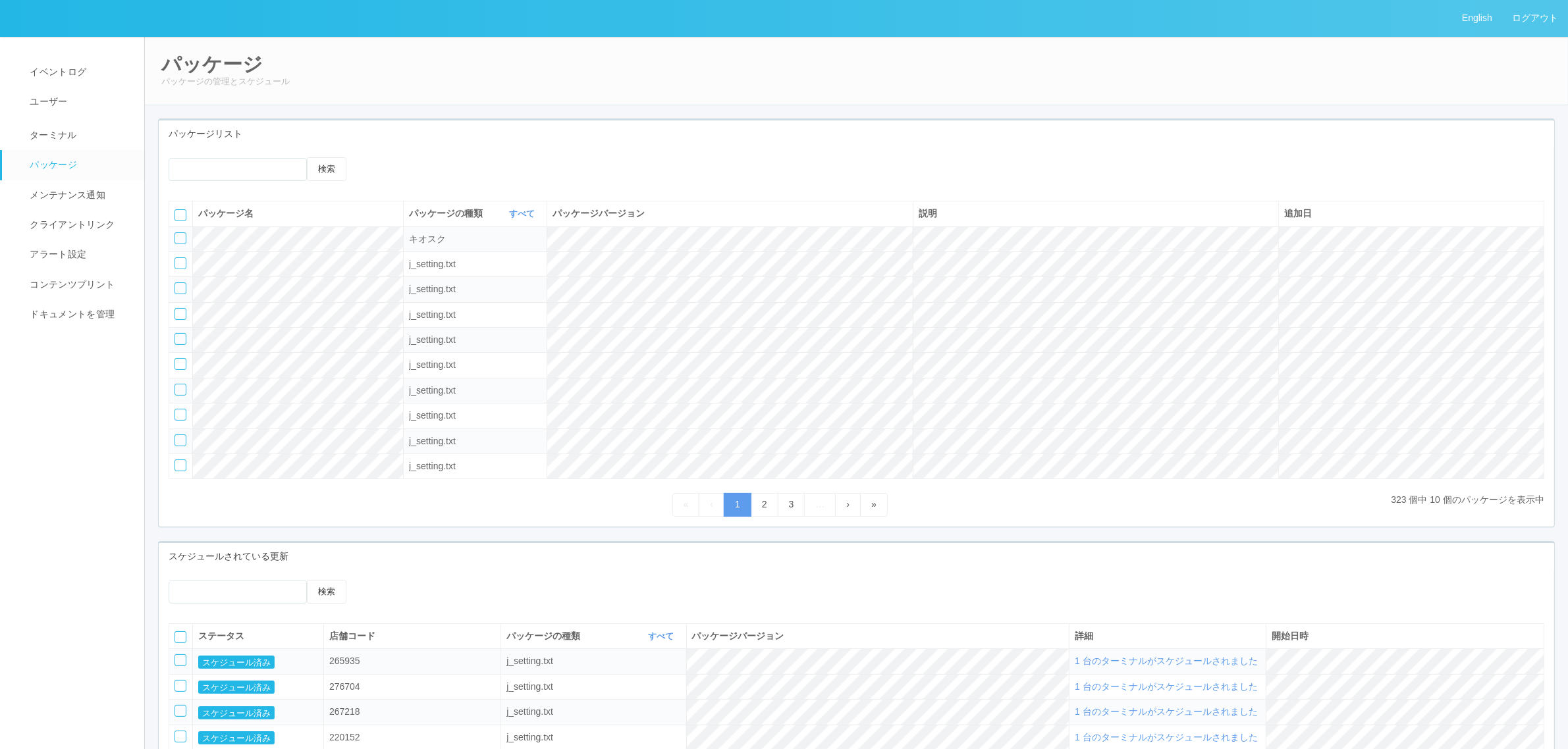
scroll to position [278, 0]
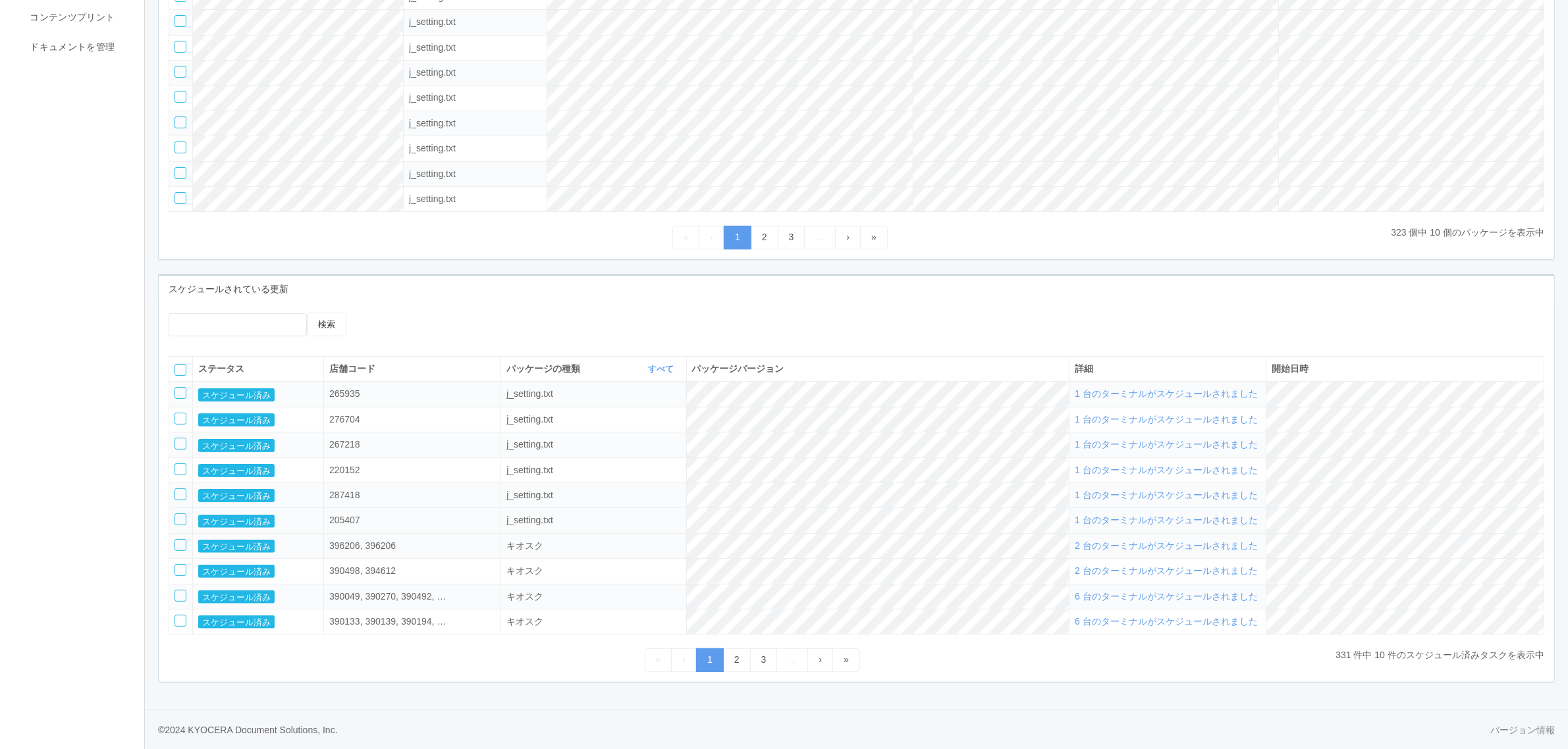
click at [1164, 522] on span "1 台のターミナルがスケジュールされました" at bounding box center [1166, 520] width 183 height 10
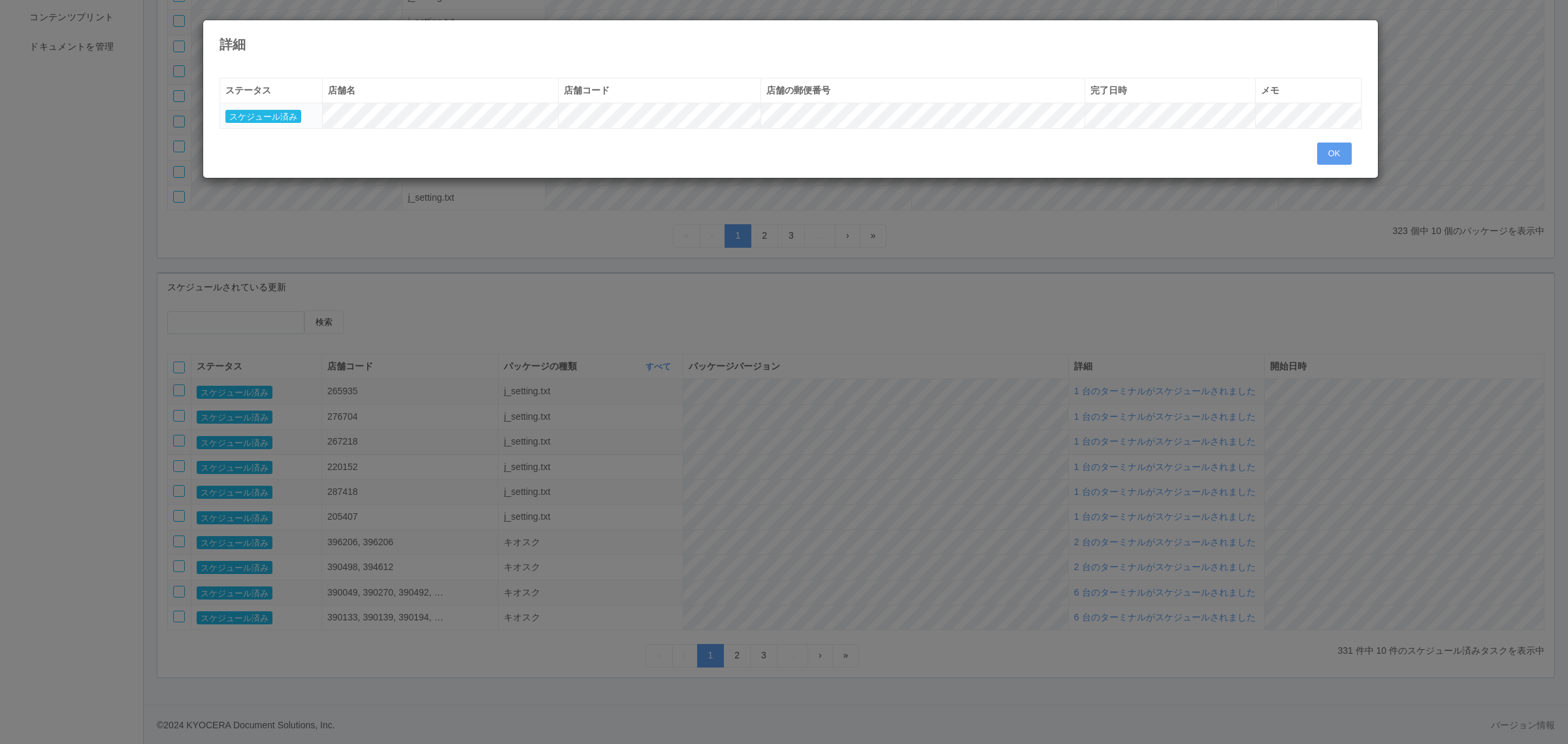
click at [959, 495] on div "詳細 « ‹ 1 › » ステータス 店舗名 店舗コード 店舗の郵便番号 完了日時 メモ スケジュール済み OK" at bounding box center [784, 372] width 1568 height 744
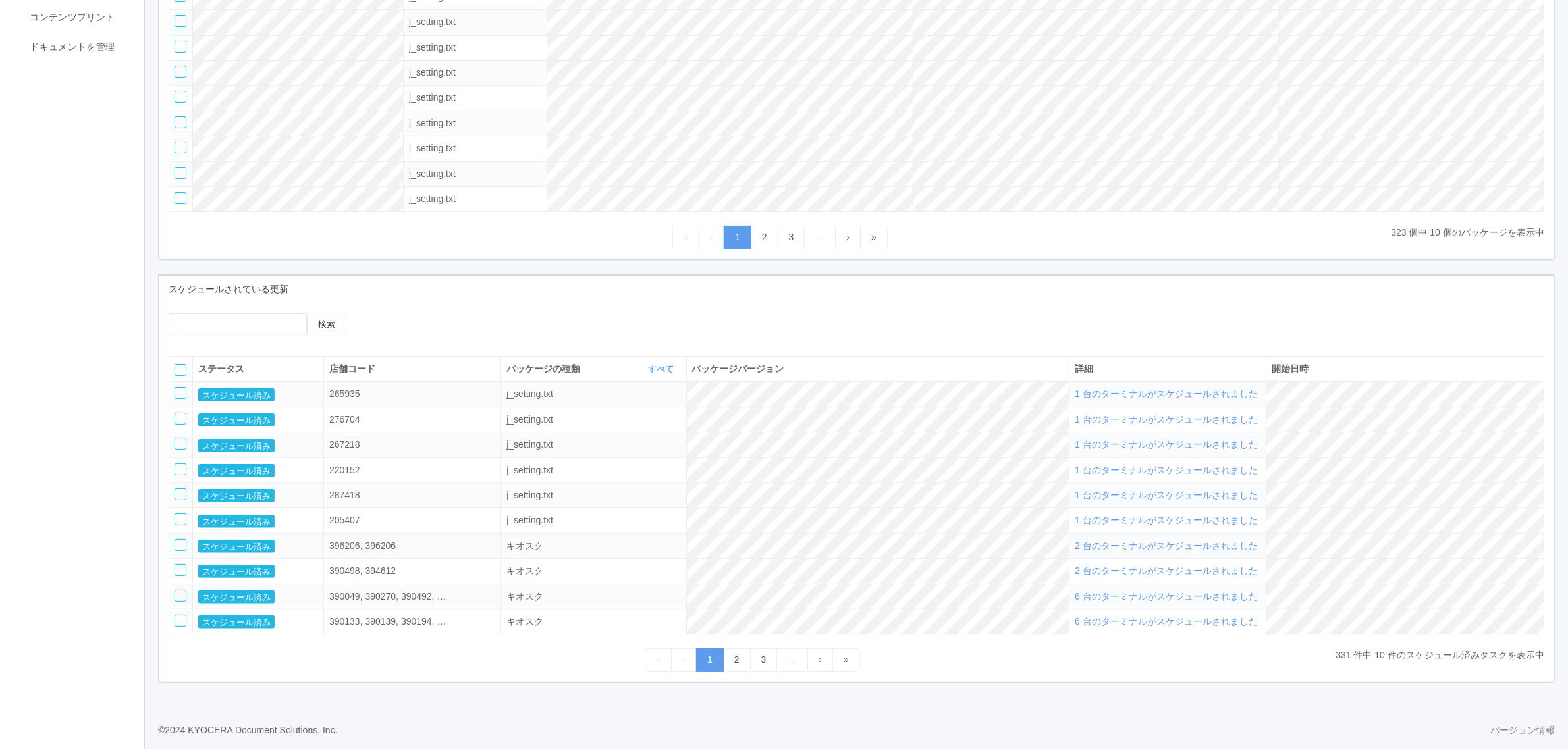
click at [1141, 500] on span "1 台のターミナルがスケジュールされました" at bounding box center [1166, 495] width 183 height 10
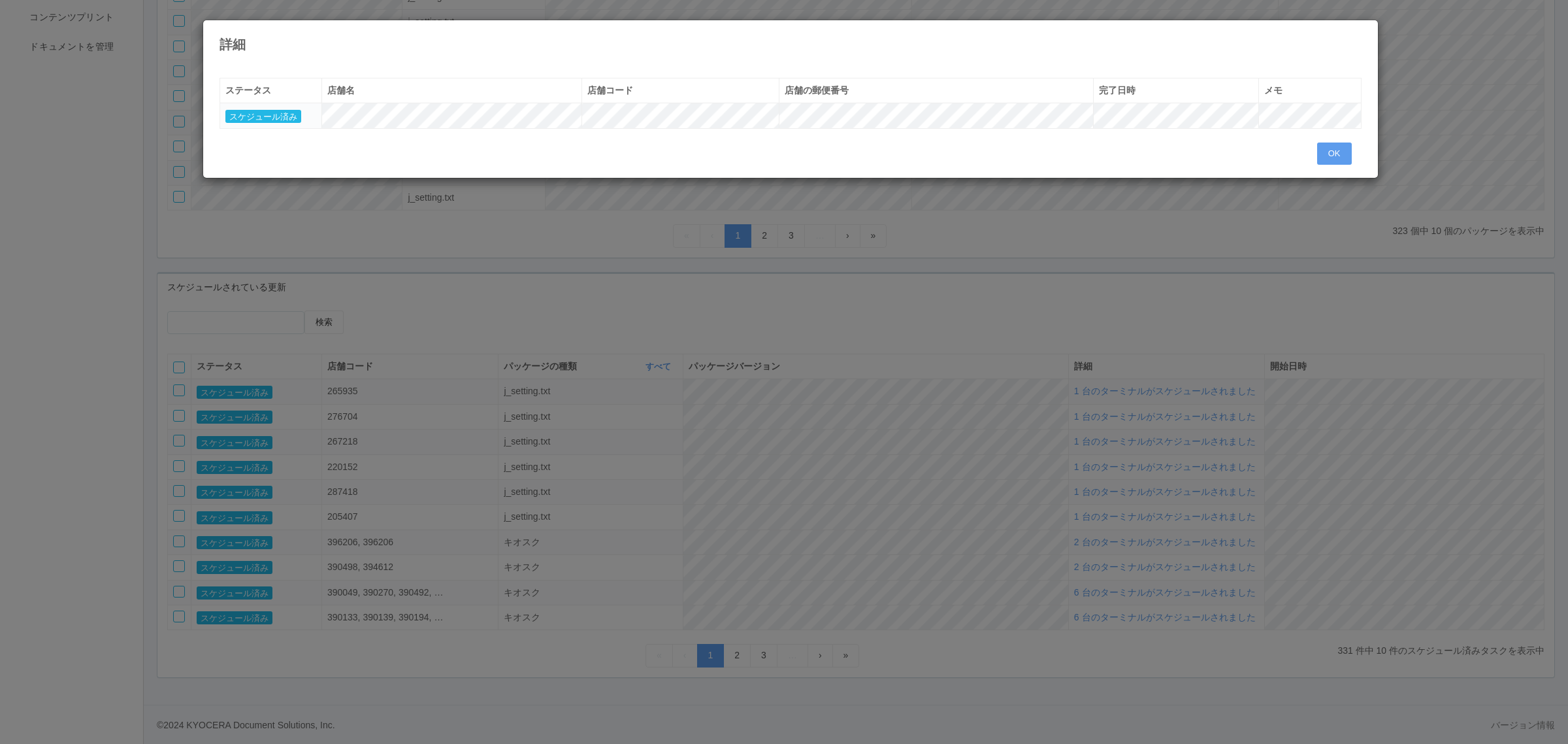
click at [1022, 502] on div "詳細 « ‹ 1 › » ステータス 店舗名 店舗コード 店舗の郵便番号 完了日時 メモ スケジュール済み OK" at bounding box center [784, 372] width 1568 height 744
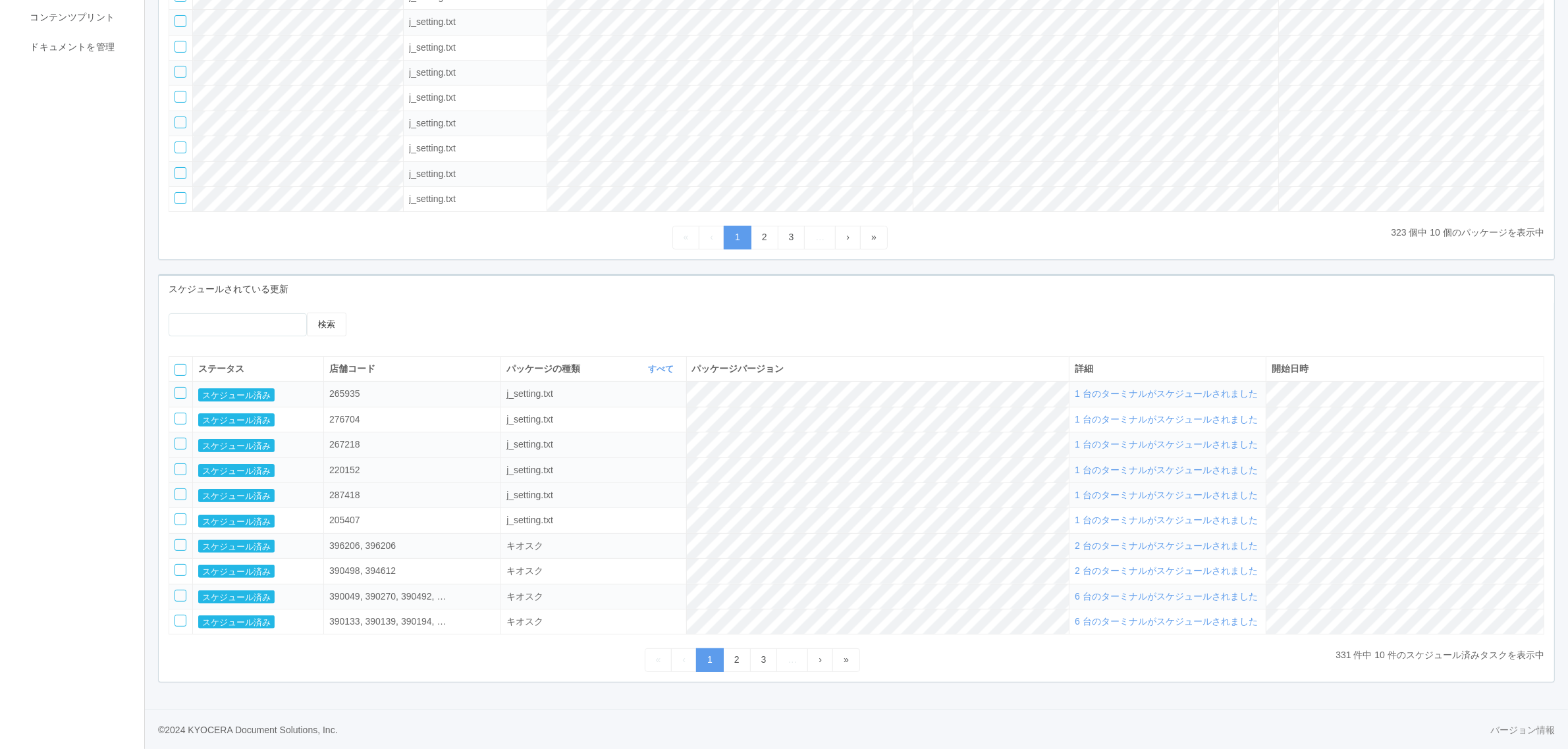
click at [1127, 471] on span "1 台のターミナルがスケジュールされました" at bounding box center [1166, 470] width 183 height 10
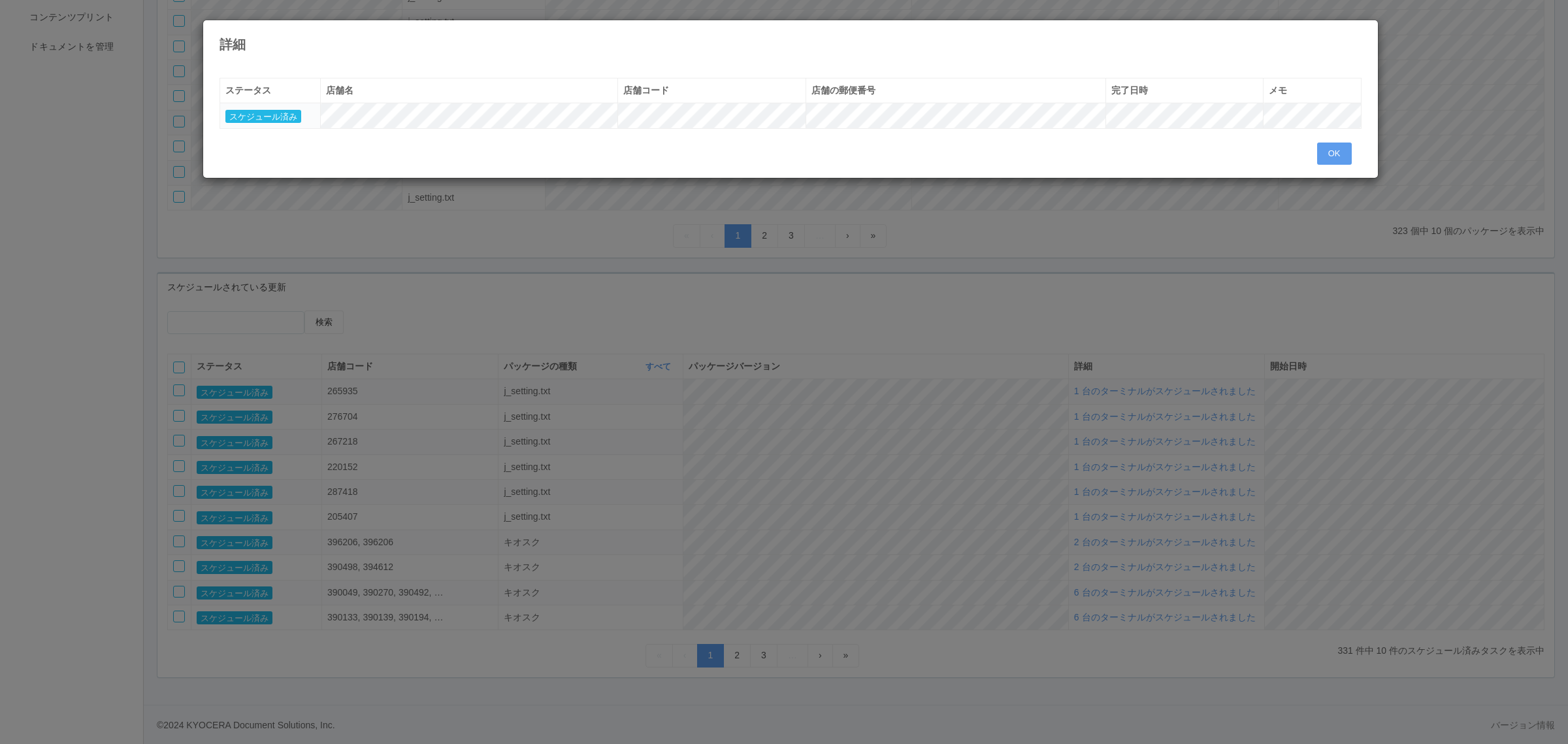
click at [996, 462] on div "詳細 « ‹ 1 › » ステータス 店舗名 店舗コード 店舗の郵便番号 完了日時 メモ スケジュール済み OK" at bounding box center [784, 372] width 1568 height 744
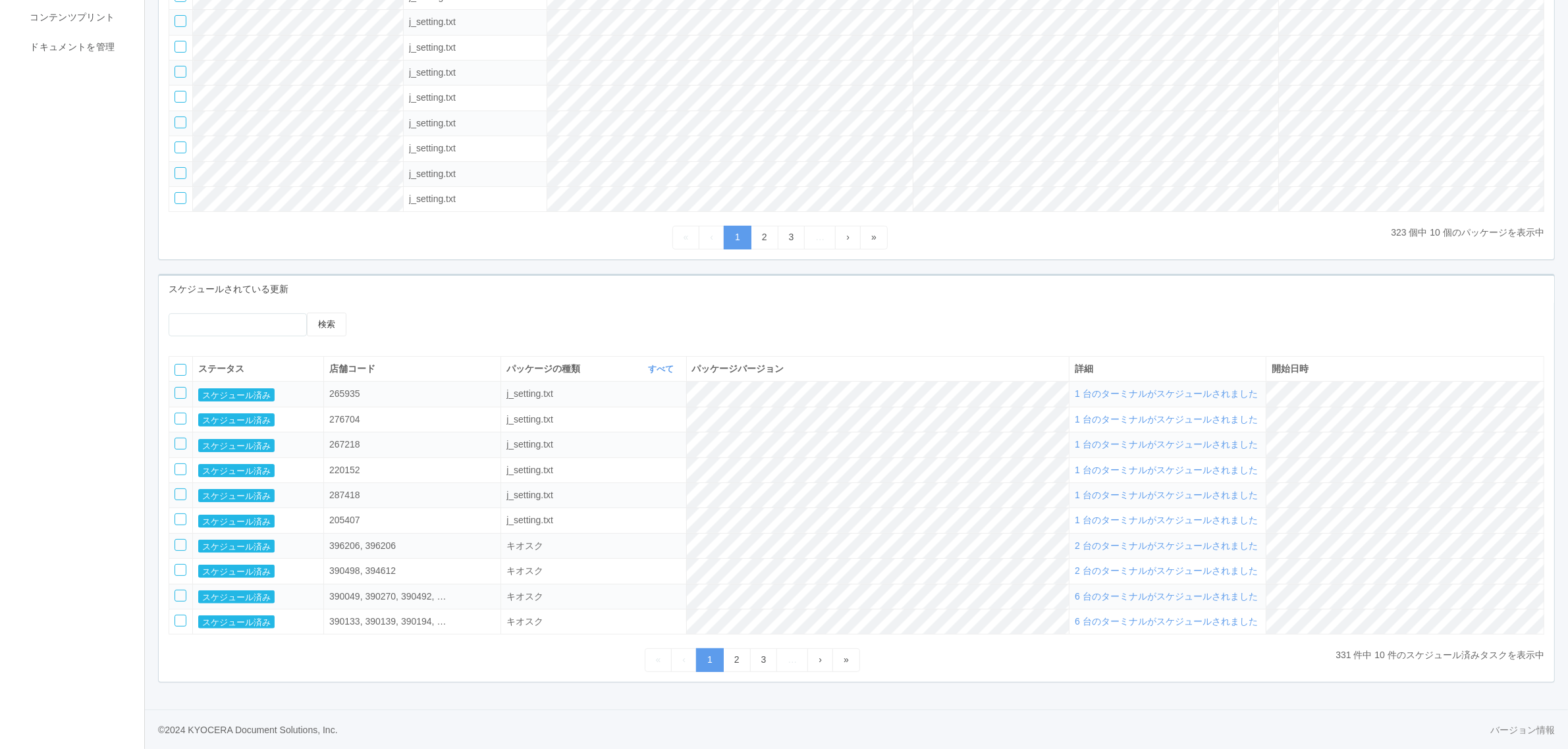
click at [1127, 432] on td "1 台のターミナルがスケジュールされました" at bounding box center [1167, 445] width 197 height 25
click at [1131, 439] on span "1 台のターミナルがスケジュールされました" at bounding box center [1166, 444] width 183 height 10
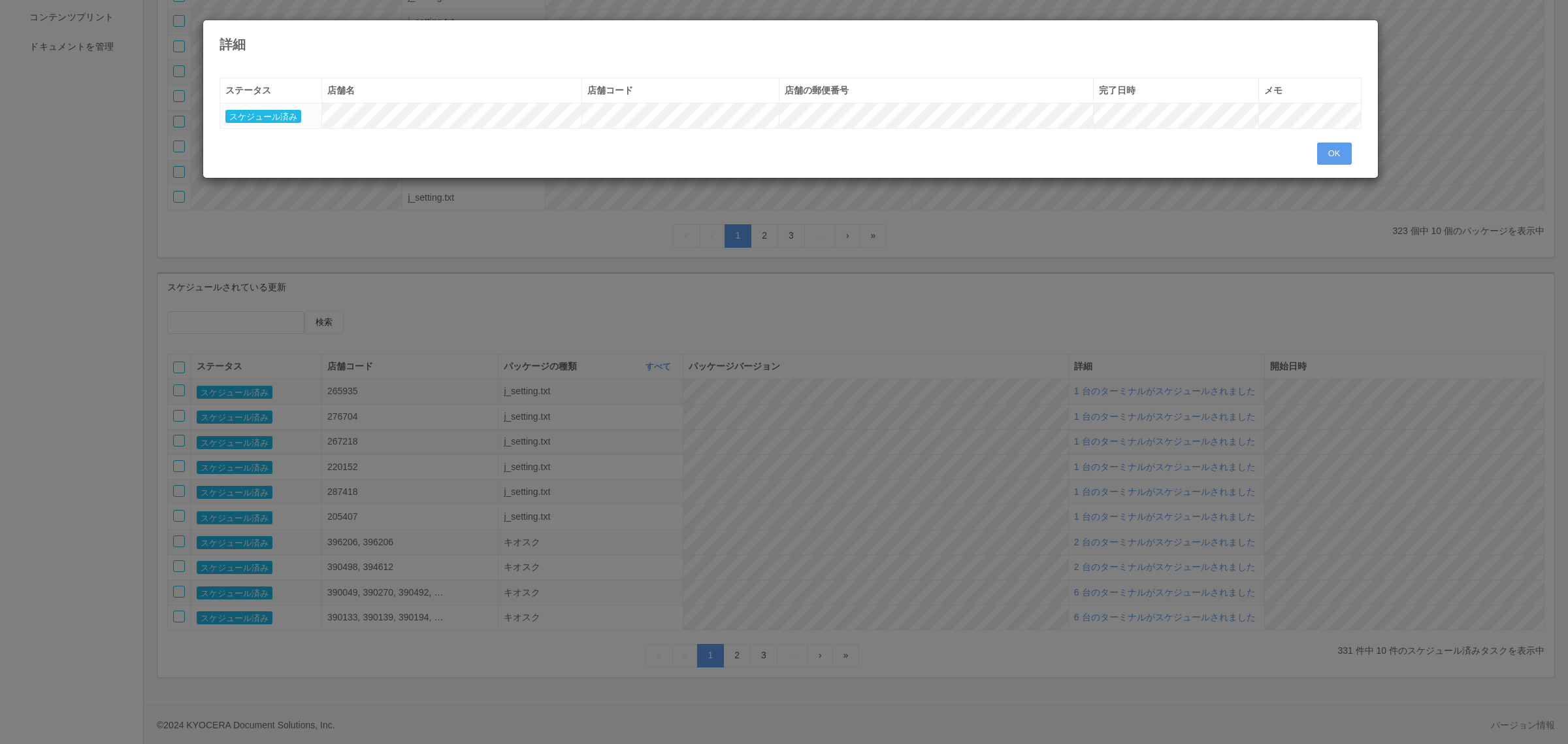
drag, startPoint x: 961, startPoint y: 427, endPoint x: 972, endPoint y: 428, distance: 11.0
click at [967, 428] on div "詳細 « ‹ 1 › » ステータス 店舗名 店舗コード 店舗の郵便番号 完了日時 メモ スケジュール済み OK" at bounding box center [784, 372] width 1568 height 744
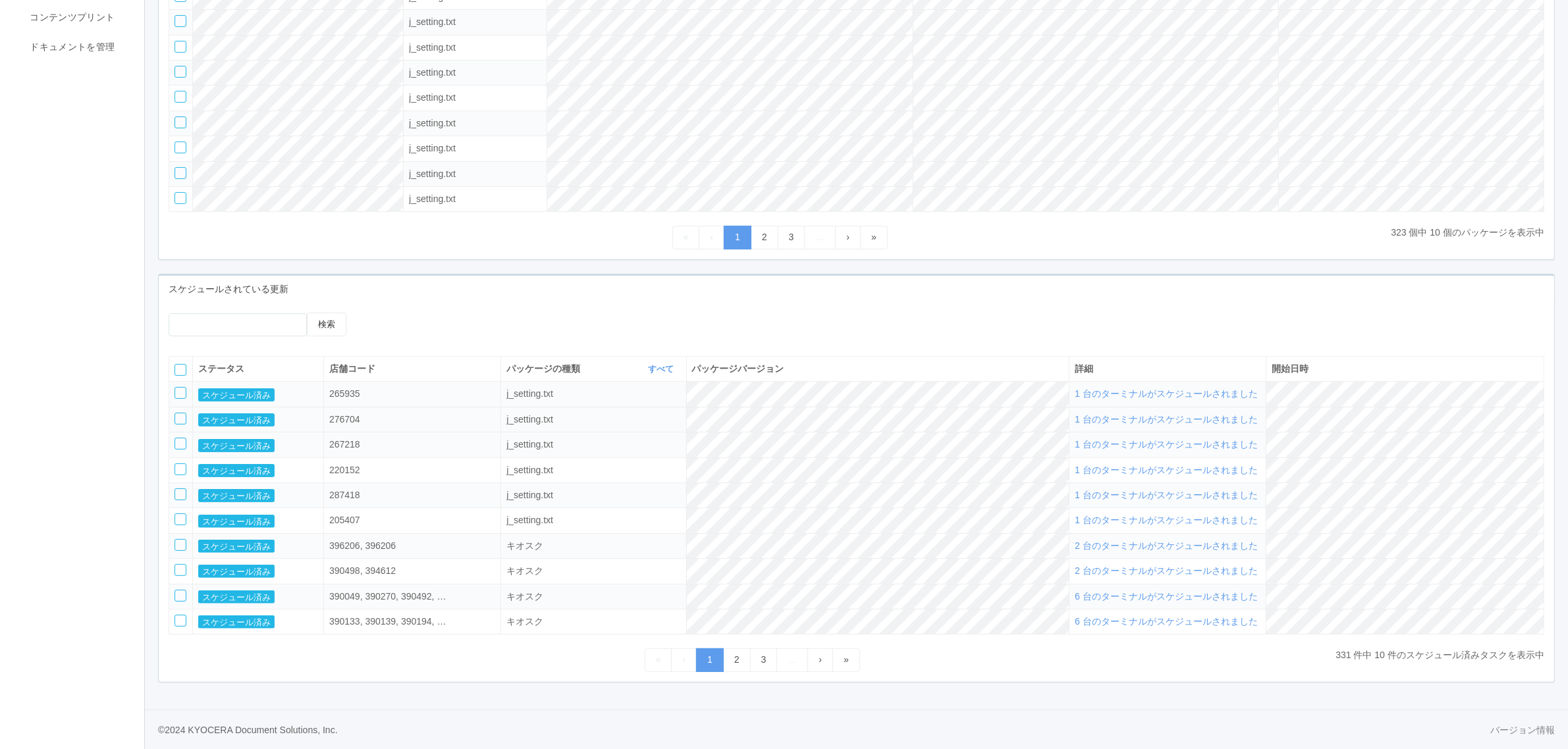
click at [1118, 419] on span "1 台のターミナルがスケジュールされました" at bounding box center [1166, 419] width 183 height 10
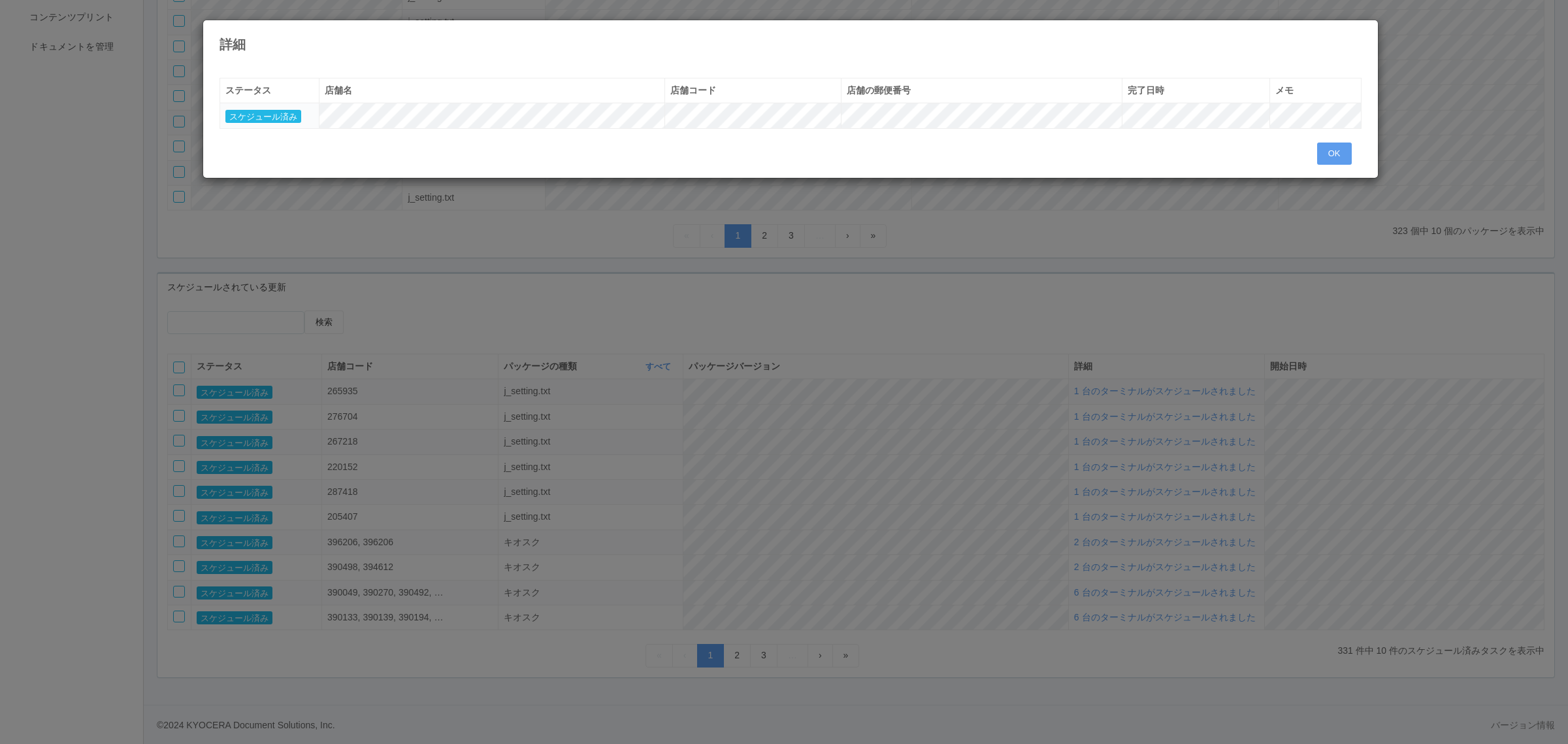
click at [1003, 429] on div "詳細 « ‹ 1 › » ステータス 店舗名 店舗コード 店舗の郵便番号 完了日時 メモ スケジュール済み OK" at bounding box center [784, 372] width 1568 height 744
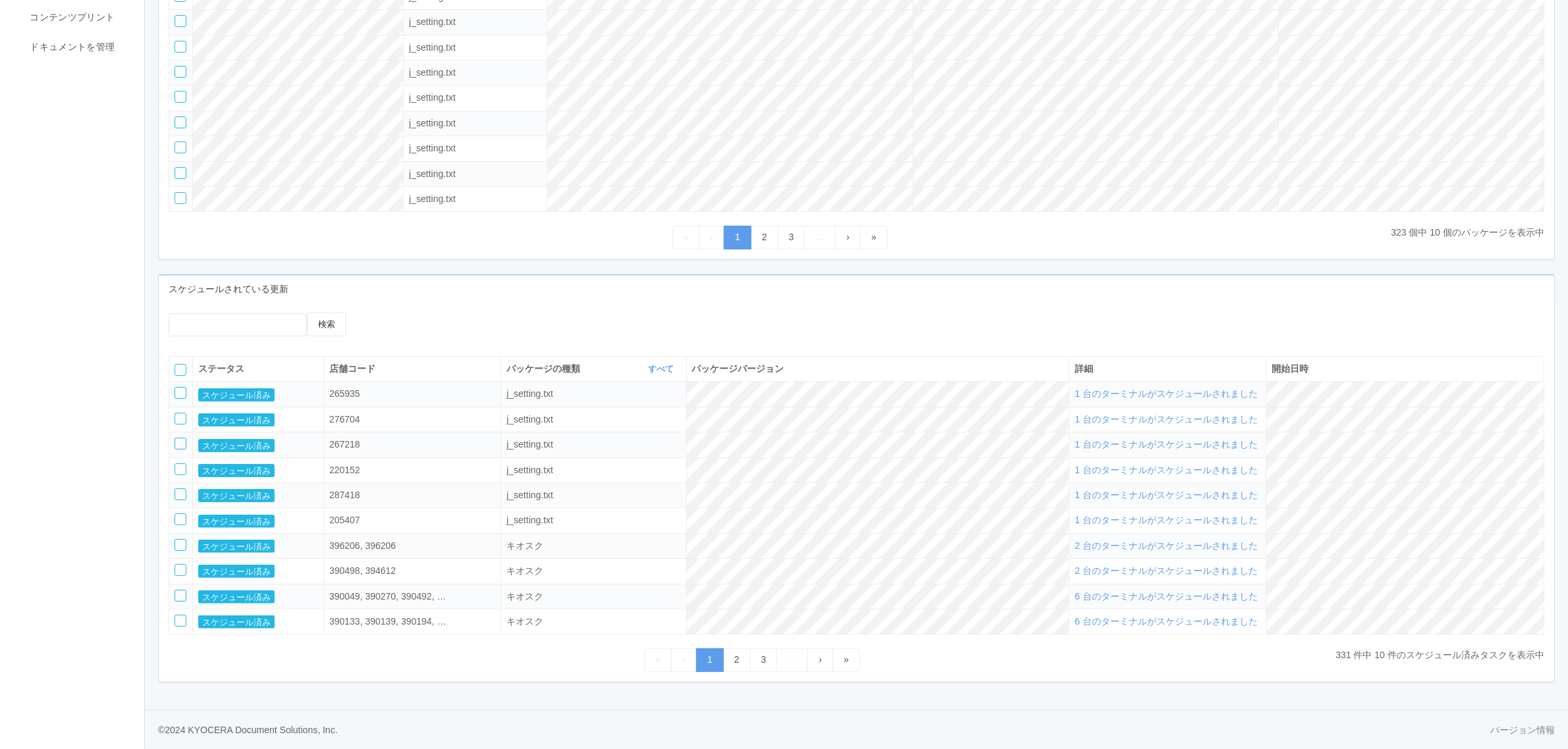
click at [1127, 392] on span "1 台のターミナルがスケジュールされました" at bounding box center [1166, 393] width 183 height 10
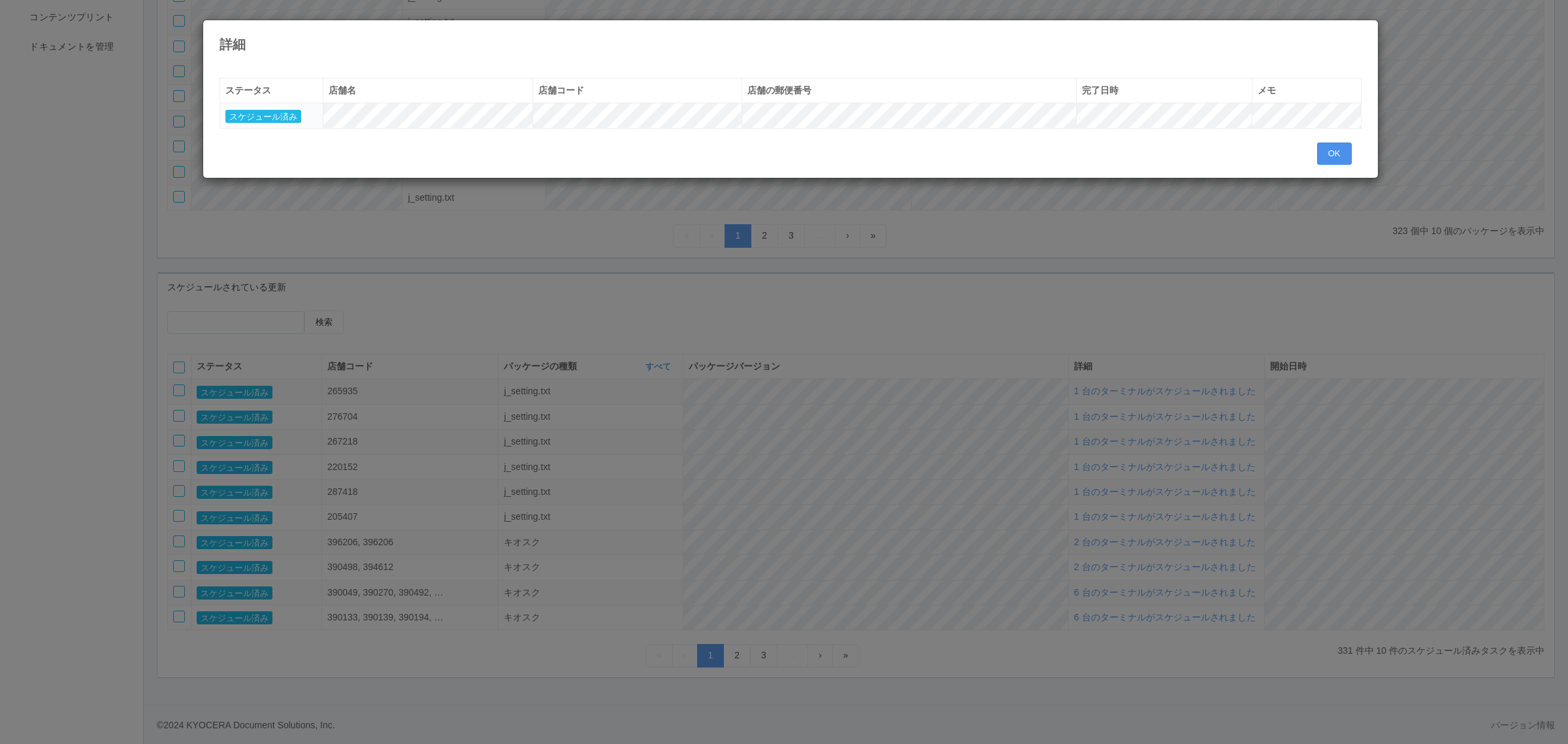
click at [1344, 155] on button "OK" at bounding box center [1334, 154] width 34 height 22
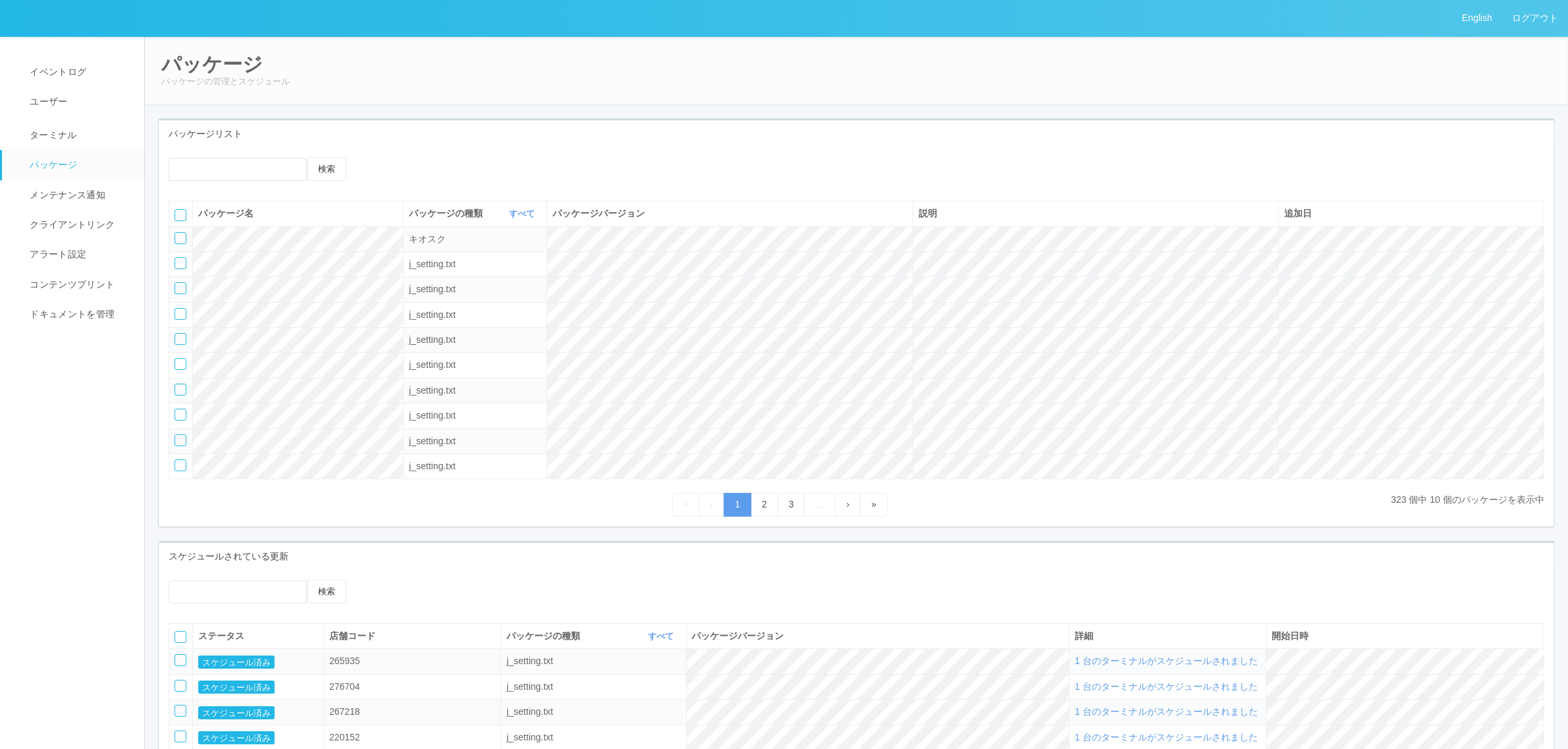
scroll to position [278, 0]
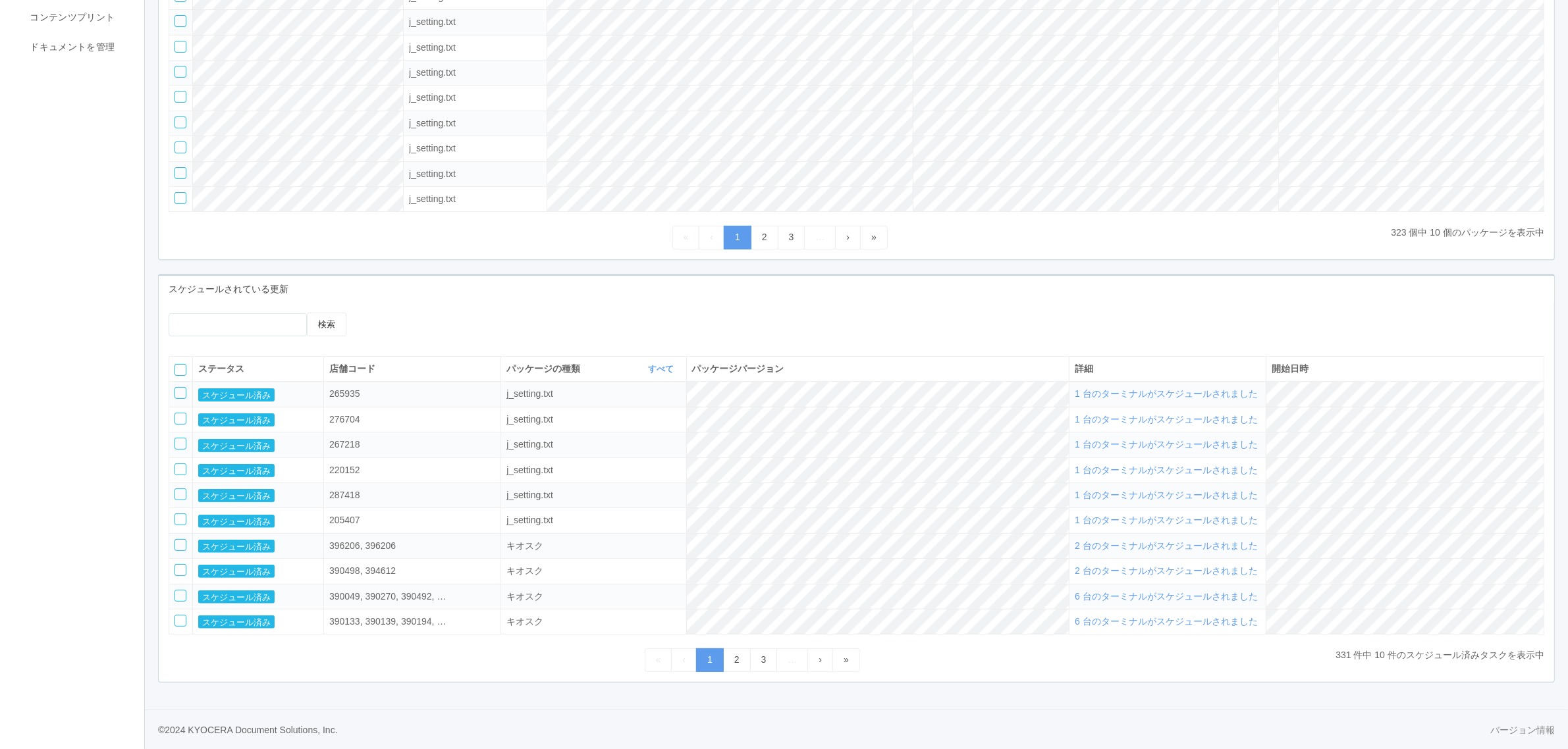
drag, startPoint x: 614, startPoint y: 301, endPoint x: 578, endPoint y: 294, distance: 36.7
click at [617, 303] on div "検索 ステータス 店舗コード パッケージの種類 すべて 表示 すべて キオスク KSD エージェント j_setting.txt パッケージバージョン 詳細 …" at bounding box center [857, 492] width 1395 height 379
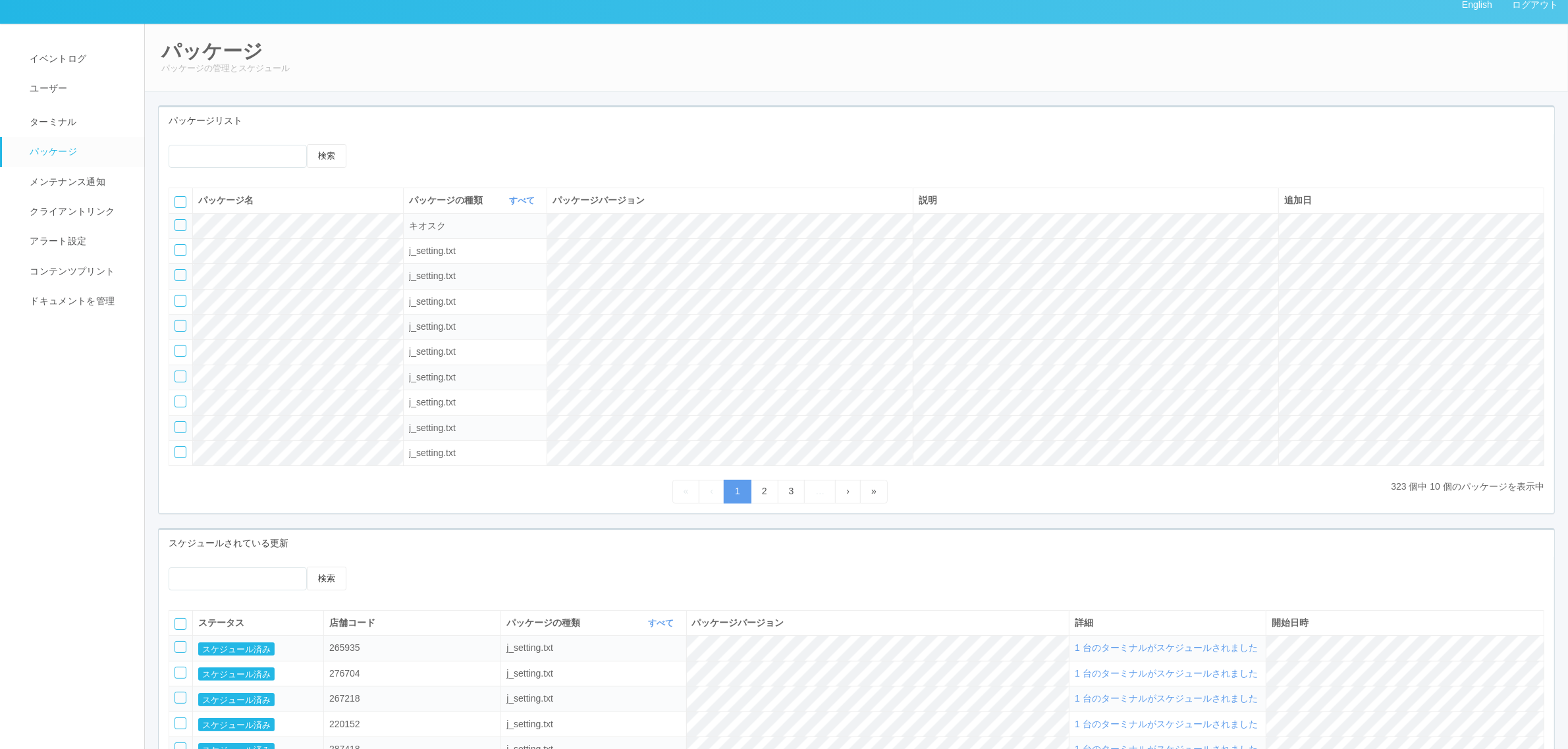
scroll to position [0, 0]
